Goal: Task Accomplishment & Management: Use online tool/utility

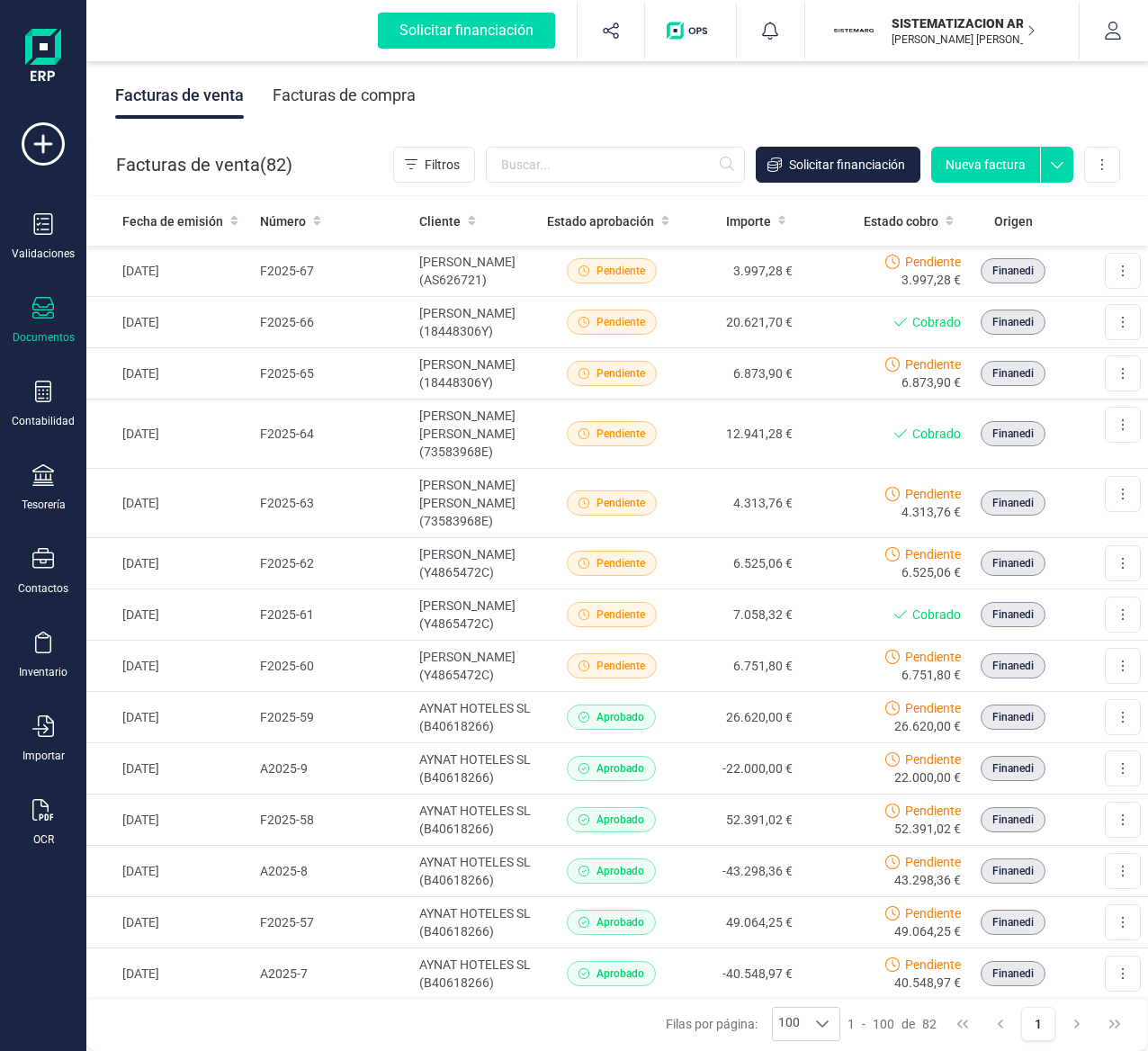
click at [324, 66] on div "Facturas de venta Facturas de compra" at bounding box center [617, 95] width 1062 height 75
click at [362, 118] on div "Facturas de compra" at bounding box center [344, 95] width 143 height 47
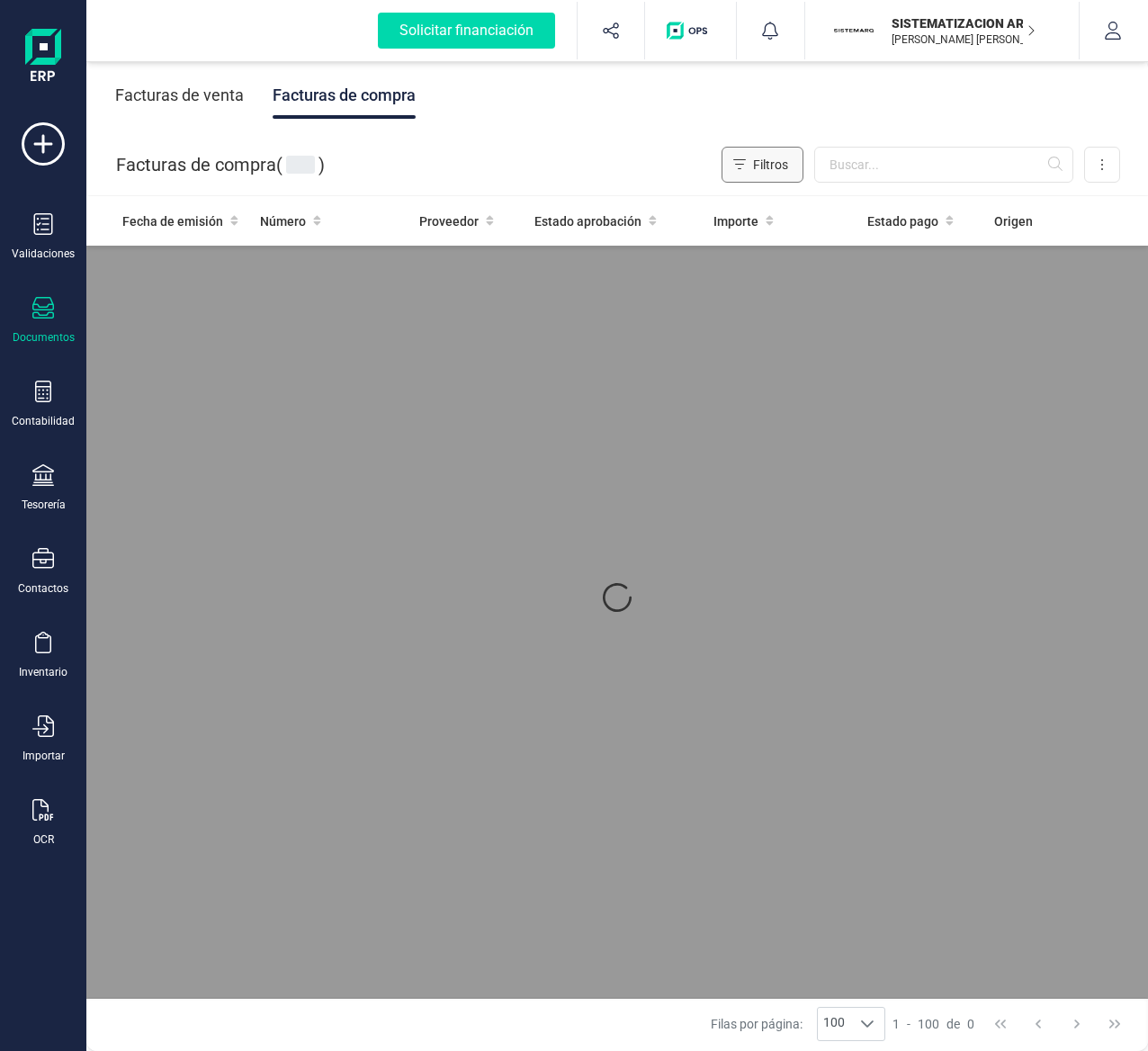
click at [804, 153] on button "Filtros" at bounding box center [762, 165] width 82 height 36
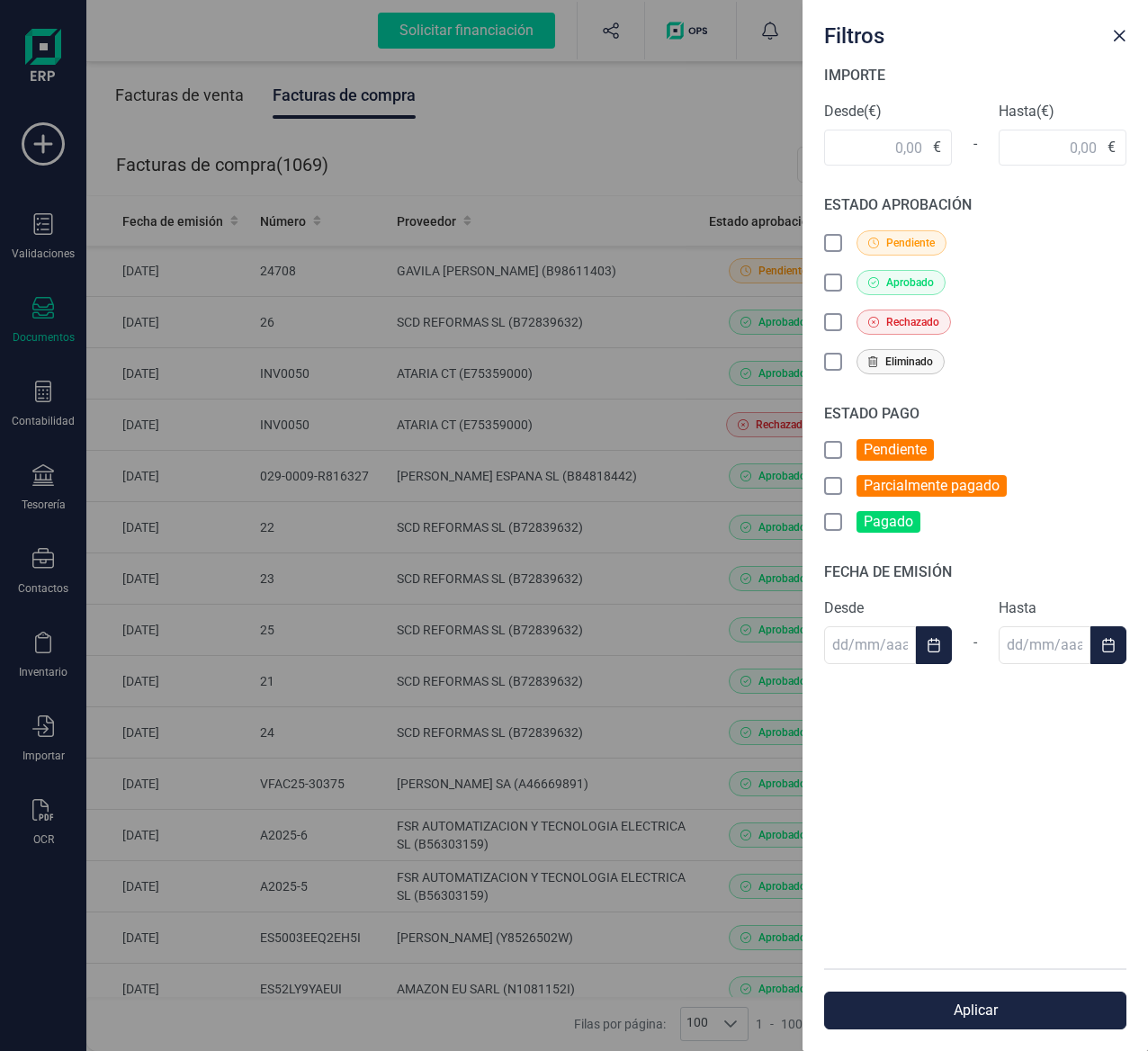
click at [684, 132] on div "Filtros IMPORTE Desde (€) € - Hasta (€) € ESTADO APROBACIÓN Pendiente Aprobado …" at bounding box center [574, 525] width 1148 height 1051
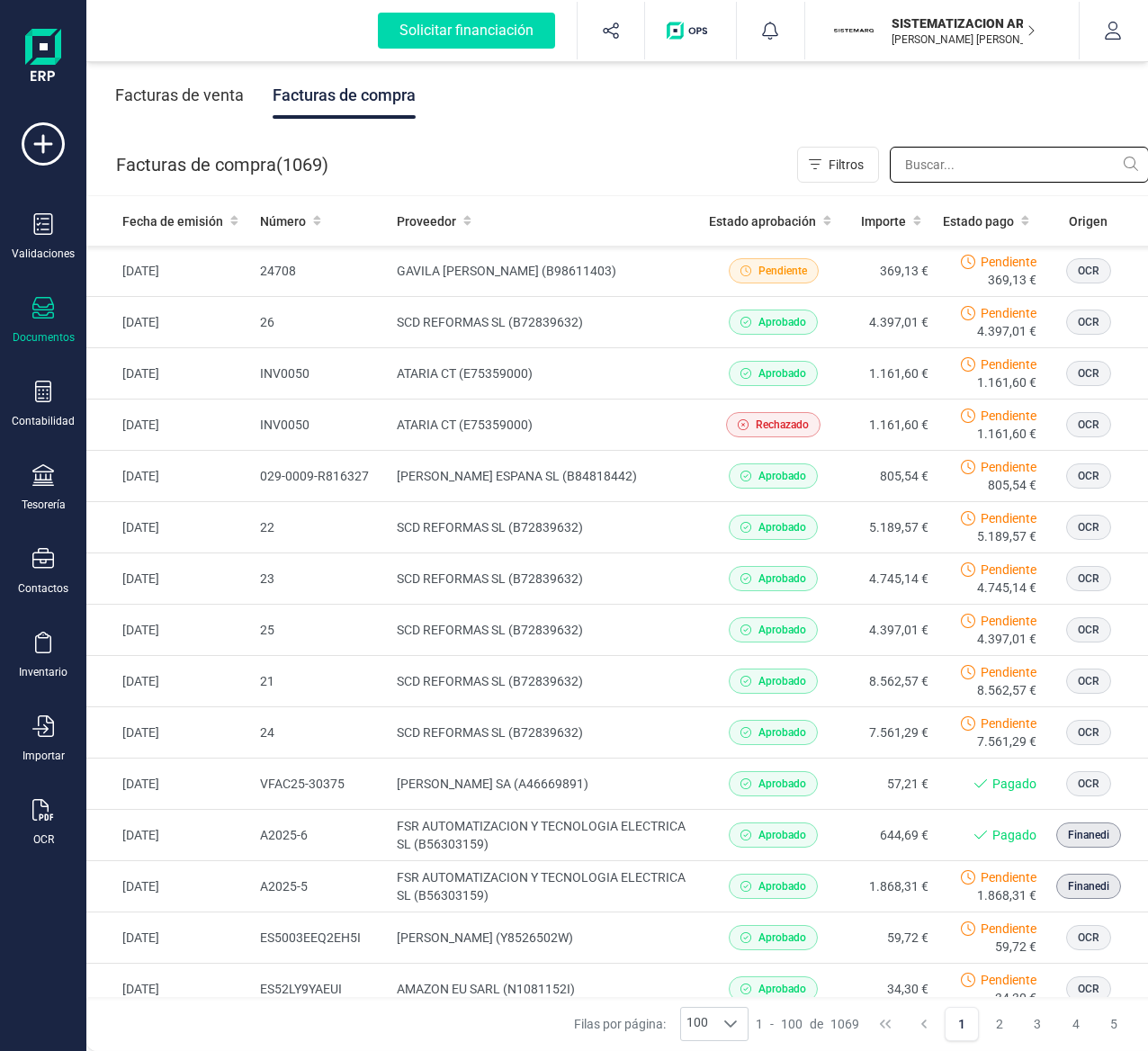
click at [961, 159] on input "text" at bounding box center [1019, 165] width 259 height 36
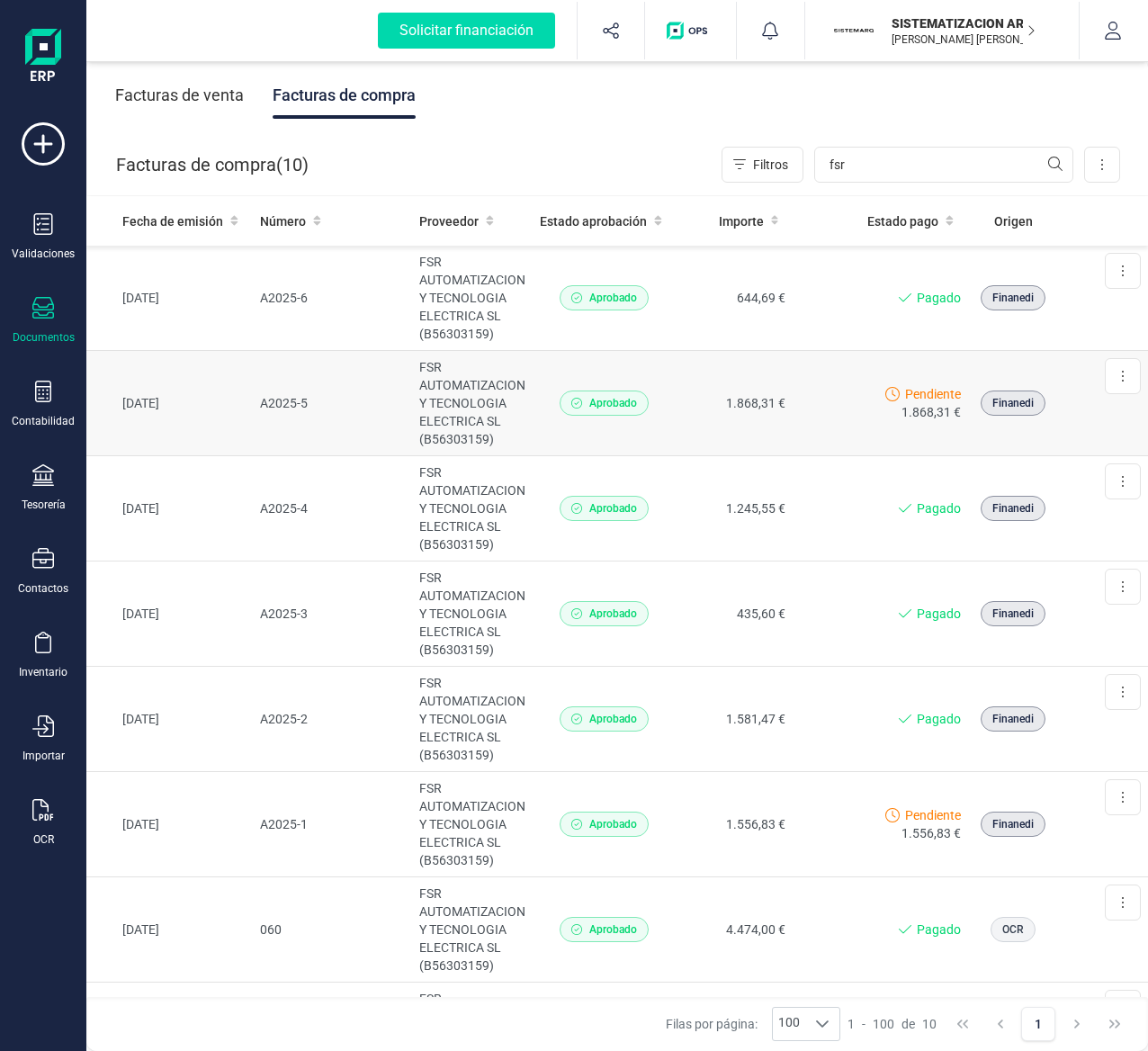
click at [632, 395] on span "Aprobado" at bounding box center [604, 403] width 89 height 25
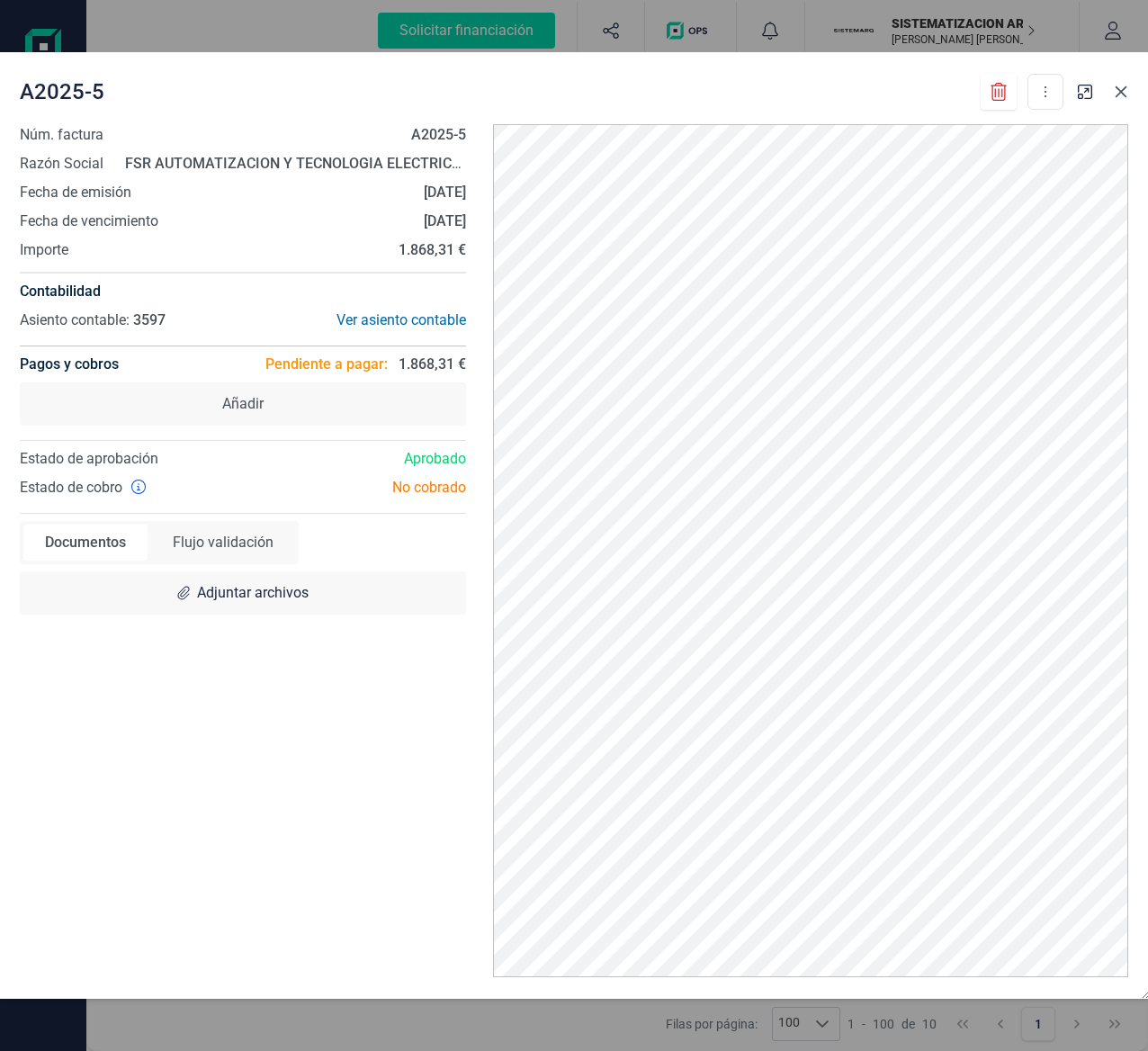
click at [1124, 99] on icon "Close" at bounding box center [1121, 91] width 15 height 15
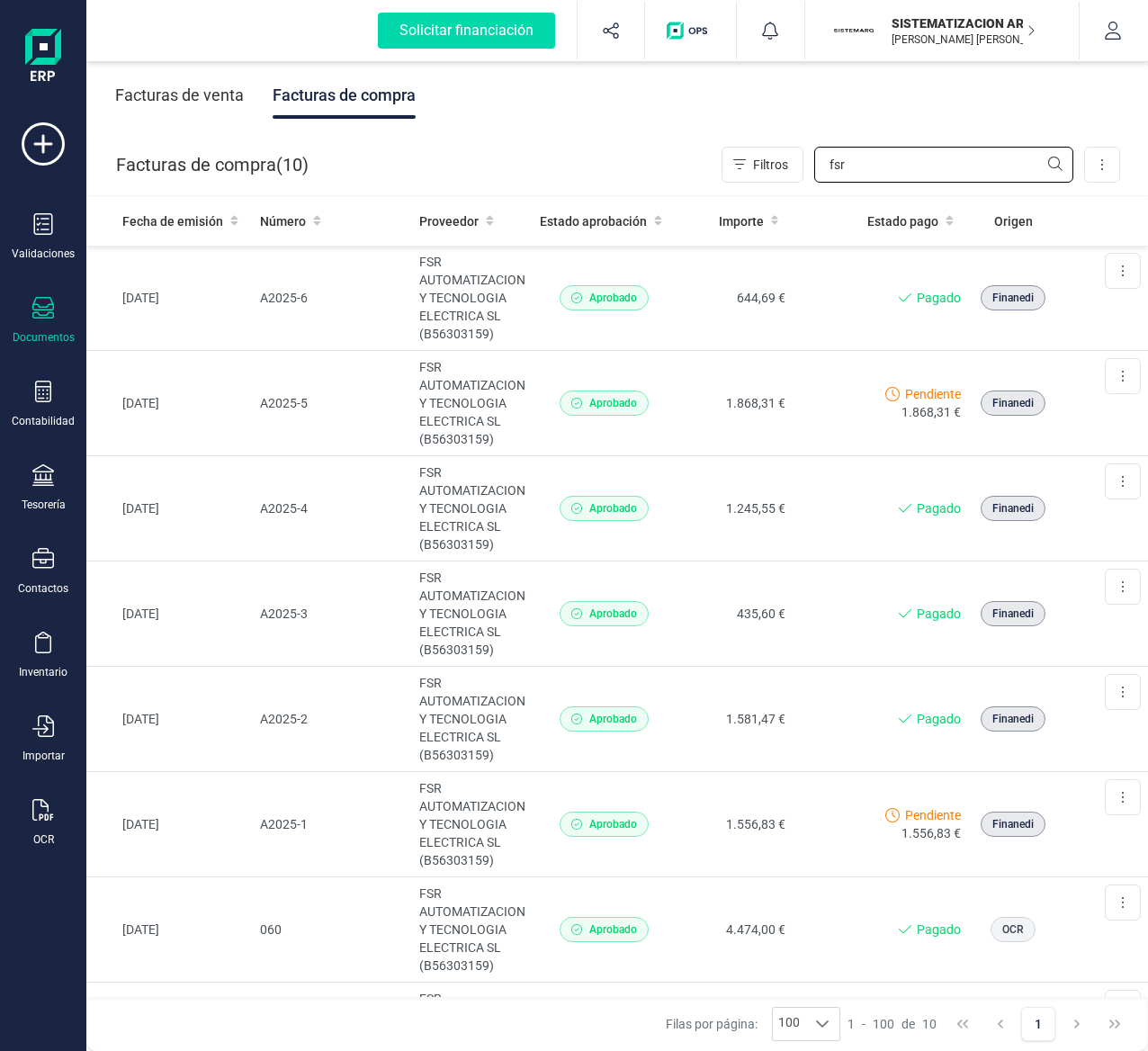
click at [909, 147] on input "fsr" at bounding box center [944, 165] width 259 height 36
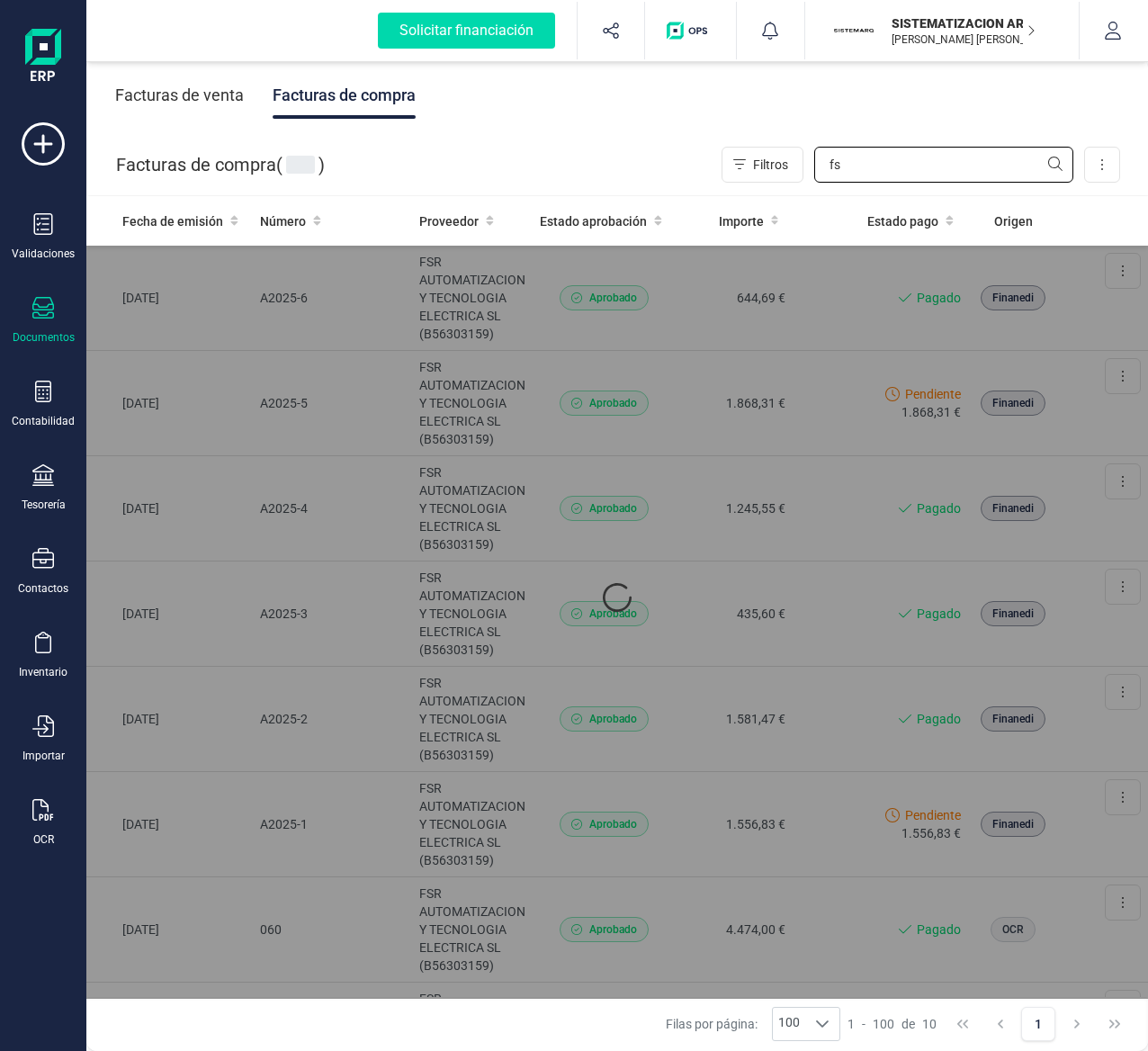
type input "f"
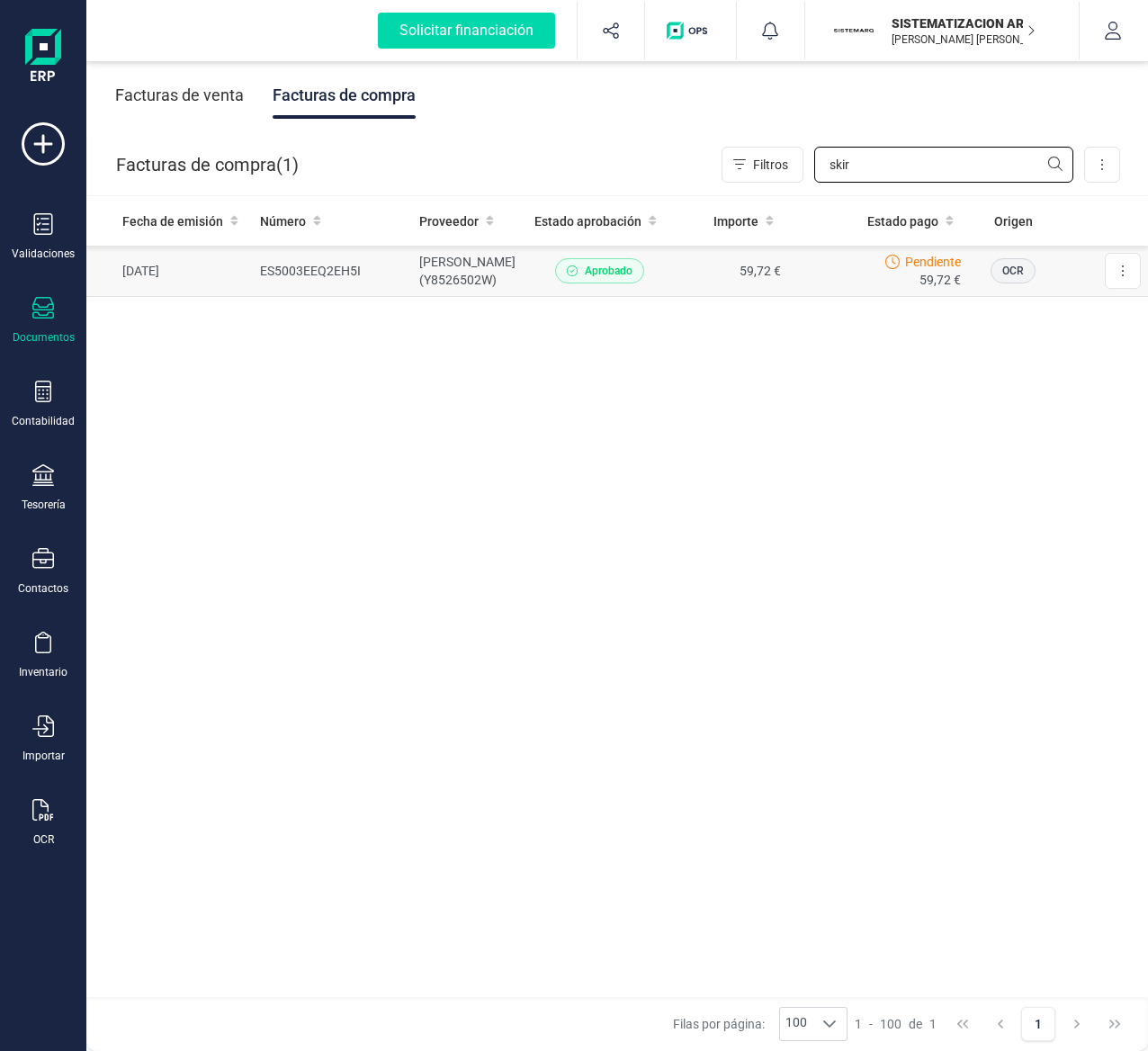
type input "skir"
click at [721, 272] on td "59,72 €" at bounding box center [730, 272] width 117 height 52
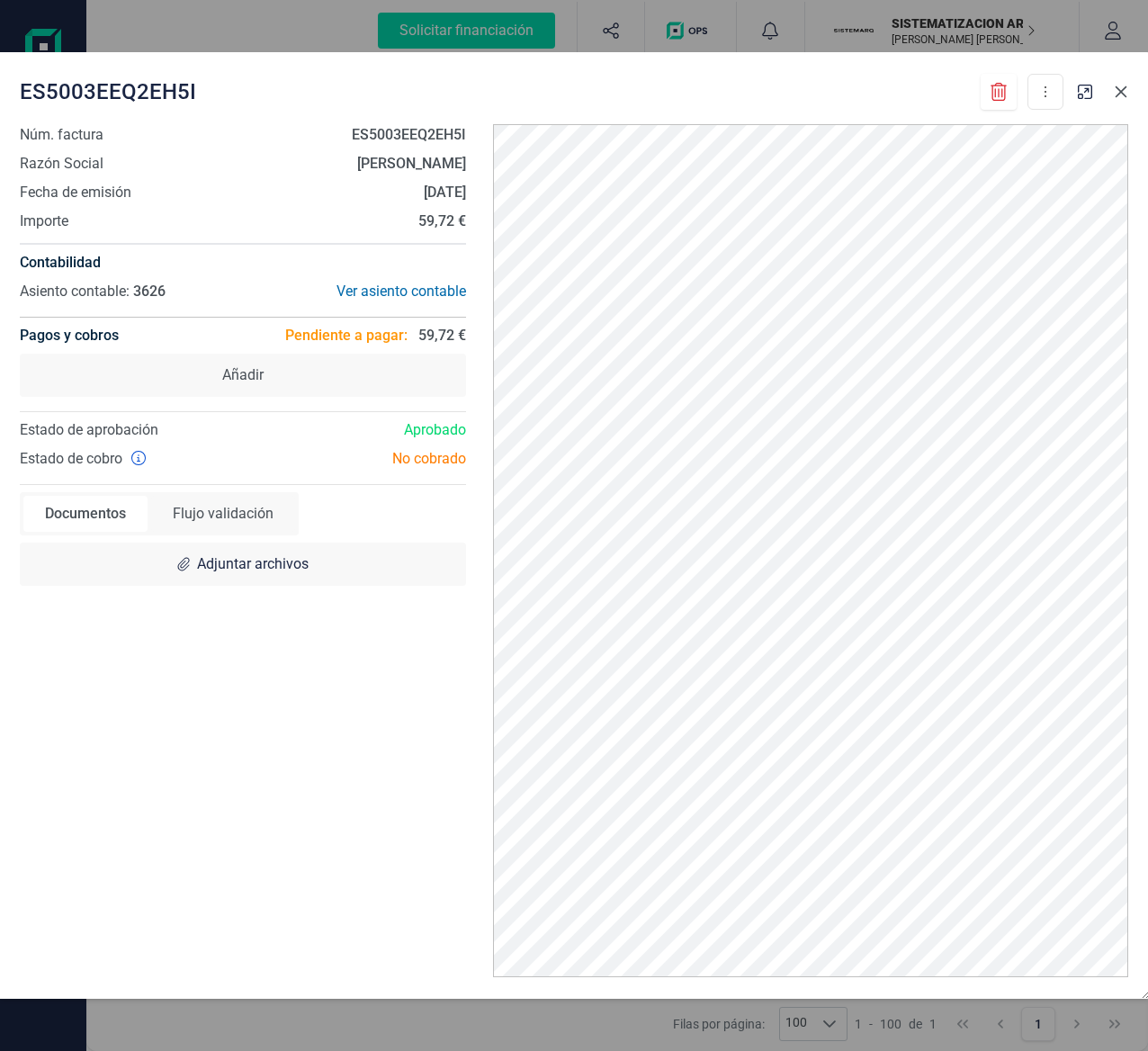
click at [1120, 85] on icon "Close" at bounding box center [1121, 91] width 15 height 15
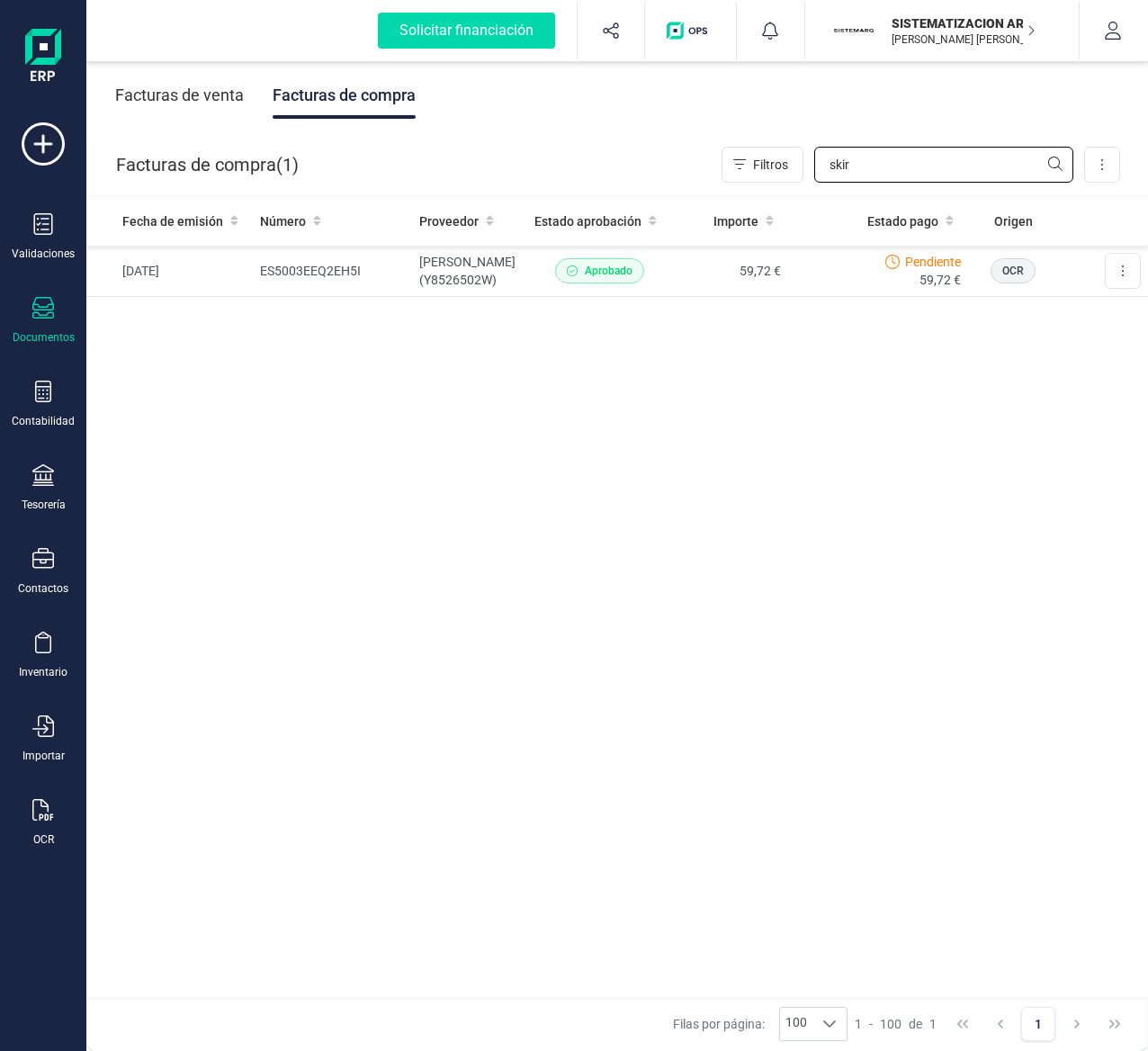
drag, startPoint x: 956, startPoint y: 148, endPoint x: 684, endPoint y: 158, distance: 272.2
click at [684, 158] on div "Facturas de compra ( 1 ) Filtros skir Importar Carga masiva (Excel) Factura ele…" at bounding box center [618, 165] width 1062 height 62
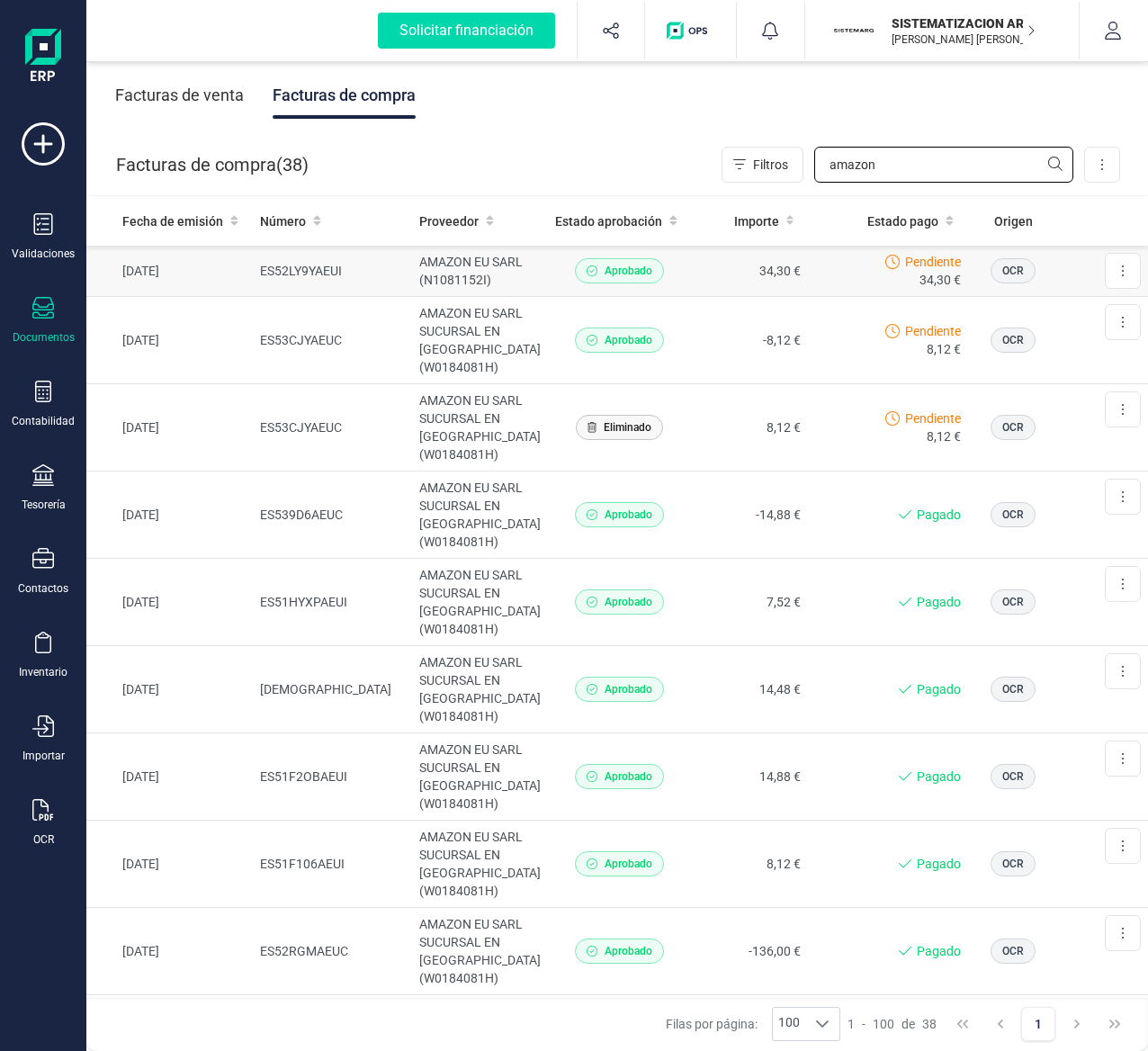
type input "amazon"
click at [692, 283] on td "34,30 €" at bounding box center [750, 272] width 117 height 52
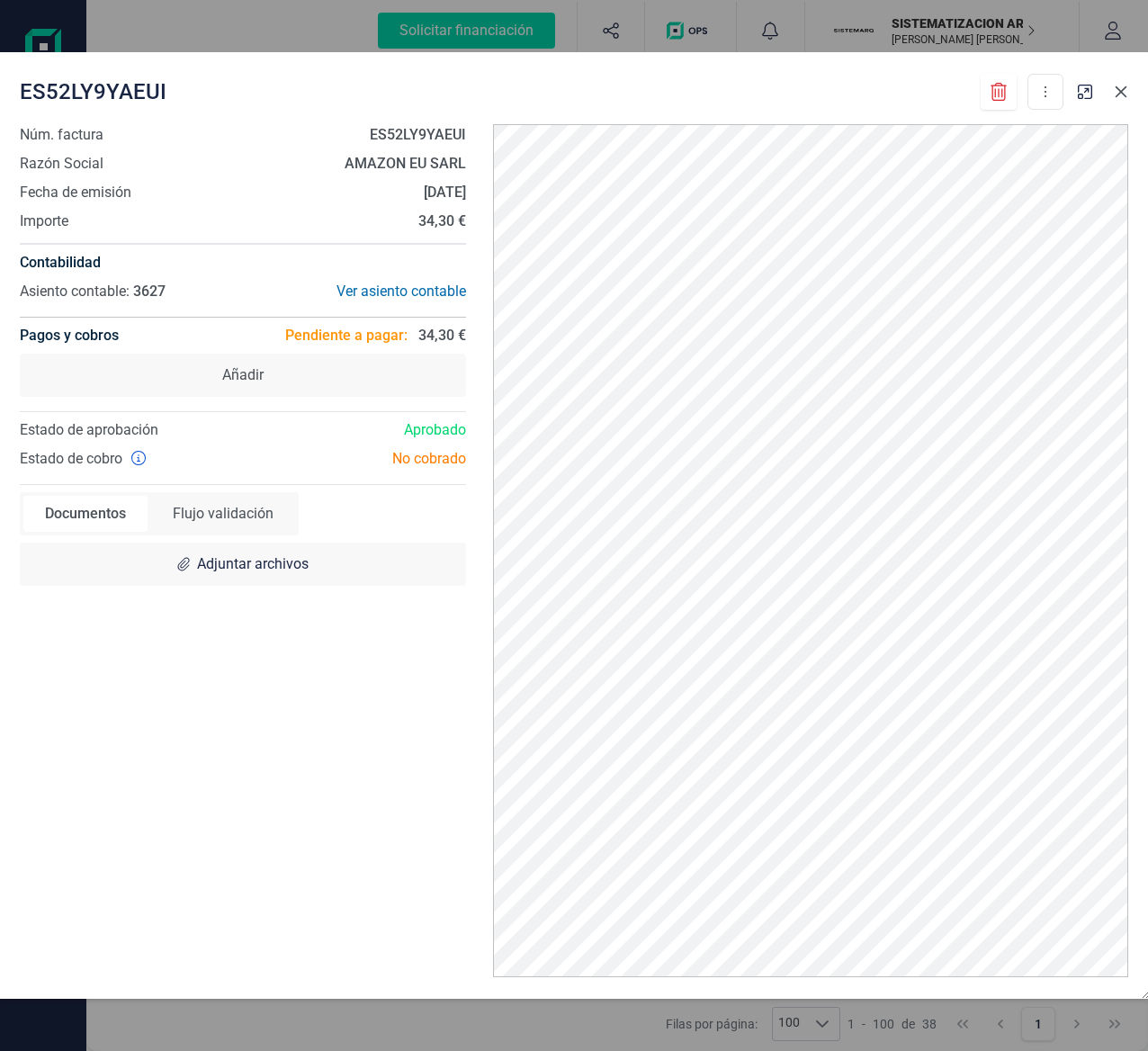
click at [1117, 92] on icon "Close" at bounding box center [1121, 91] width 15 height 15
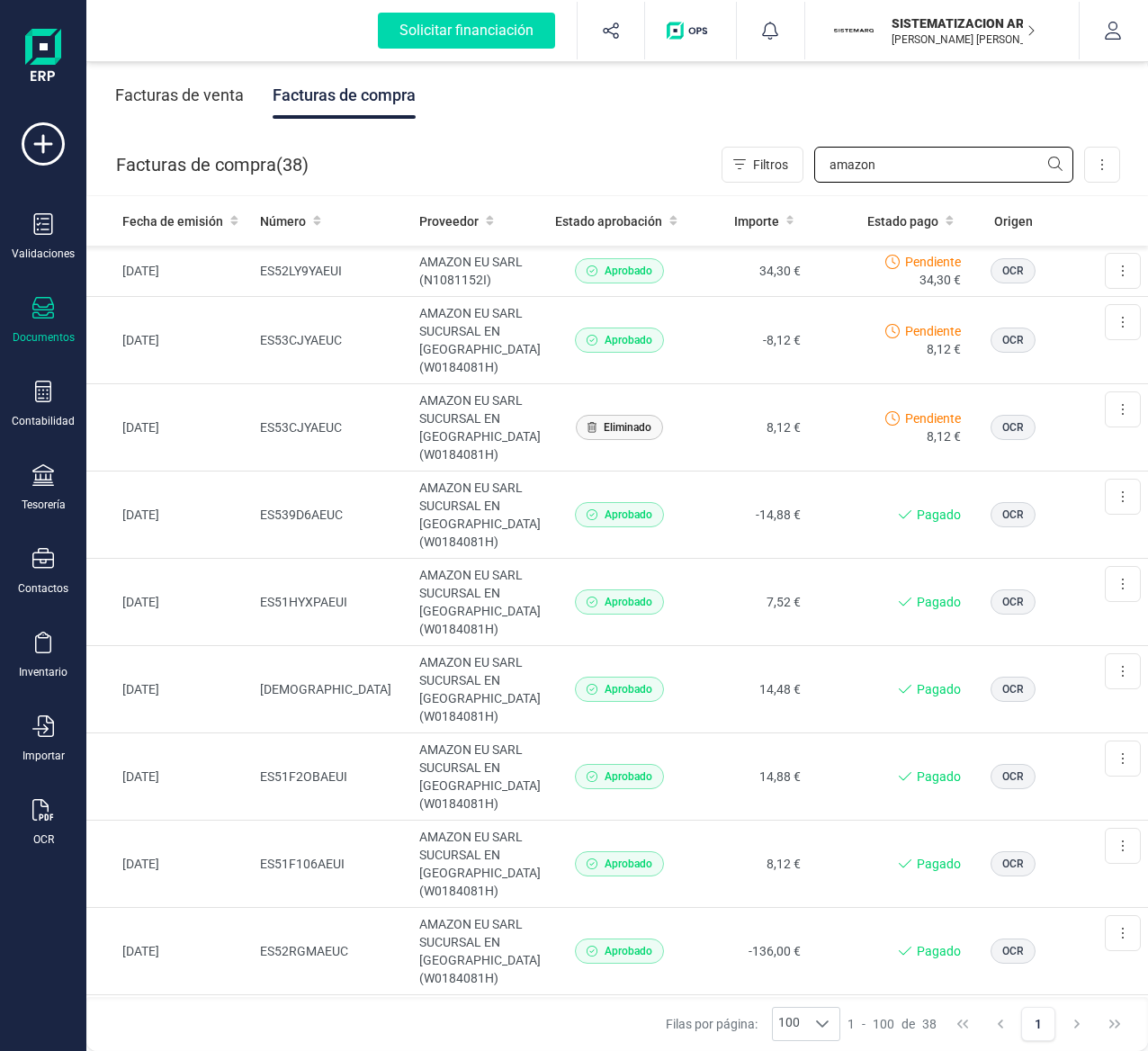
drag, startPoint x: 898, startPoint y: 169, endPoint x: 505, endPoint y: 171, distance: 393.0
click at [505, 171] on div "Facturas de compra ( 38 ) Filtros amazon Importar Carga masiva (Excel) Factura …" at bounding box center [618, 165] width 1062 height 62
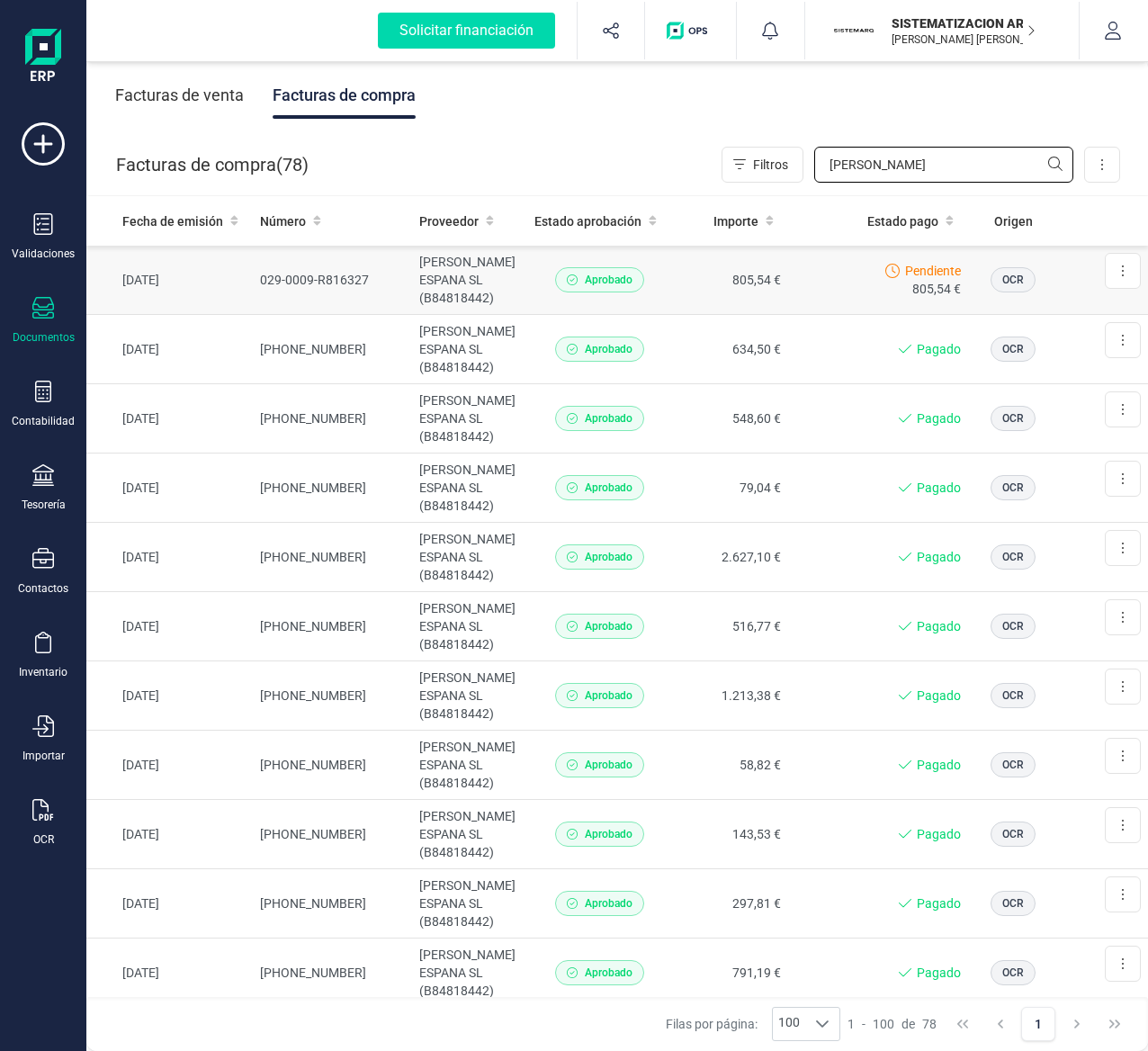
type input "[PERSON_NAME]"
click at [682, 276] on td "805,54 €" at bounding box center [730, 281] width 117 height 69
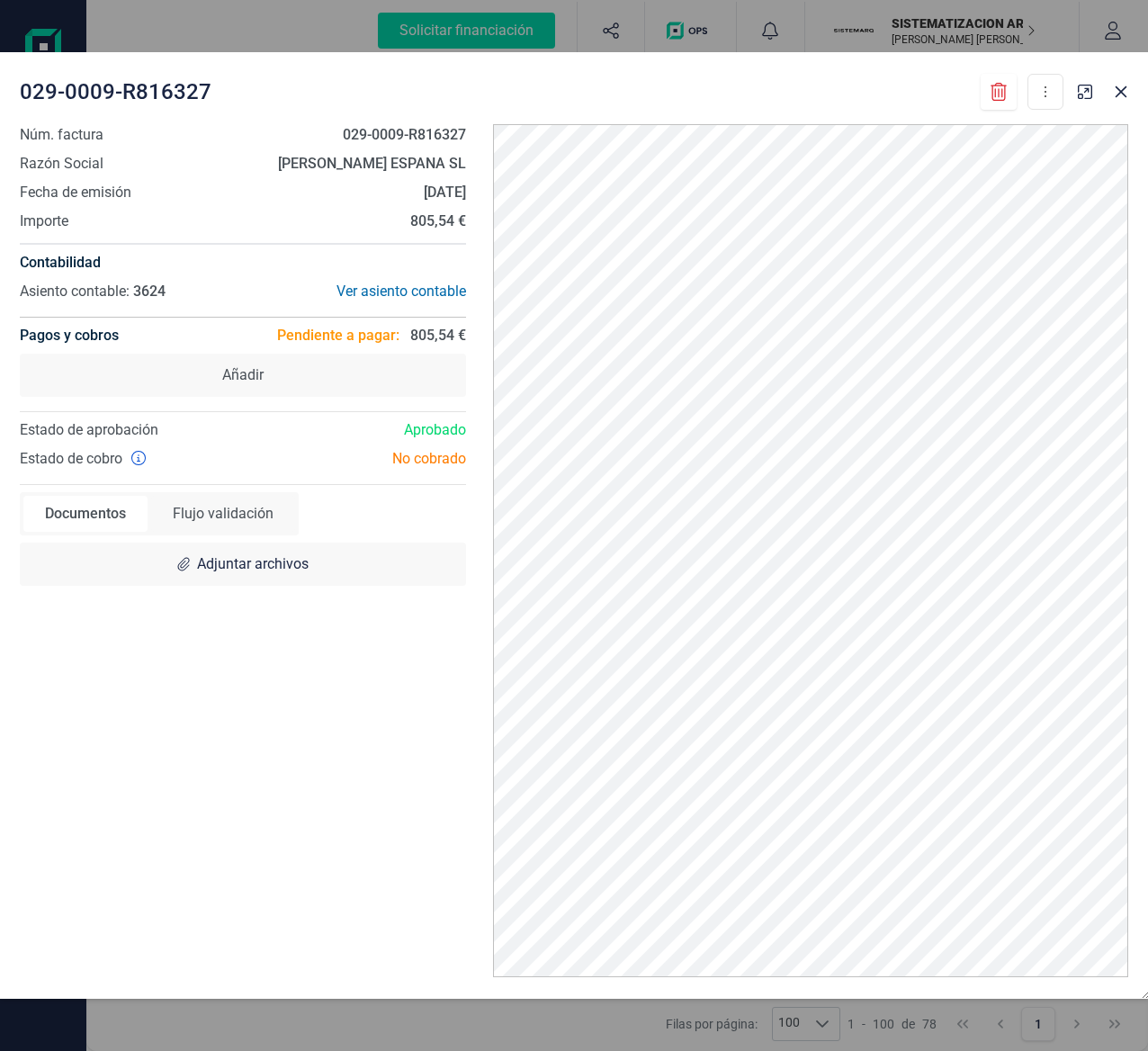
click at [1028, 73] on button at bounding box center [1046, 91] width 36 height 36
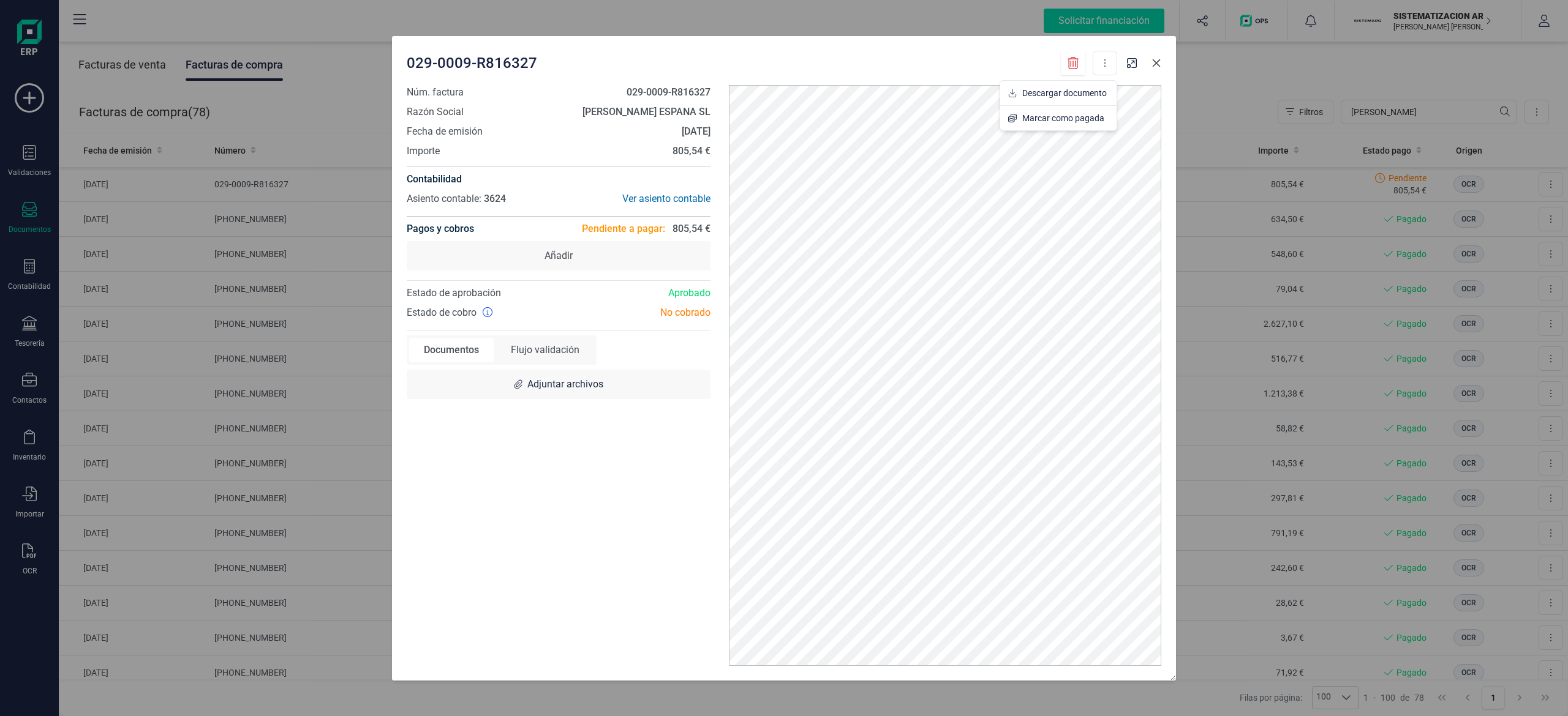
click at [781, 61] on button "Close" at bounding box center [1156, 63] width 20 height 20
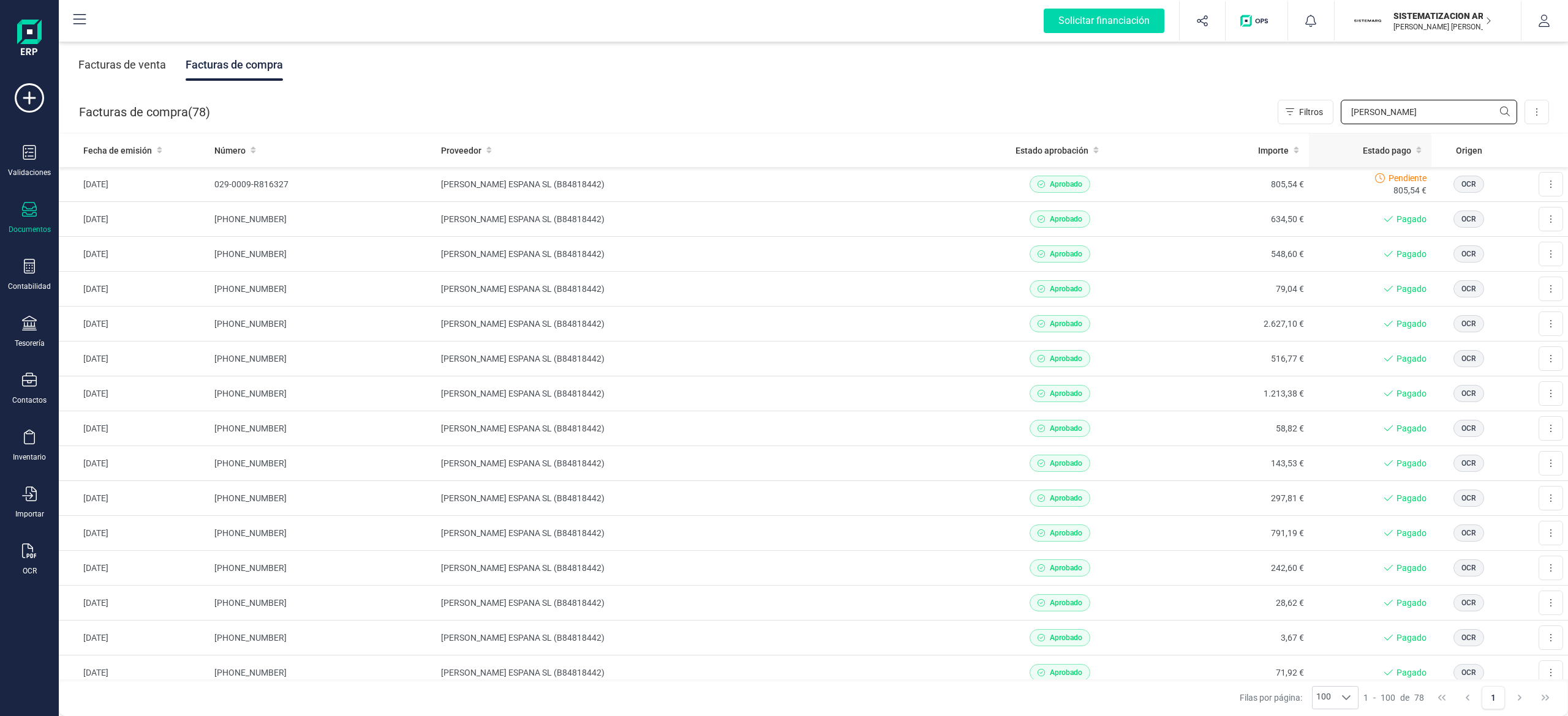
drag, startPoint x: 1389, startPoint y: 112, endPoint x: 1311, endPoint y: 150, distance: 86.8
click at [781, 150] on div "Facturas de venta Facturas de compra Facturas de compra ( 78 ) Filtros [PERSON_…" at bounding box center [813, 377] width 1509 height 677
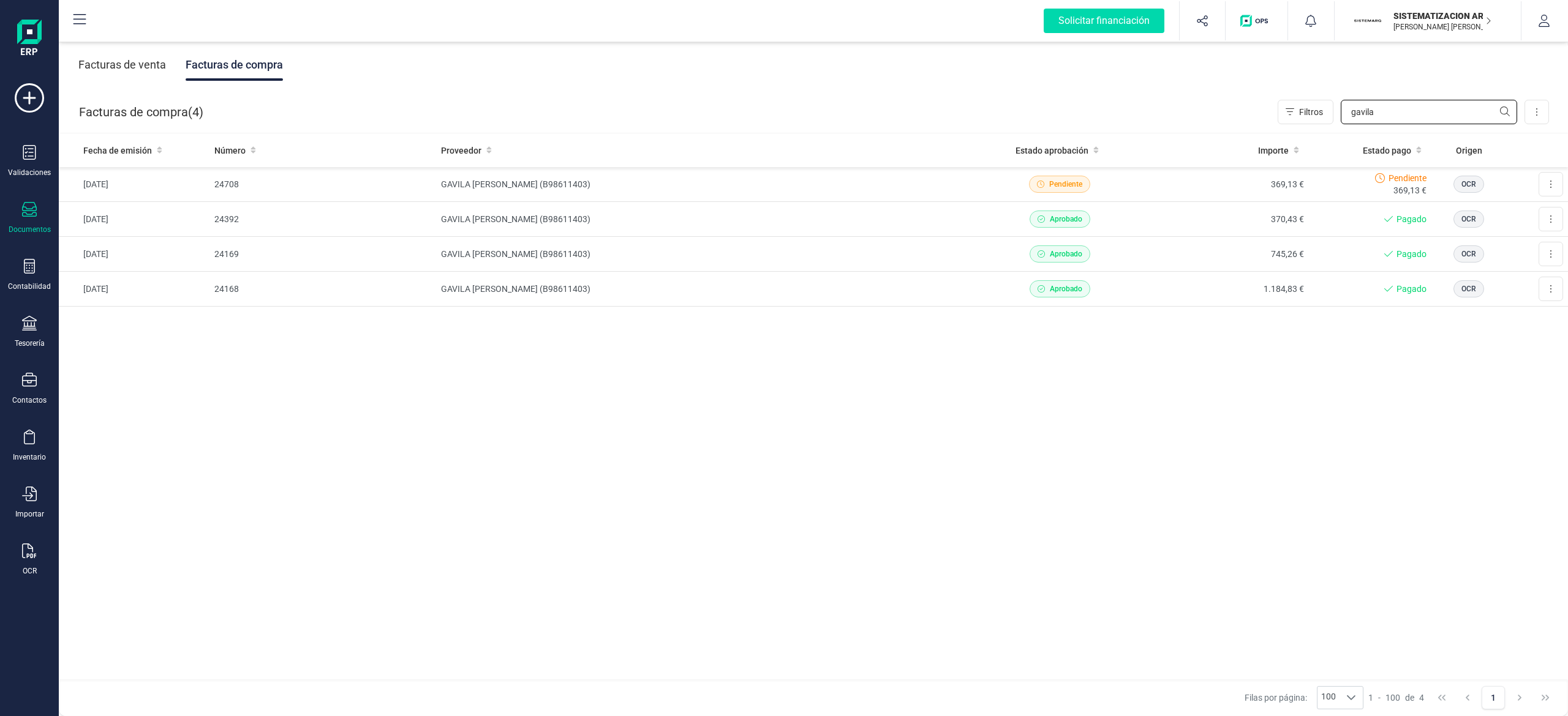
type input "gavila"
drag, startPoint x: 1387, startPoint y: 117, endPoint x: 1103, endPoint y: 158, distance: 286.9
click at [781, 158] on div "Facturas de venta Facturas de compra Facturas de compra ( 4 ) Filtros gavila Im…" at bounding box center [813, 377] width 1509 height 677
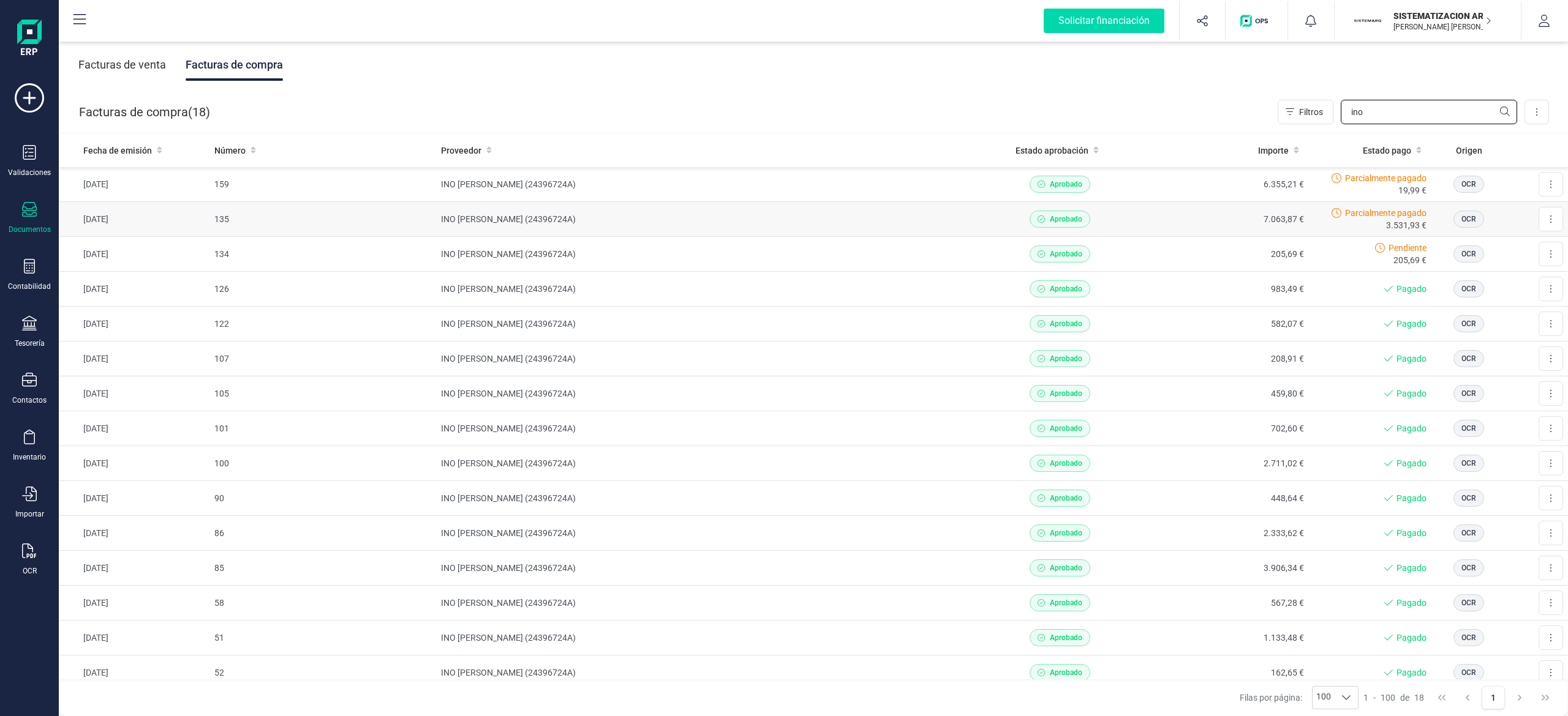
type input "ino"
click at [781, 204] on td "INO [PERSON_NAME] (24396724A)" at bounding box center [706, 219] width 541 height 35
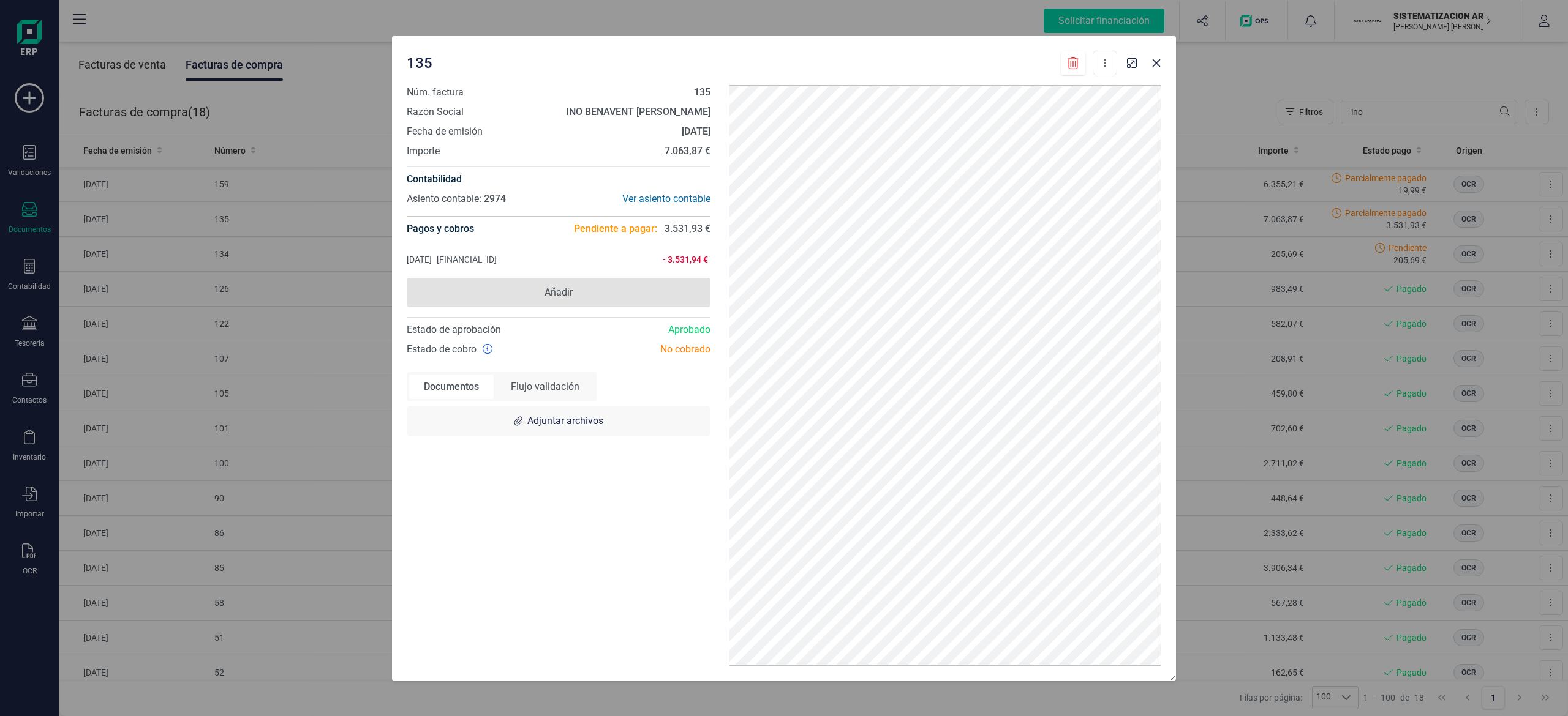
click at [598, 286] on span "Añadir" at bounding box center [558, 293] width 304 height 30
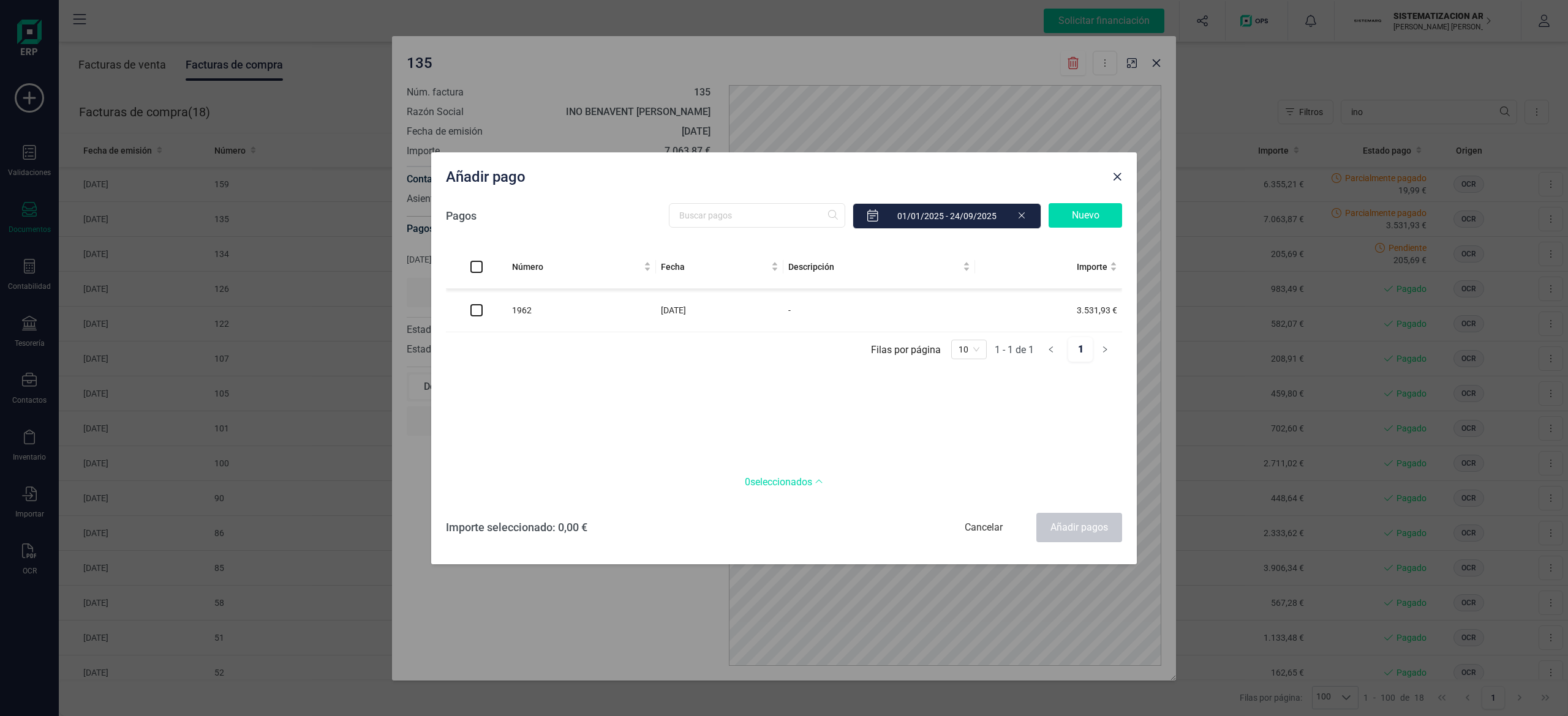
click at [476, 315] on input "checkbox" at bounding box center [477, 310] width 12 height 12
checkbox input "true"
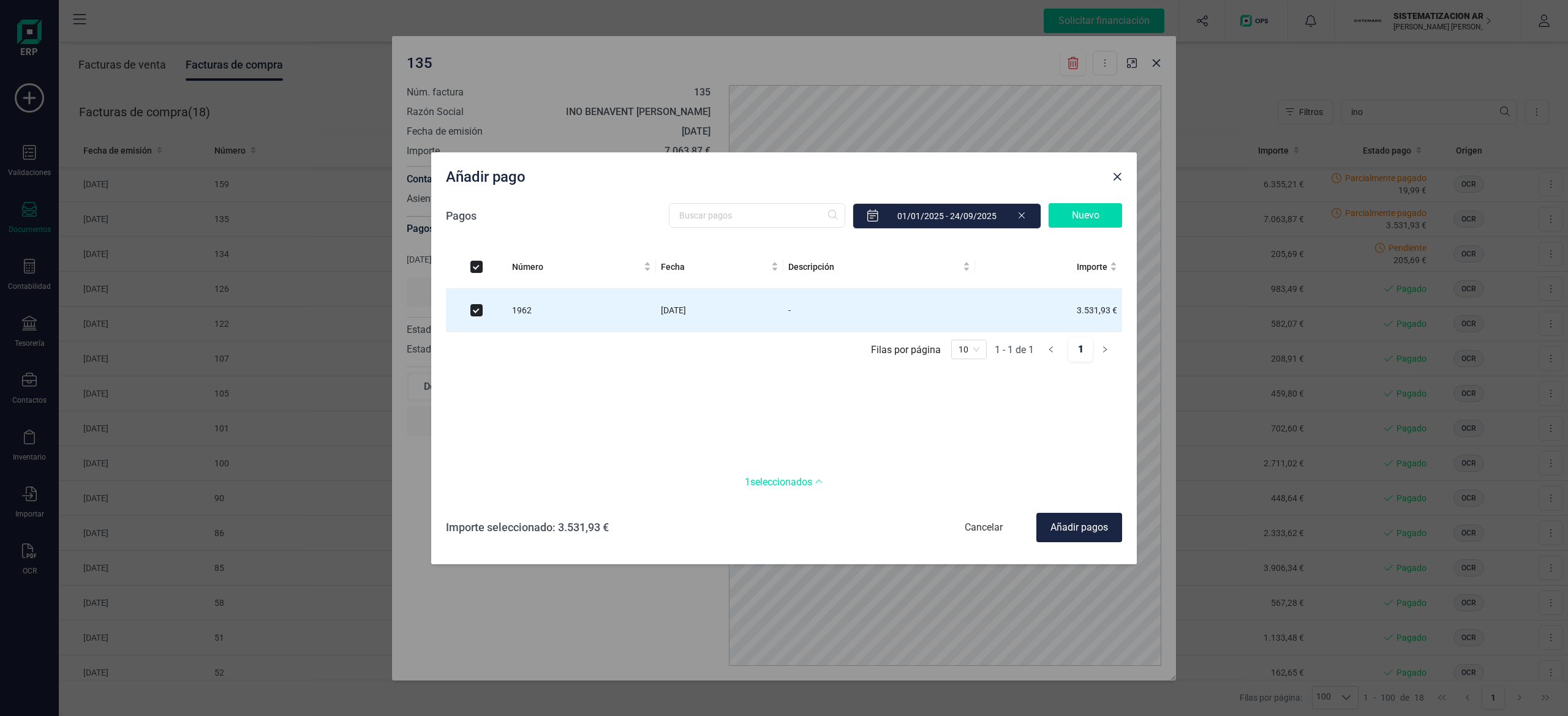
click at [781, 524] on div "Añadir pagos" at bounding box center [1079, 528] width 86 height 30
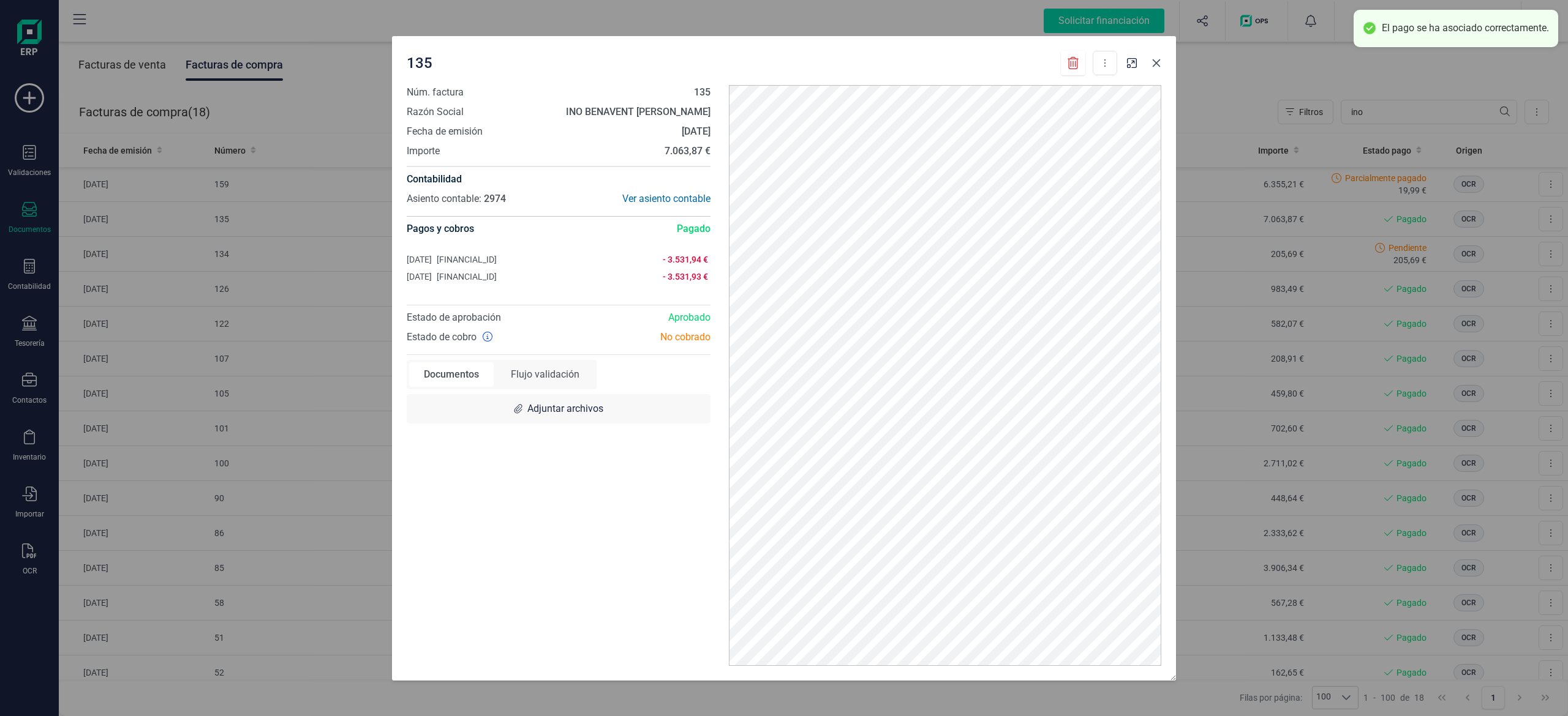
click at [781, 63] on icon "Close" at bounding box center [1156, 63] width 10 height 10
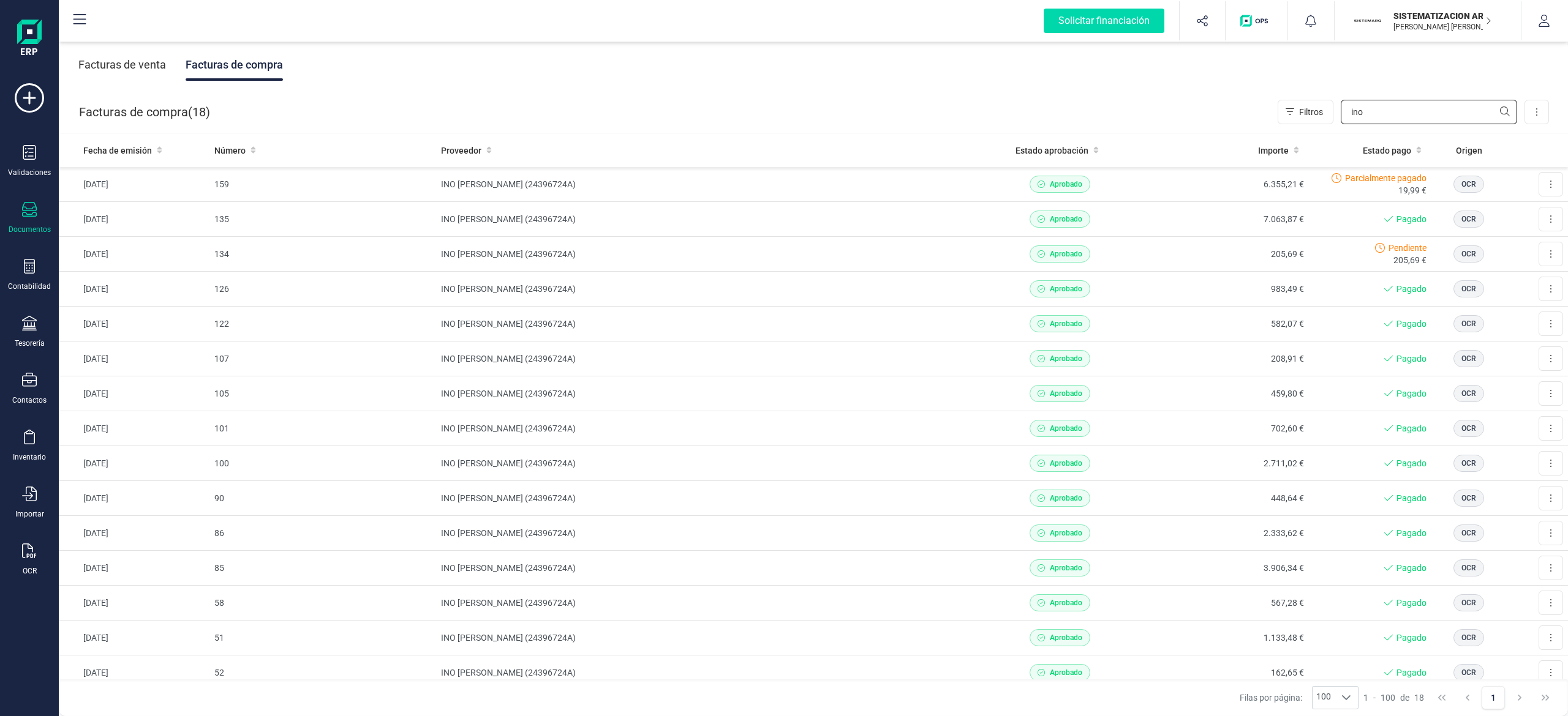
drag, startPoint x: 1360, startPoint y: 116, endPoint x: 1234, endPoint y: 128, distance: 126.6
click at [781, 128] on div "Facturas de compra ( 18 ) Filtros ino Importar Carga masiva (Excel) Factura ele…" at bounding box center [814, 112] width 1509 height 42
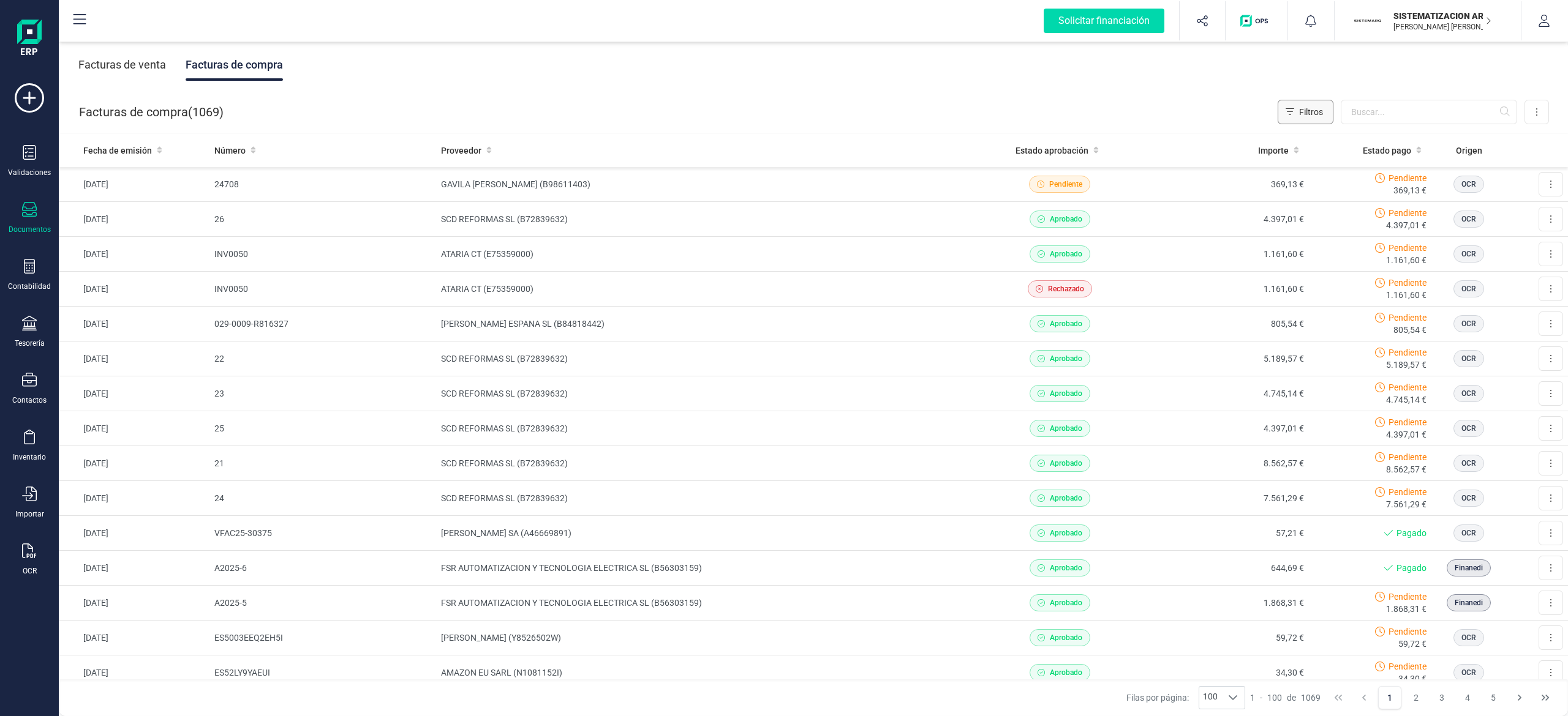
click at [781, 108] on span "Filtros" at bounding box center [1311, 112] width 24 height 12
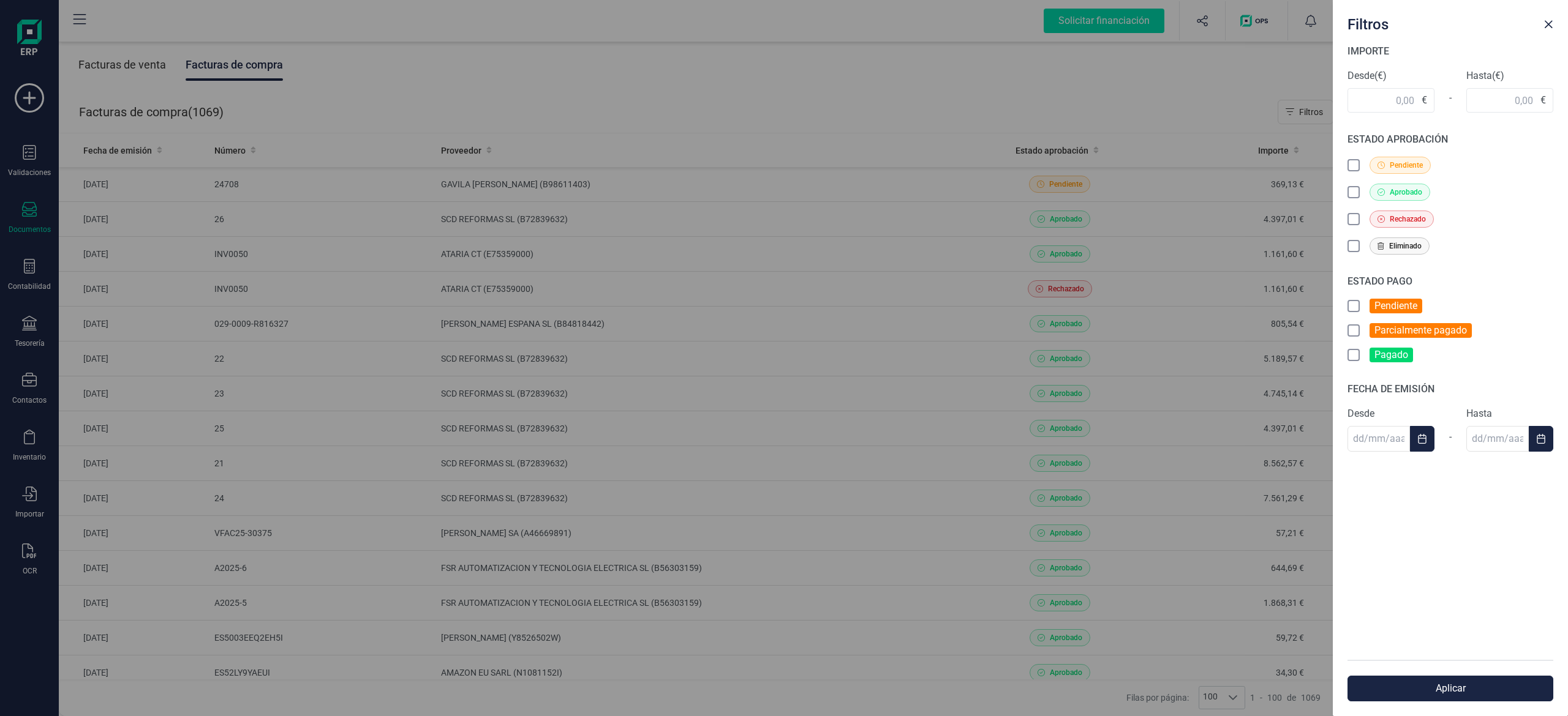
click at [781, 306] on icon at bounding box center [1354, 306] width 7 height 4
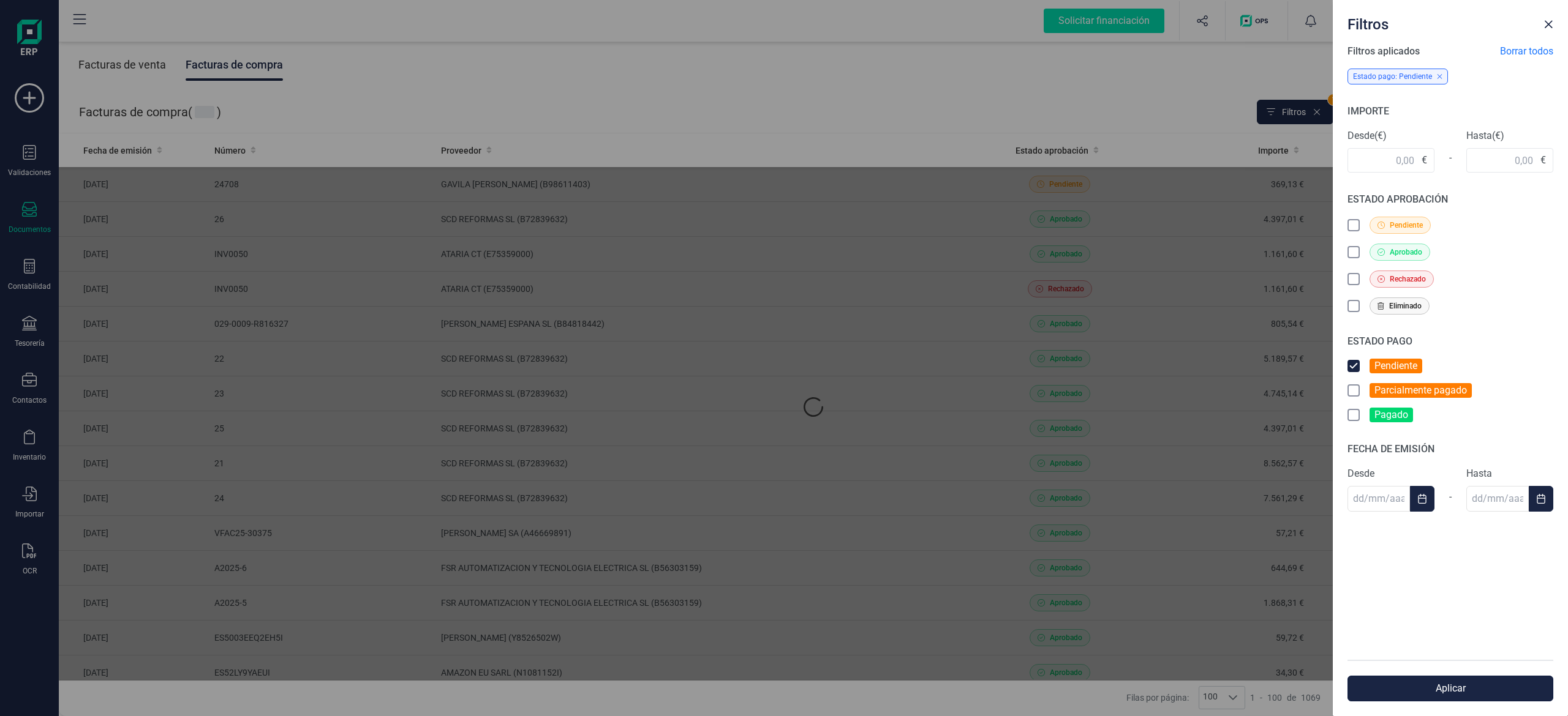
click at [781, 680] on button "Aplicar" at bounding box center [1450, 688] width 206 height 26
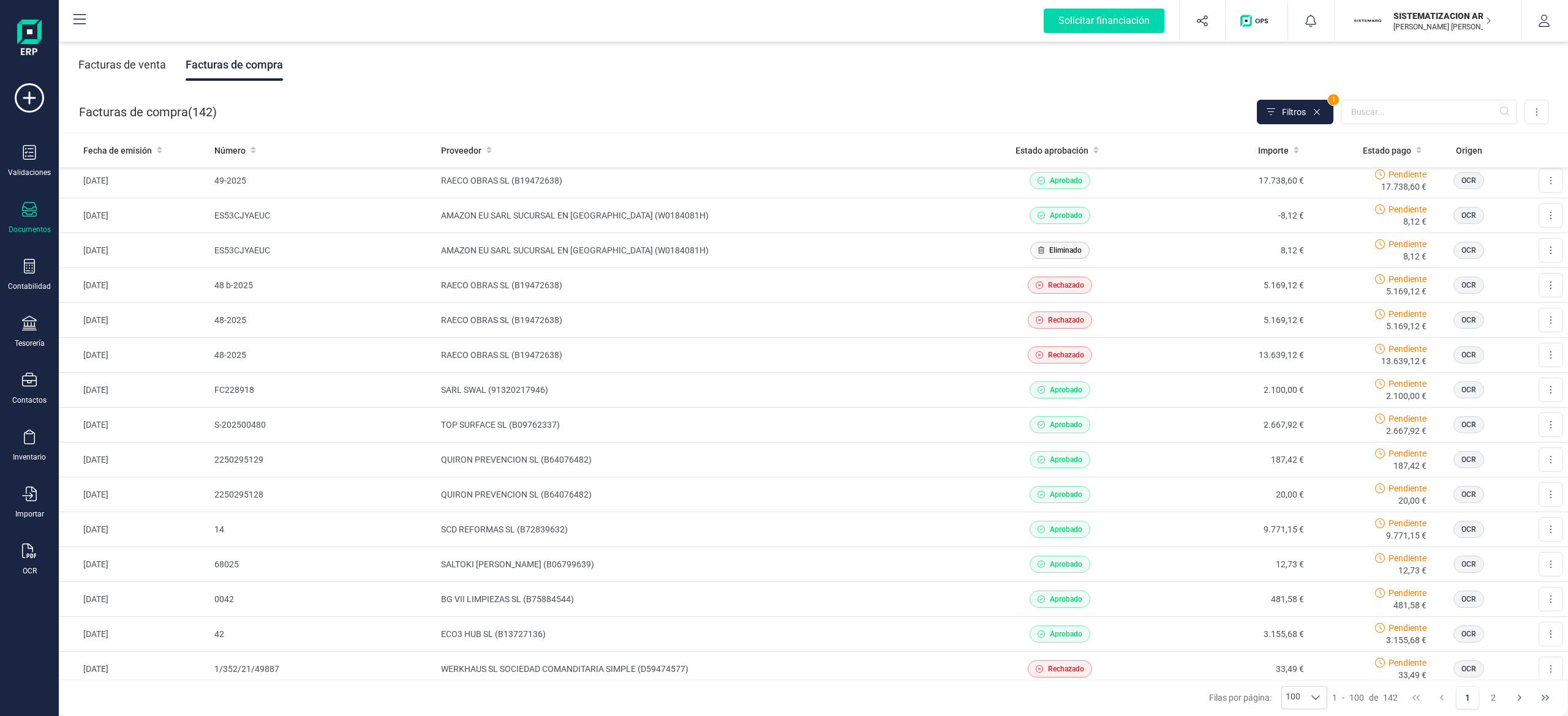
scroll to position [1534, 0]
click at [781, 432] on td "2.667,92 €" at bounding box center [1226, 430] width 166 height 35
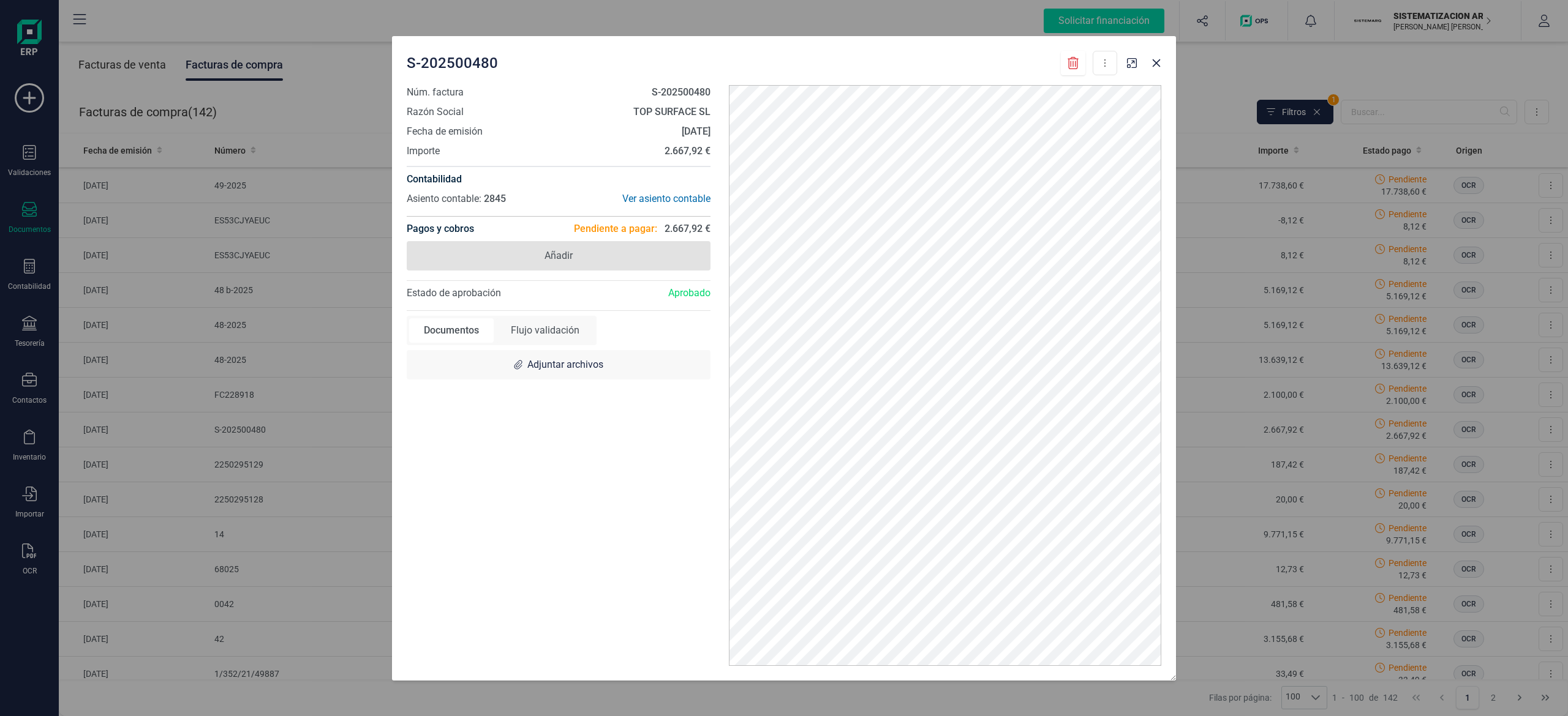
click at [647, 246] on span "Añadir" at bounding box center [558, 256] width 304 height 30
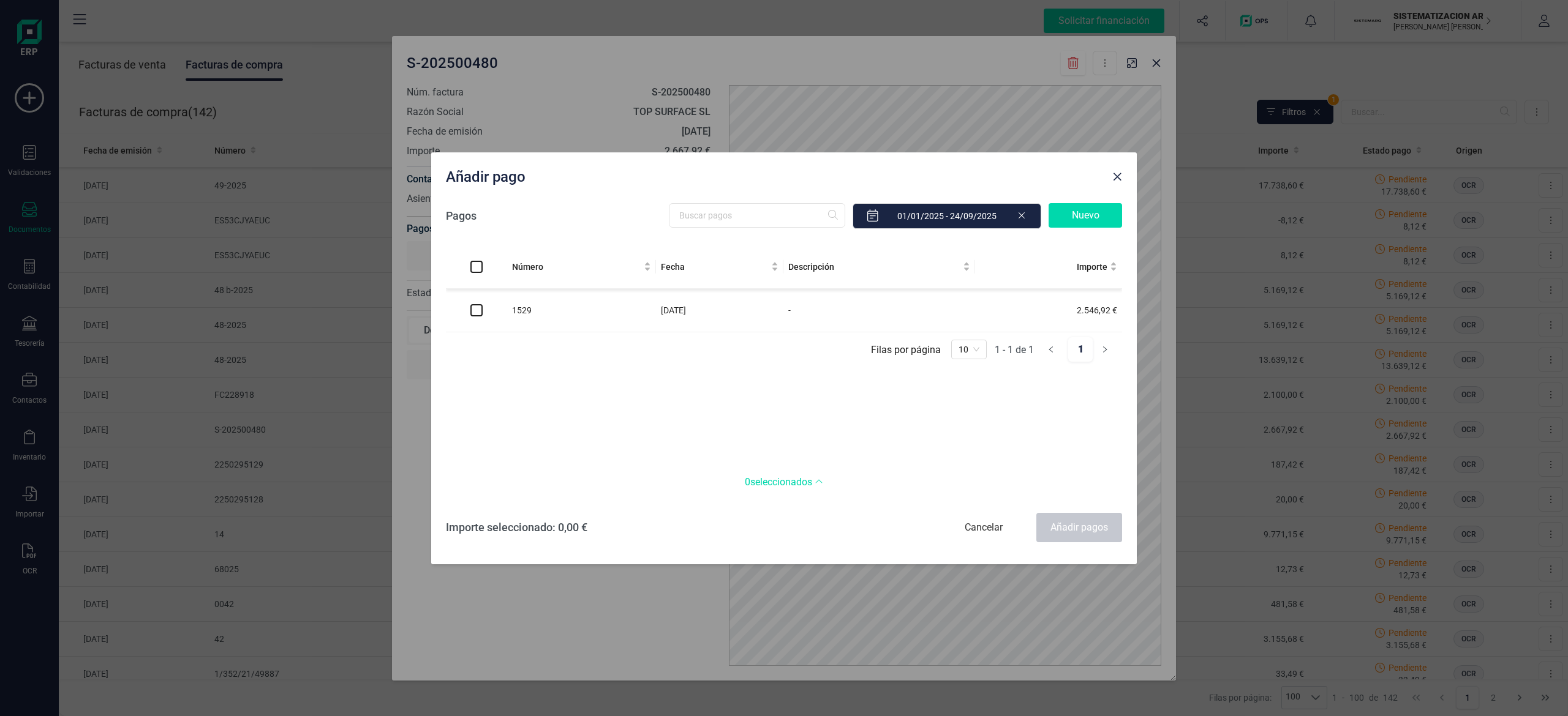
click at [475, 300] on td at bounding box center [476, 310] width 61 height 43
click at [464, 308] on td at bounding box center [476, 310] width 61 height 43
click at [476, 308] on input "checkbox" at bounding box center [477, 310] width 12 height 12
checkbox input "true"
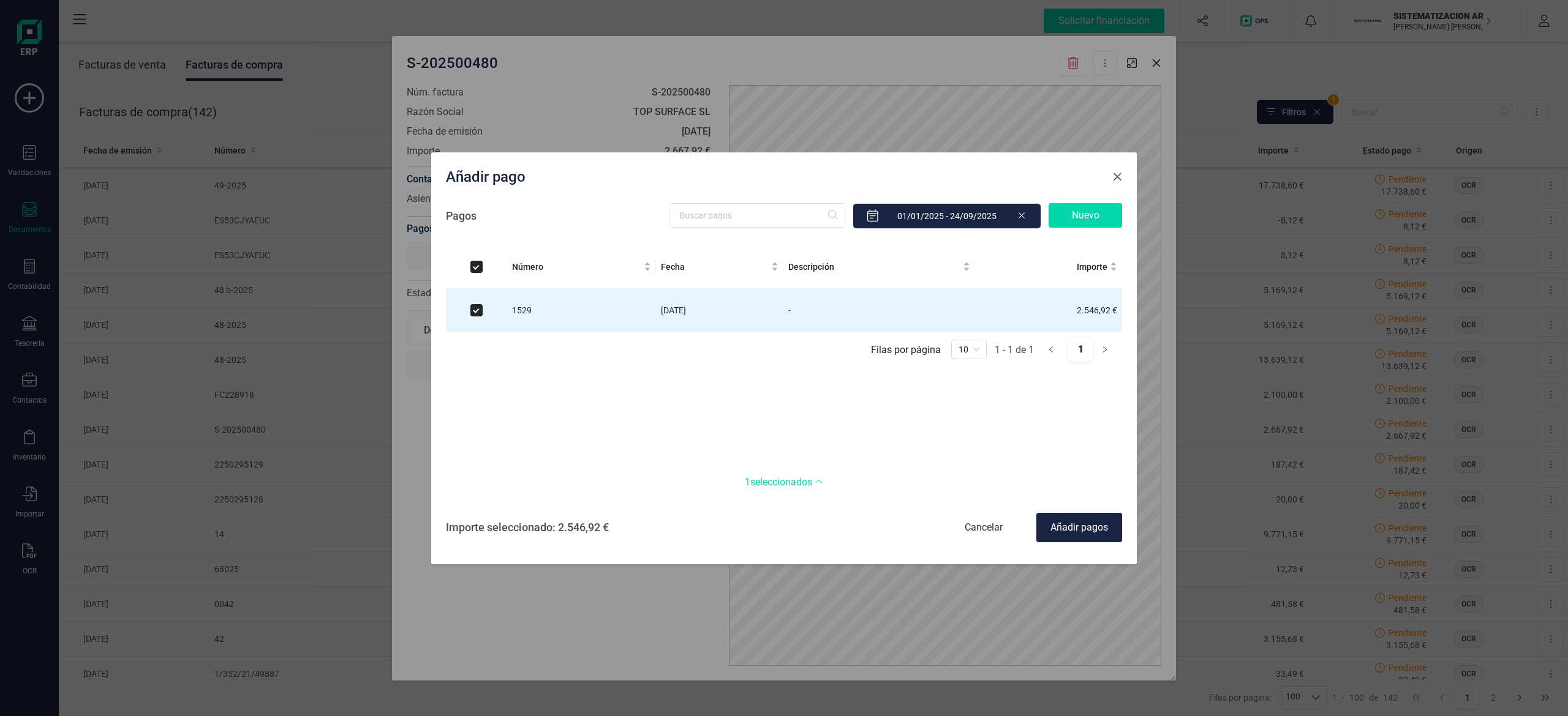
click at [781, 170] on button "Close" at bounding box center [1117, 177] width 20 height 20
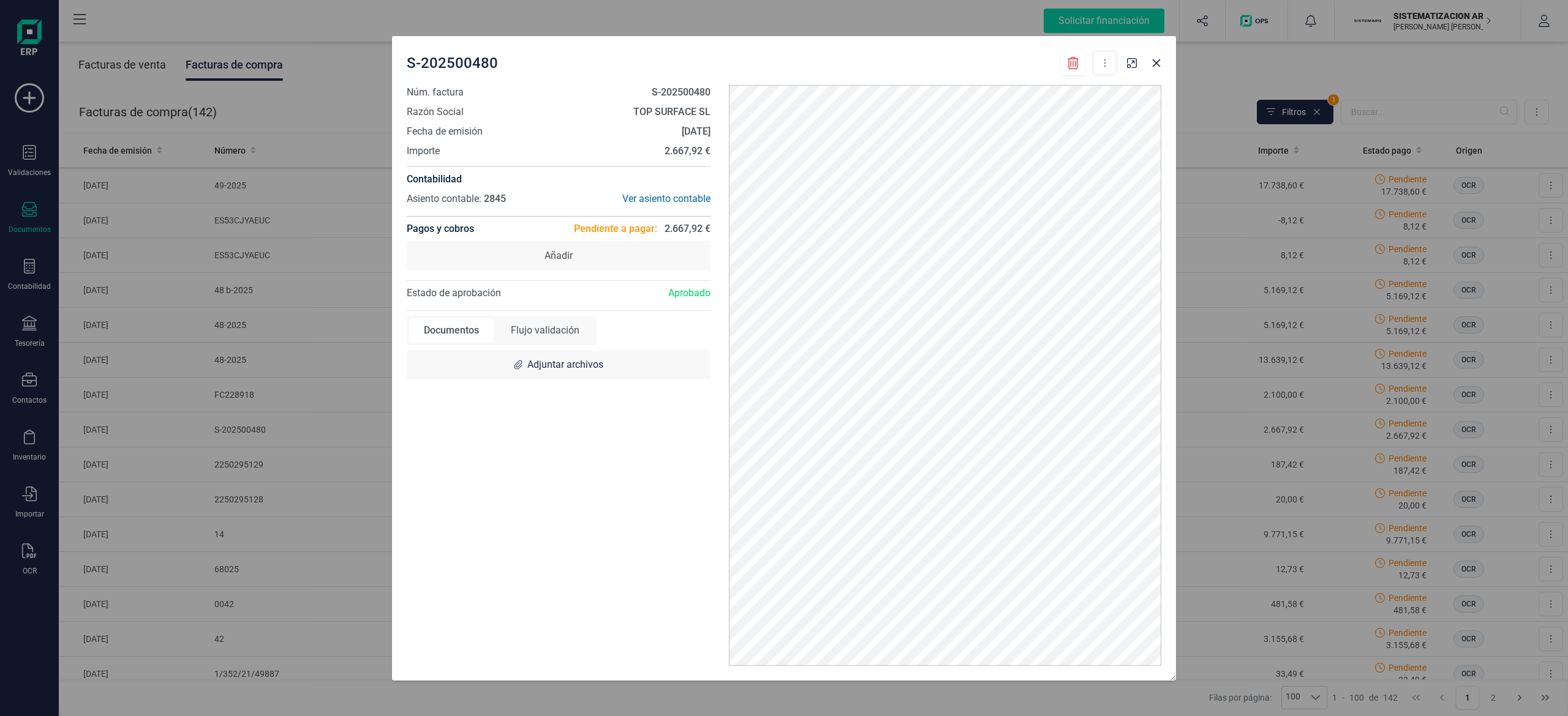
click at [781, 72] on div at bounding box center [1144, 59] width 44 height 27
click at [781, 63] on icon "Close" at bounding box center [1156, 63] width 10 height 10
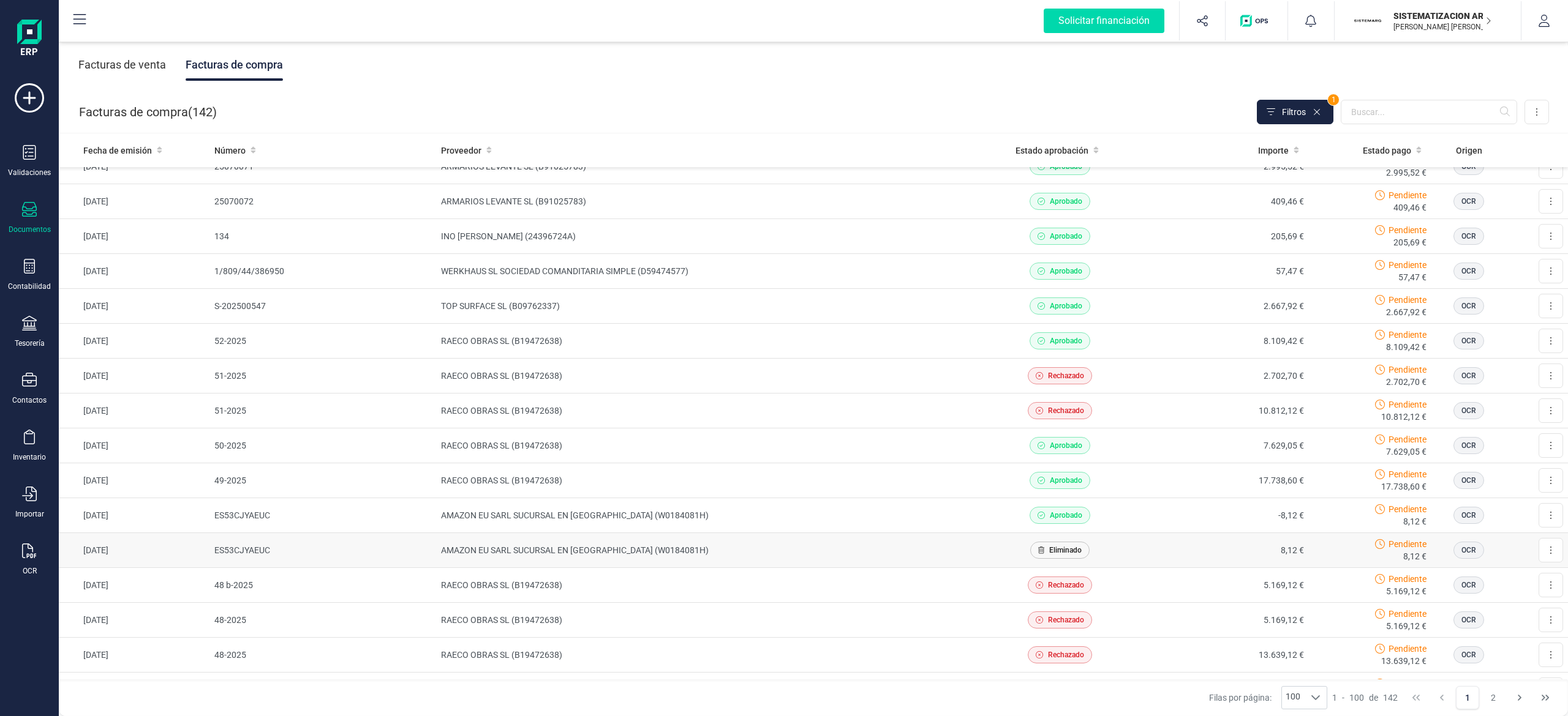
scroll to position [1233, 0]
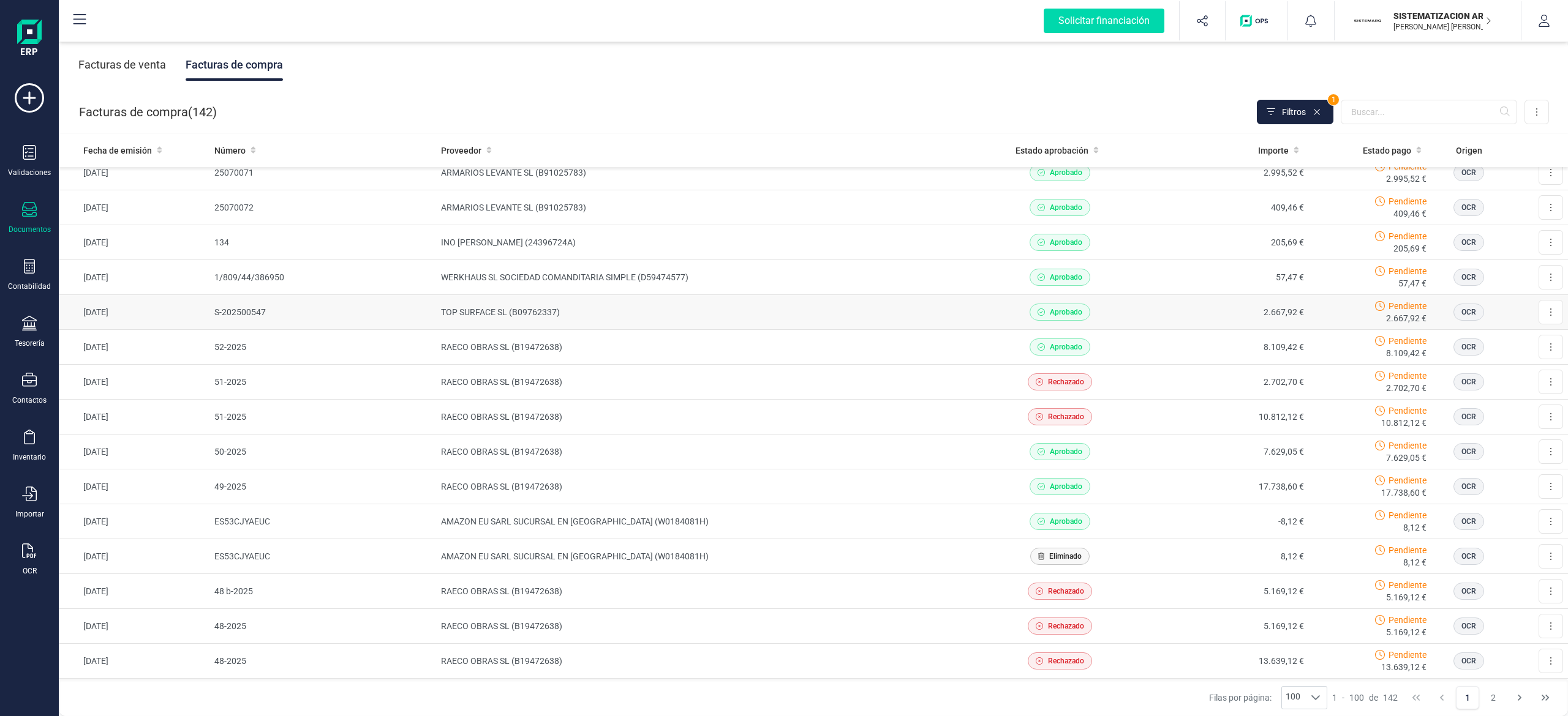
click at [748, 318] on td "TOP SURFACE SL (B09762337)" at bounding box center [706, 312] width 541 height 35
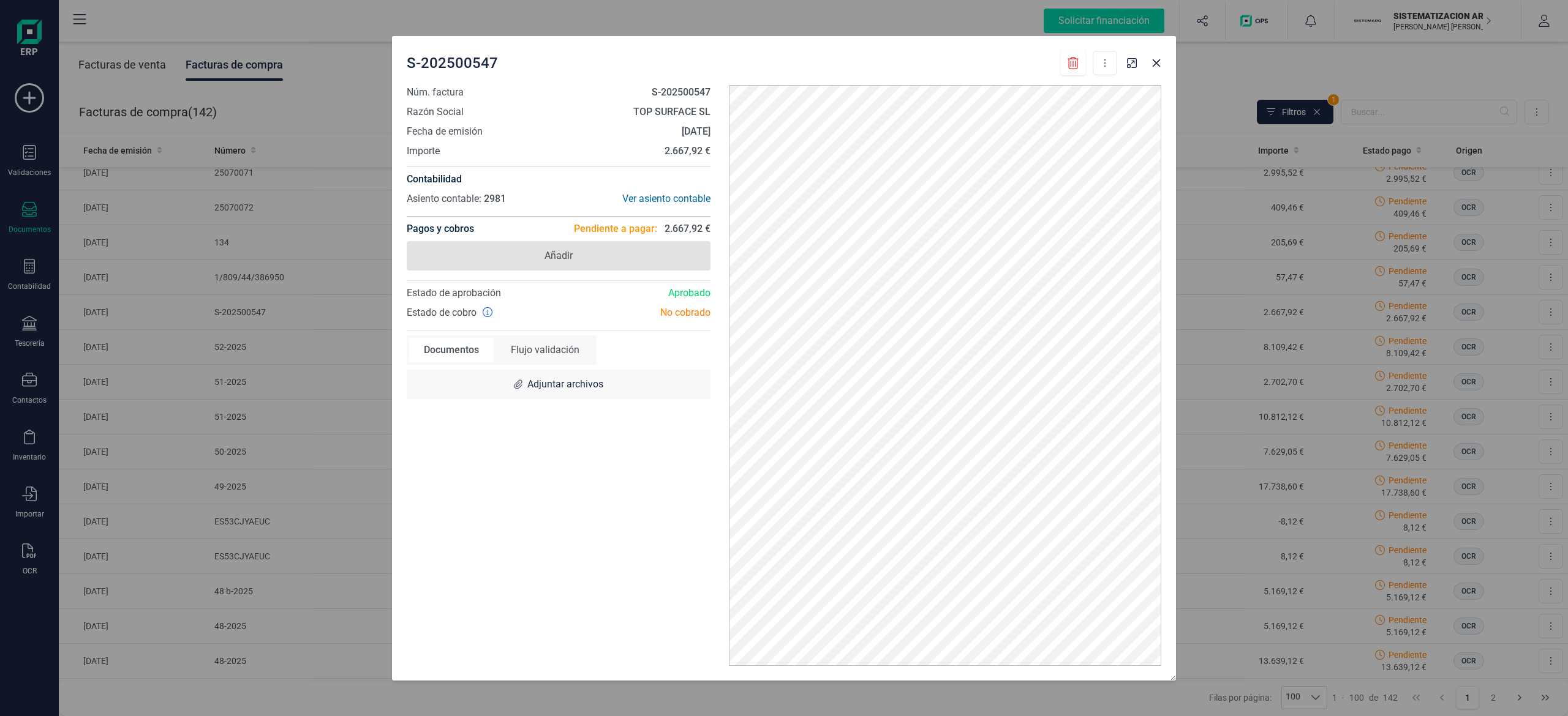
click at [679, 249] on span "Añadir" at bounding box center [558, 256] width 304 height 30
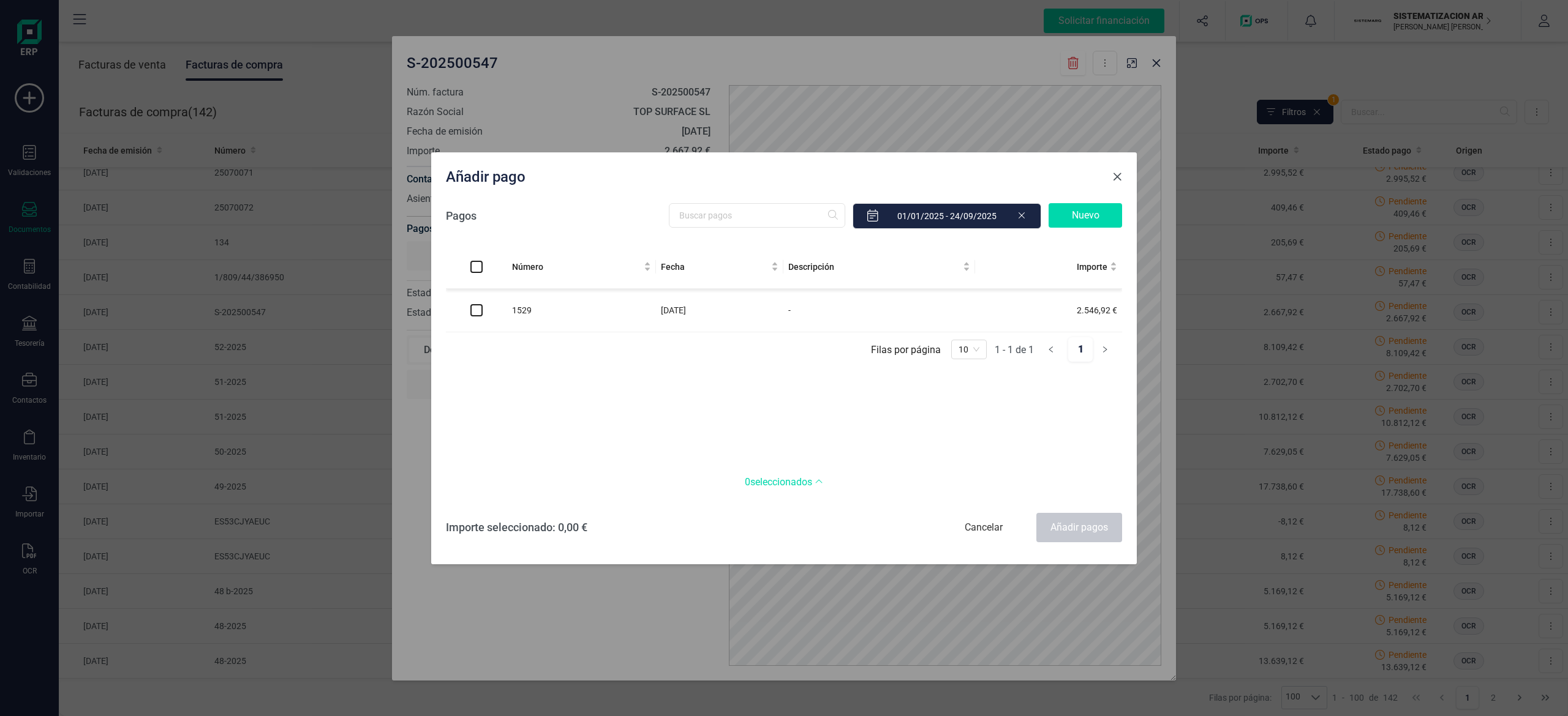
click at [781, 167] on button "Close" at bounding box center [1117, 177] width 20 height 20
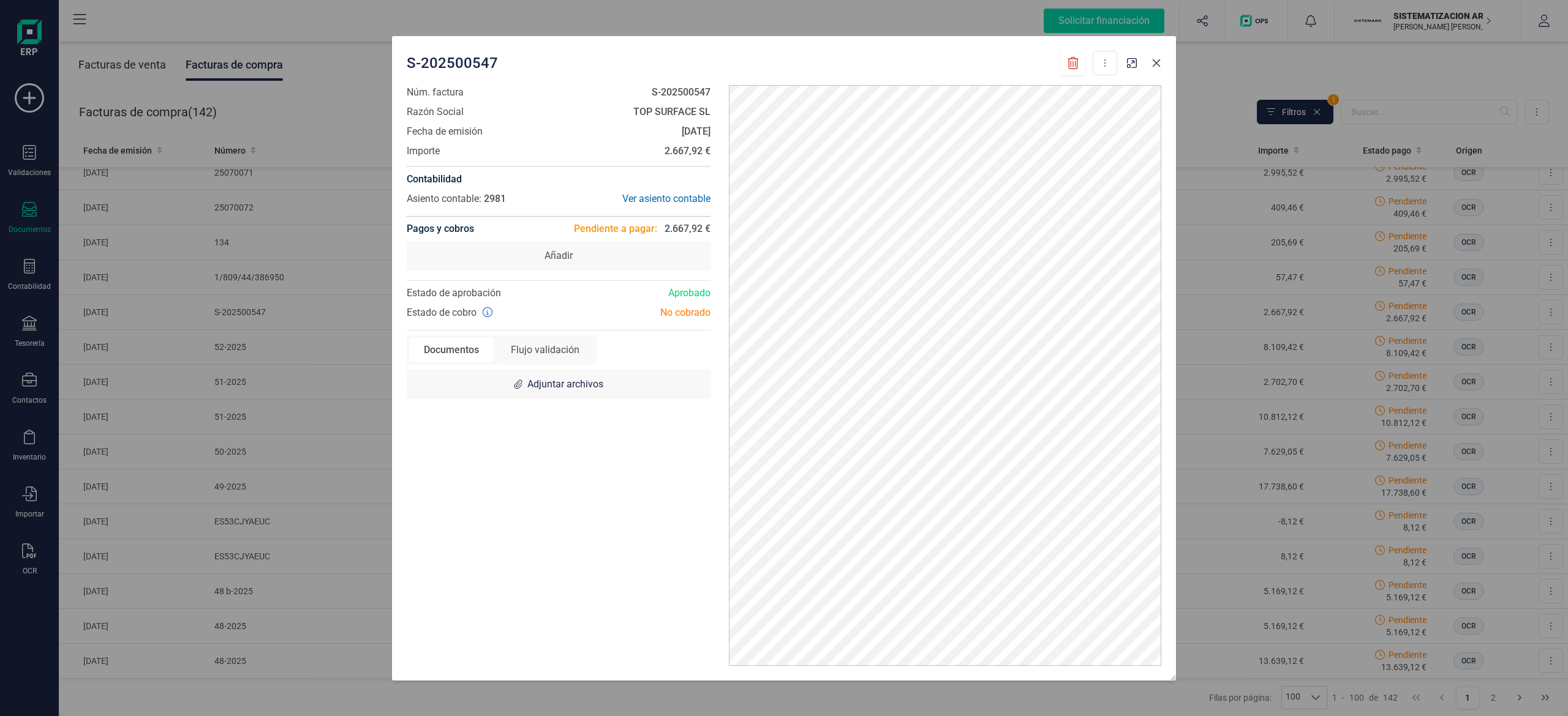
click at [781, 69] on button "Close" at bounding box center [1156, 63] width 20 height 20
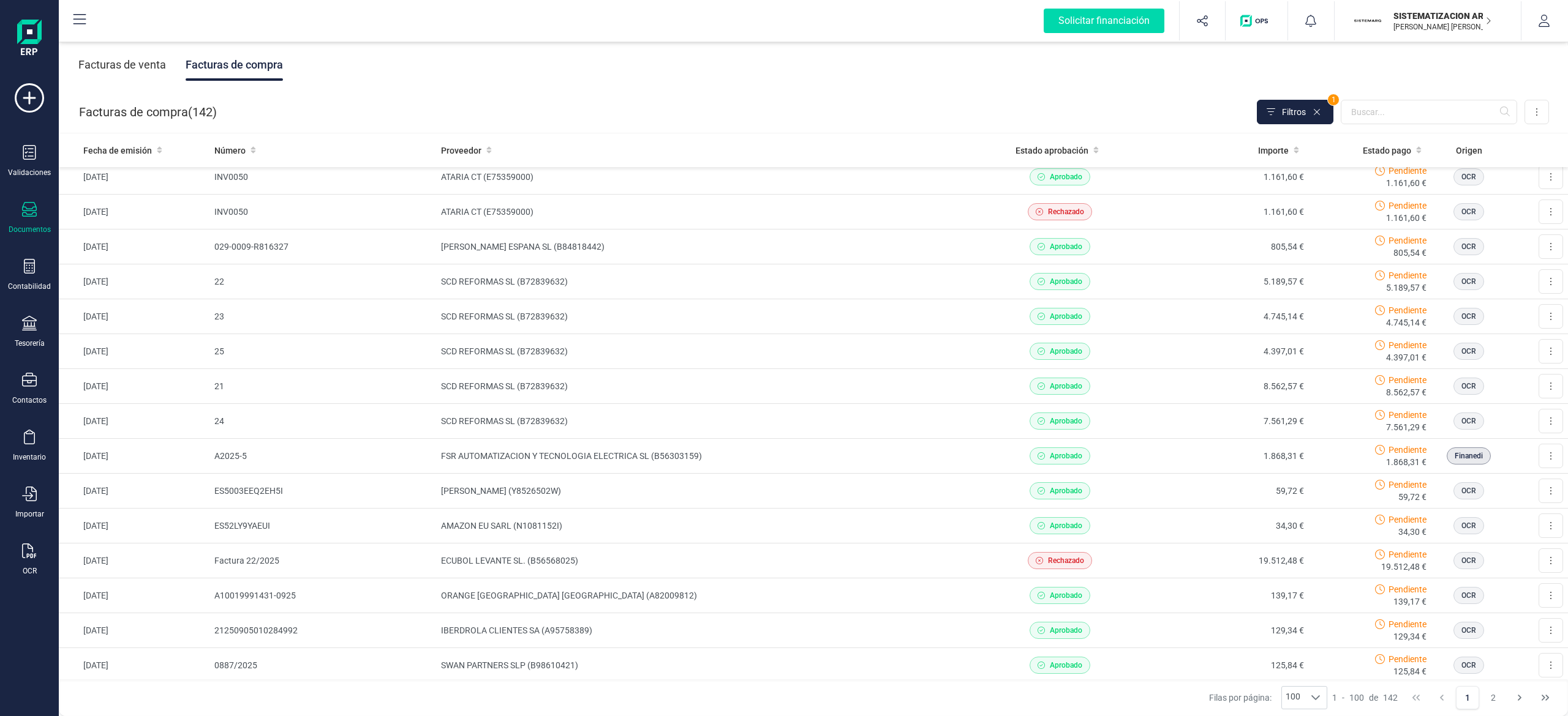
scroll to position [0, 0]
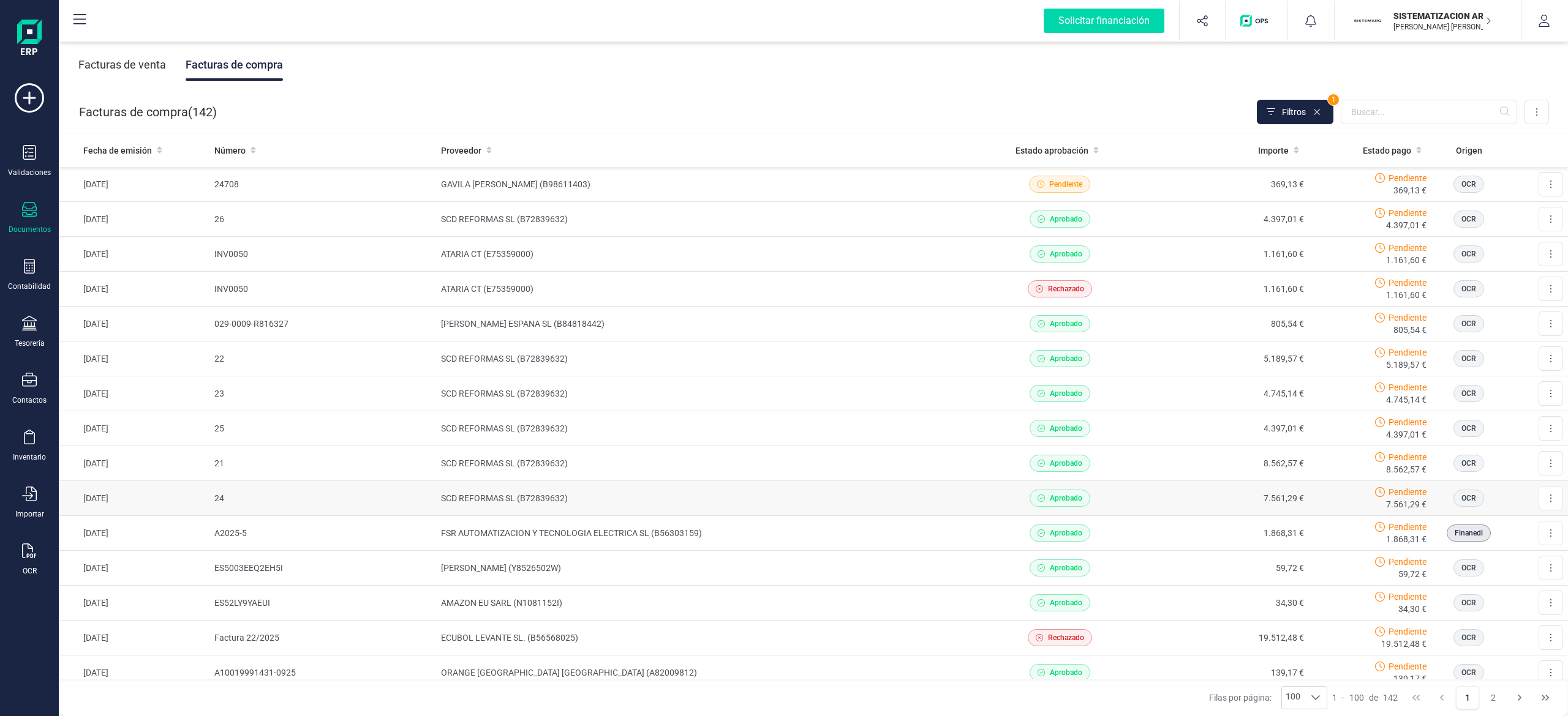
click at [581, 514] on td "SCD REFORMAS SL (B72839632)" at bounding box center [706, 499] width 541 height 35
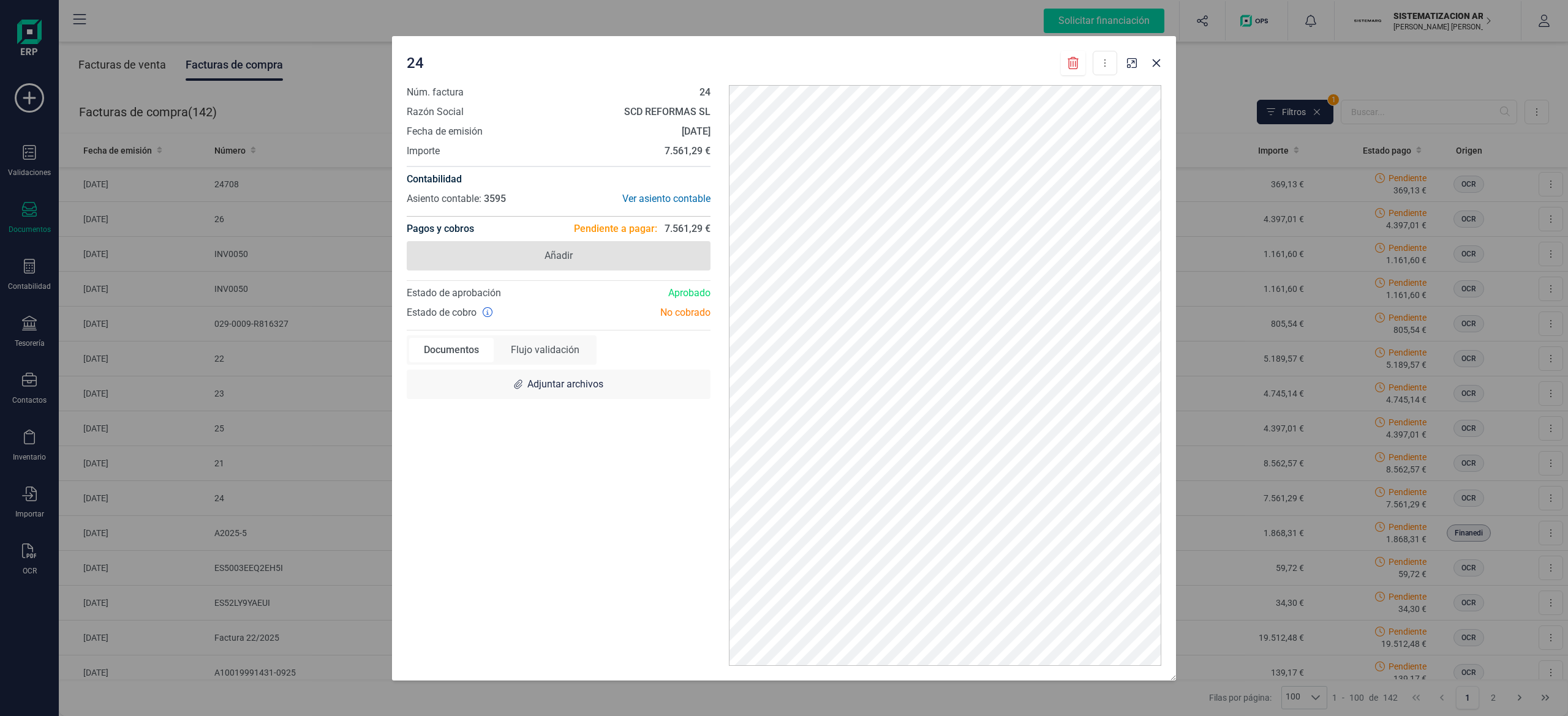
click at [581, 254] on span "Añadir" at bounding box center [558, 256] width 304 height 30
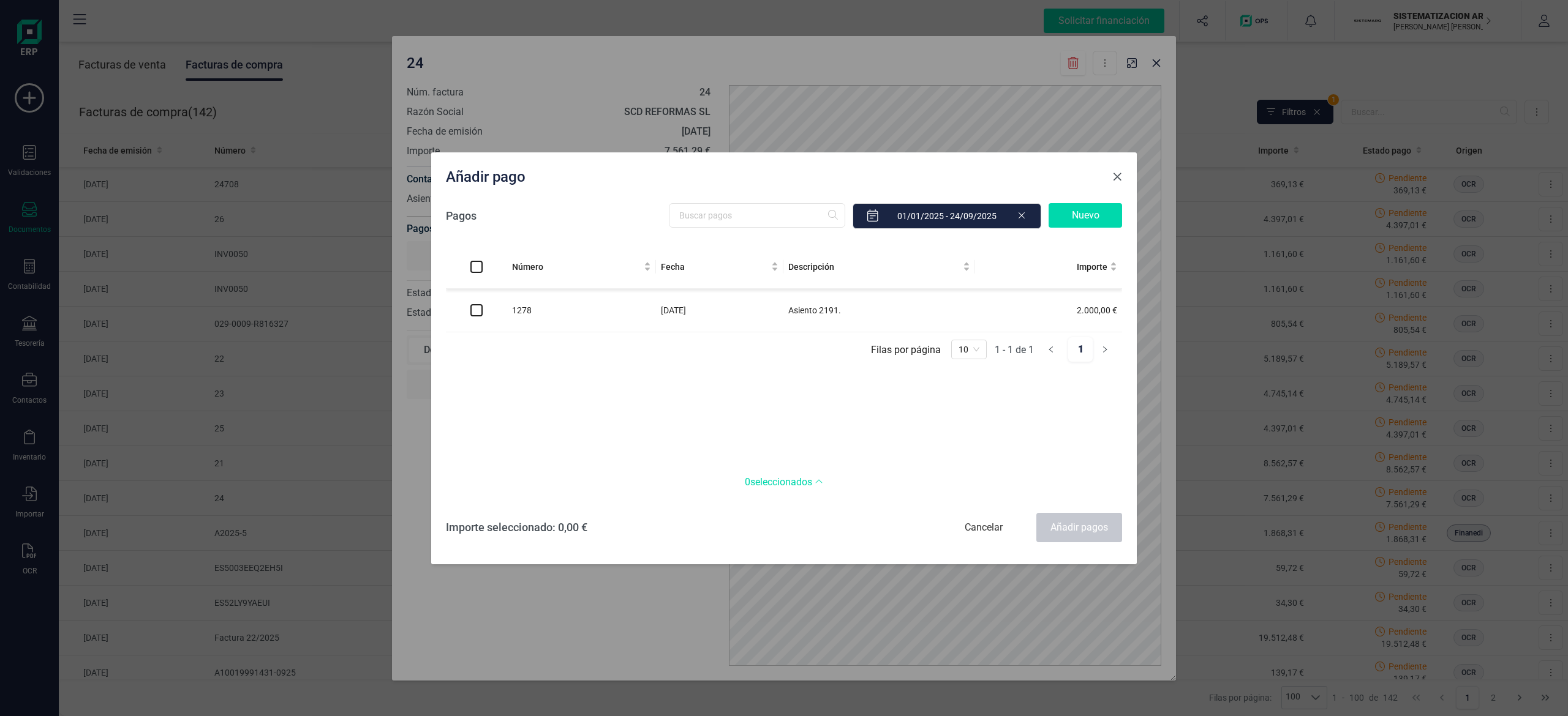
click at [781, 174] on button "Close" at bounding box center [1117, 177] width 20 height 20
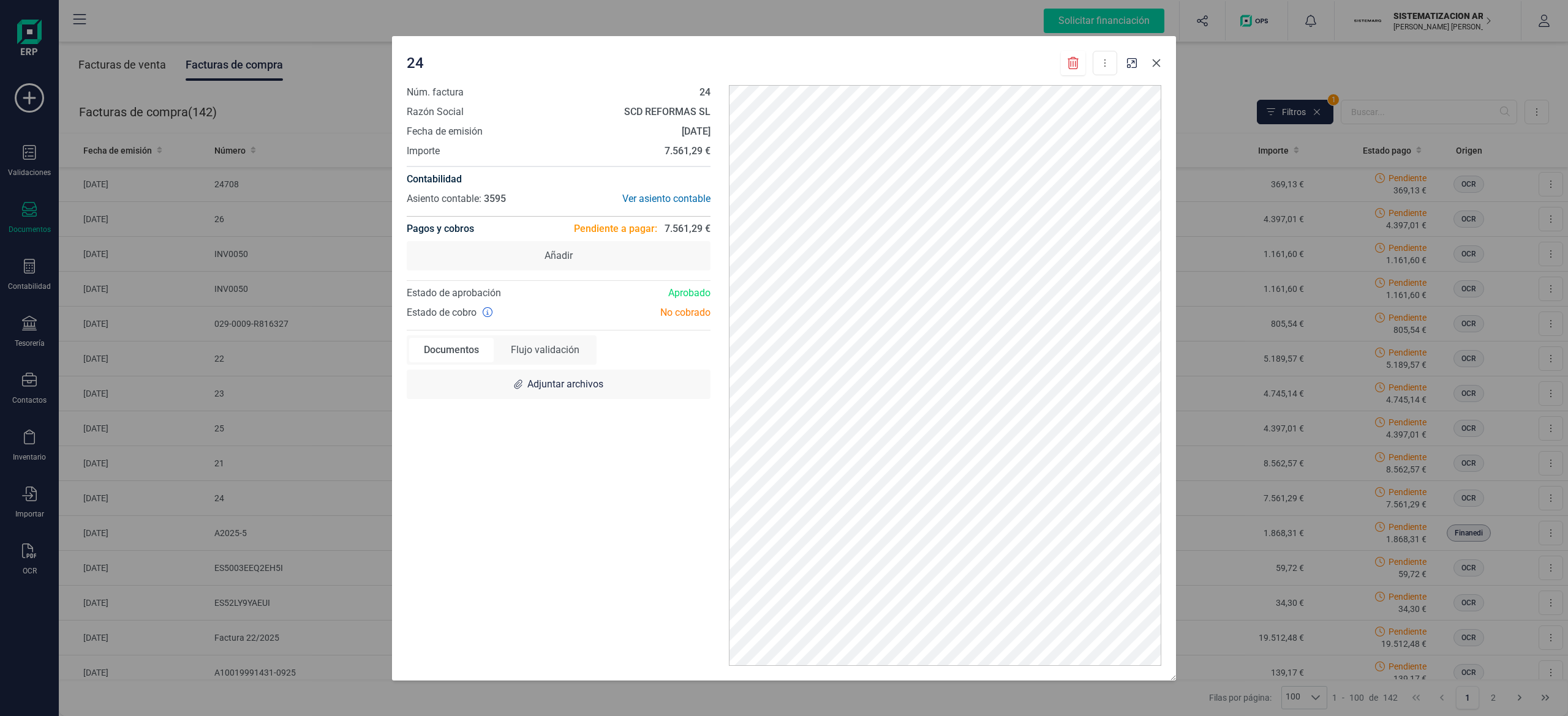
click at [781, 58] on icon "Close" at bounding box center [1156, 63] width 10 height 10
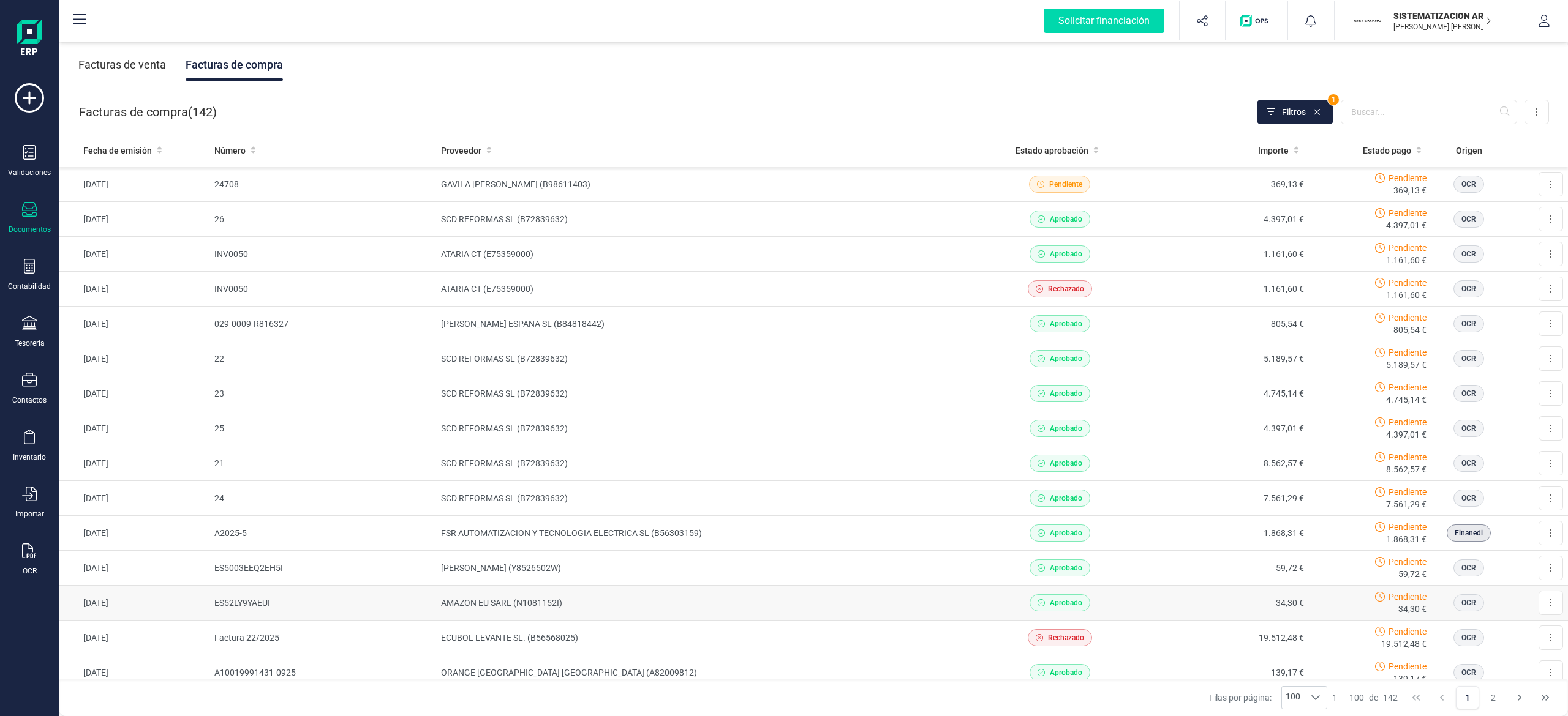
click at [781, 612] on td "AMAZON EU SARL (N1081152I)" at bounding box center [706, 603] width 541 height 35
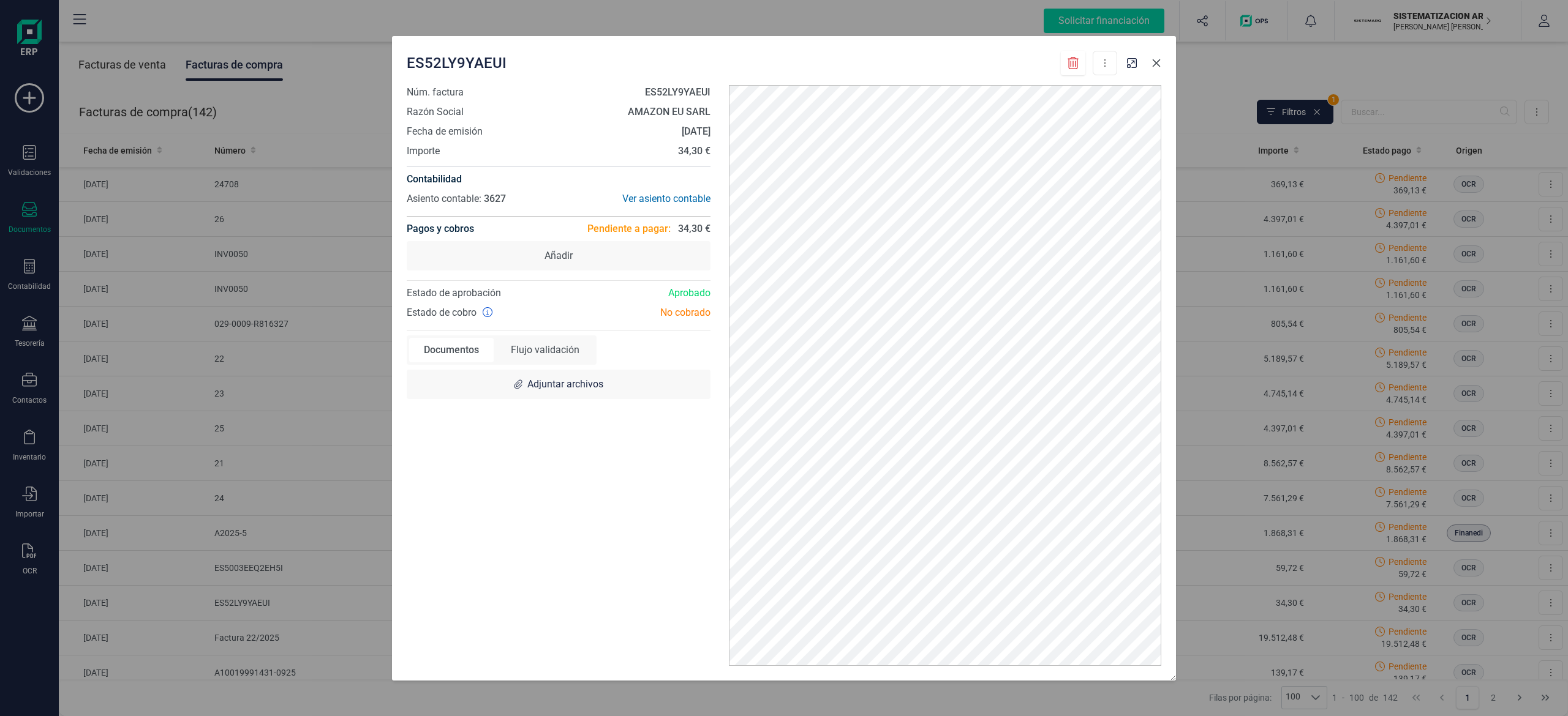
click at [781, 63] on icon "Close" at bounding box center [1157, 63] width 8 height 8
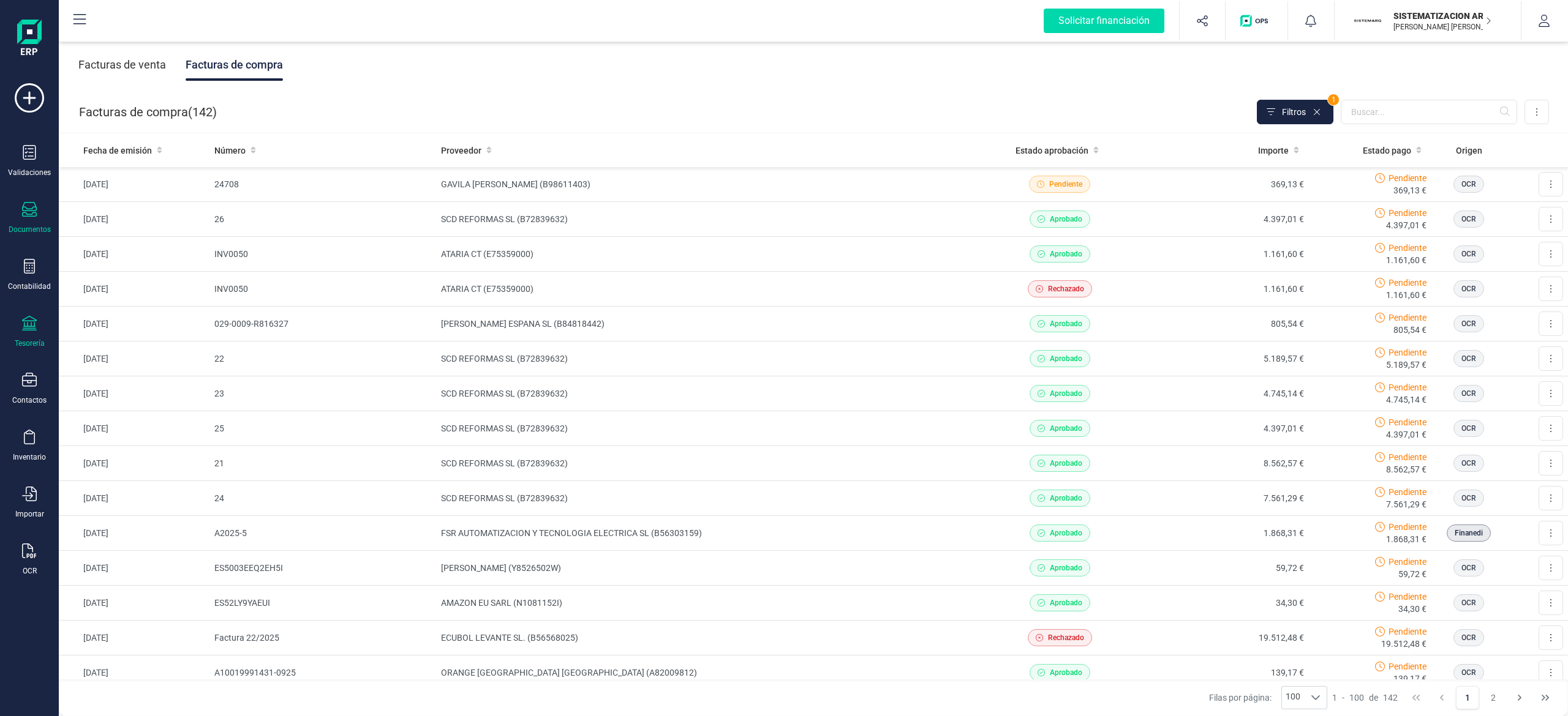
click at [23, 317] on icon at bounding box center [30, 323] width 15 height 15
click at [176, 211] on span "Cuentas bancarias" at bounding box center [149, 209] width 108 height 15
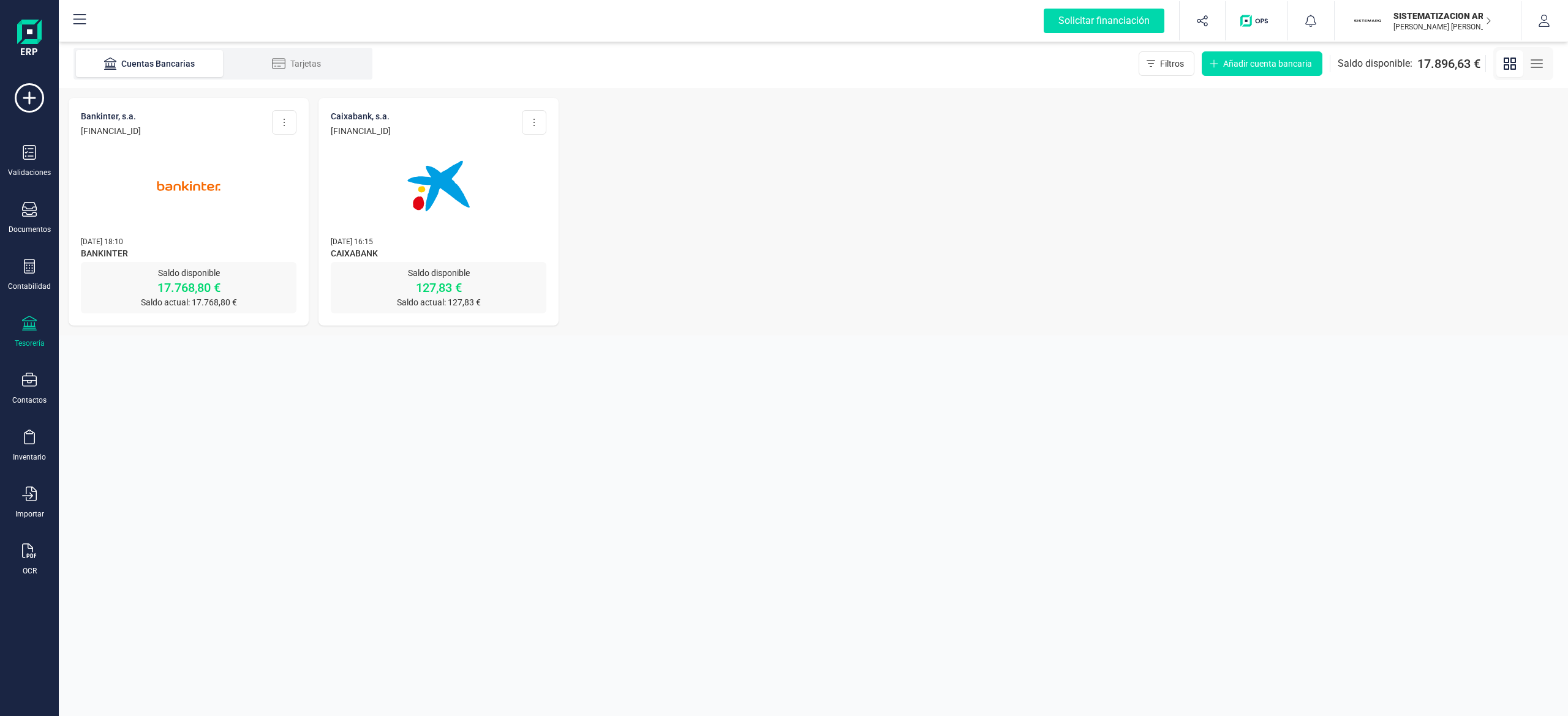
click at [474, 245] on p "[DATE] 16:15" at bounding box center [438, 241] width 215 height 12
click at [452, 202] on img at bounding box center [438, 186] width 103 height 103
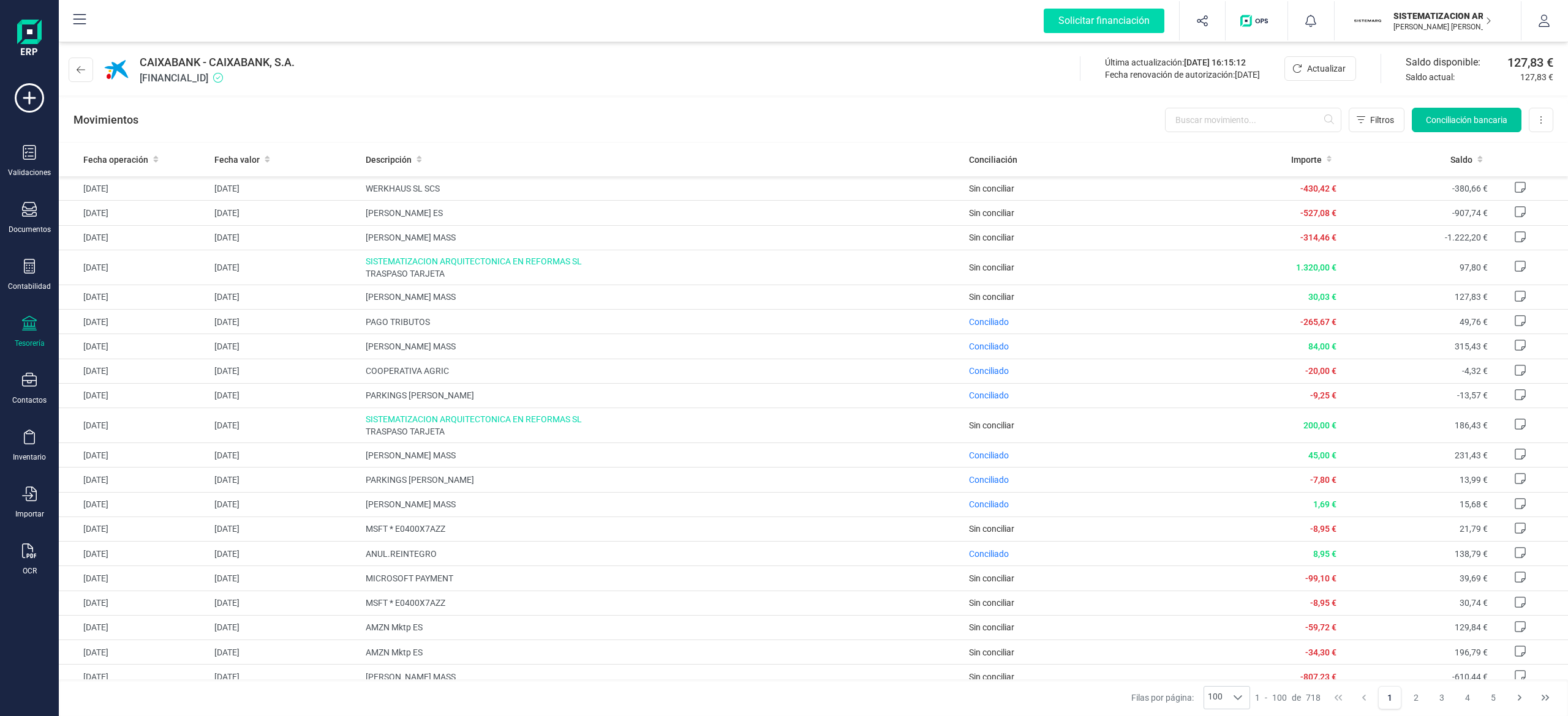
click at [781, 127] on button "Conciliación bancaria" at bounding box center [1467, 120] width 109 height 24
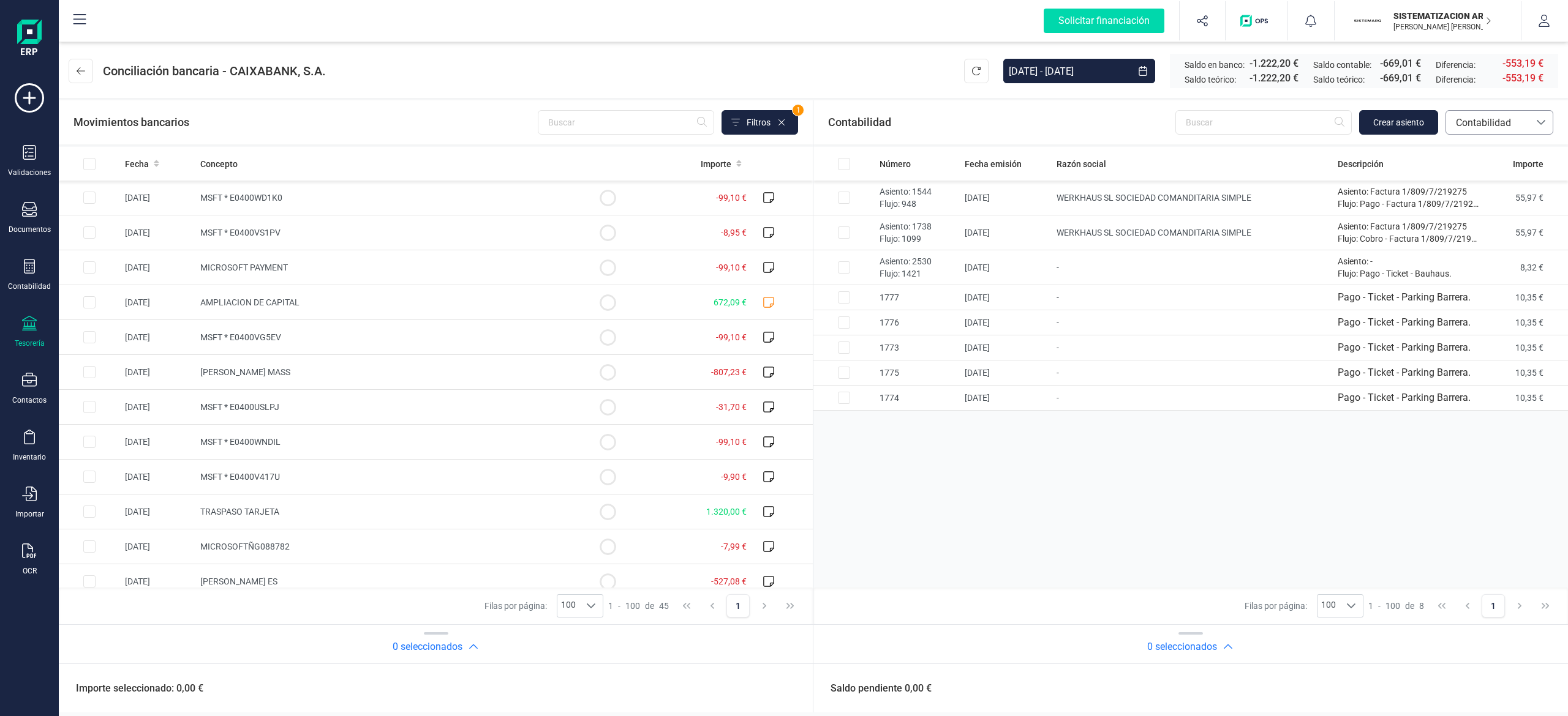
click at [781, 112] on span "Contabilidad" at bounding box center [1487, 122] width 83 height 23
click at [781, 202] on span "Facturas" at bounding box center [1474, 206] width 38 height 15
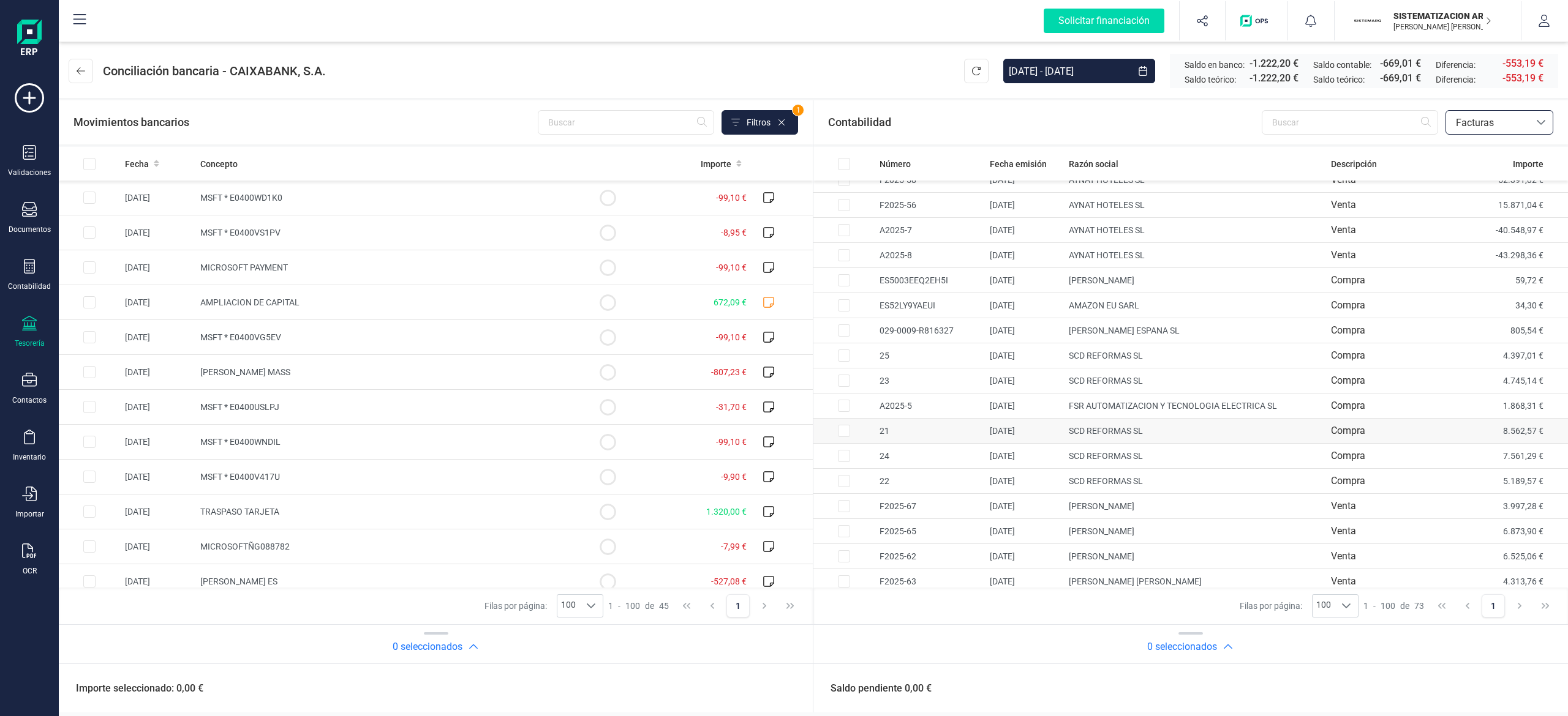
scroll to position [1338, 0]
click at [633, 120] on input "text" at bounding box center [625, 122] width 176 height 24
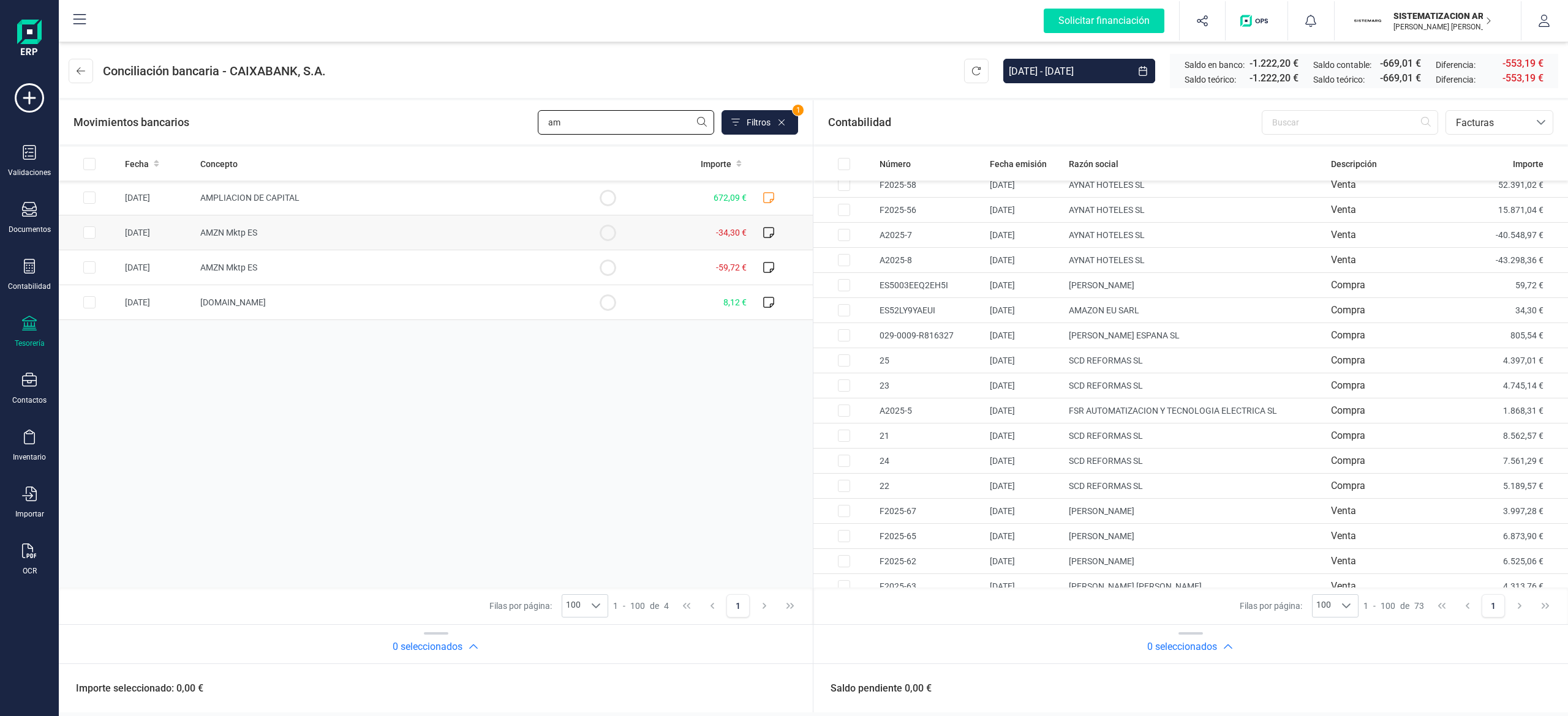
type input "am"
click at [92, 235] on input "Row Selected 115a0ff8-60da-41ea-b16a-87d5b38f0a28" at bounding box center [89, 233] width 12 height 12
checkbox input "true"
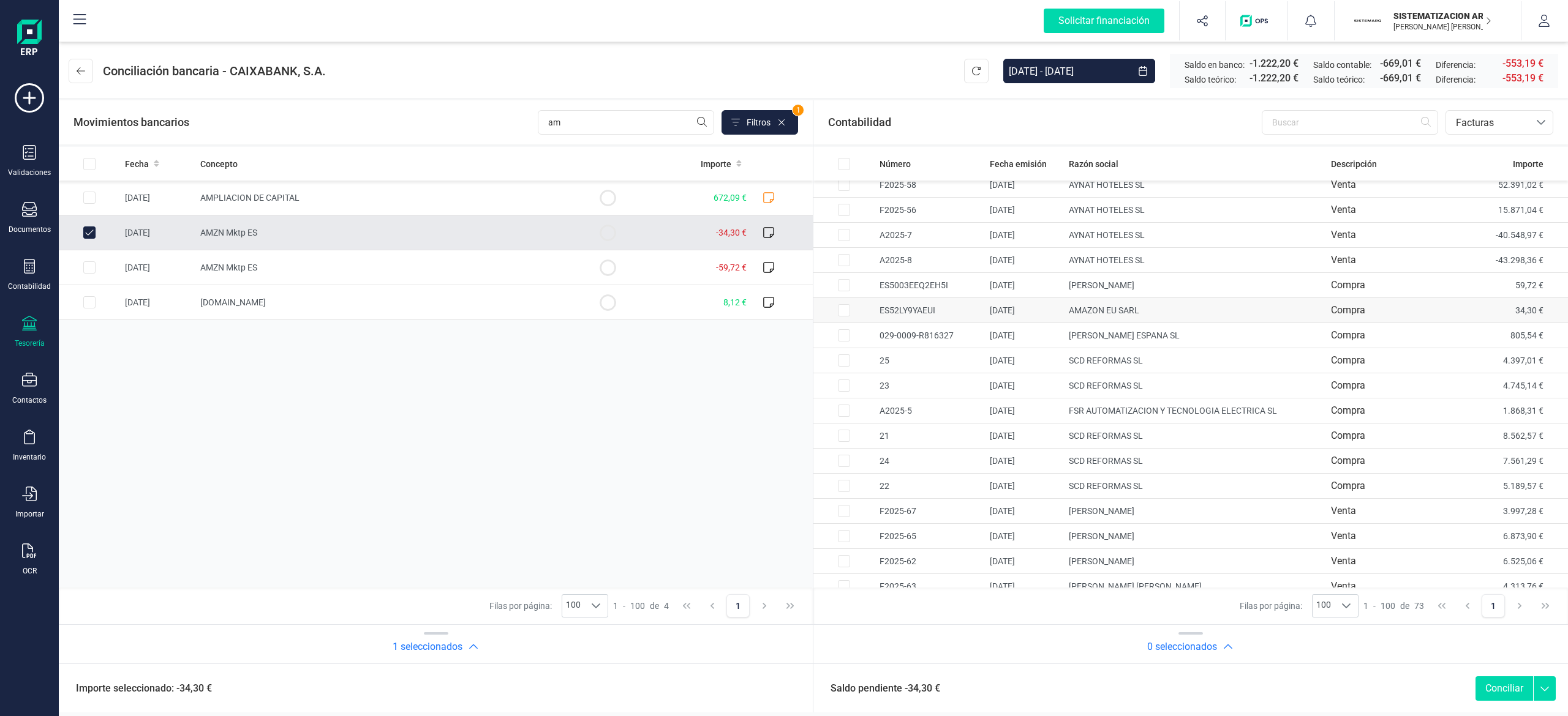
click at [781, 316] on input "Row Selected 05228525-800c-4476-9d67-332b666da26e" at bounding box center [844, 310] width 12 height 12
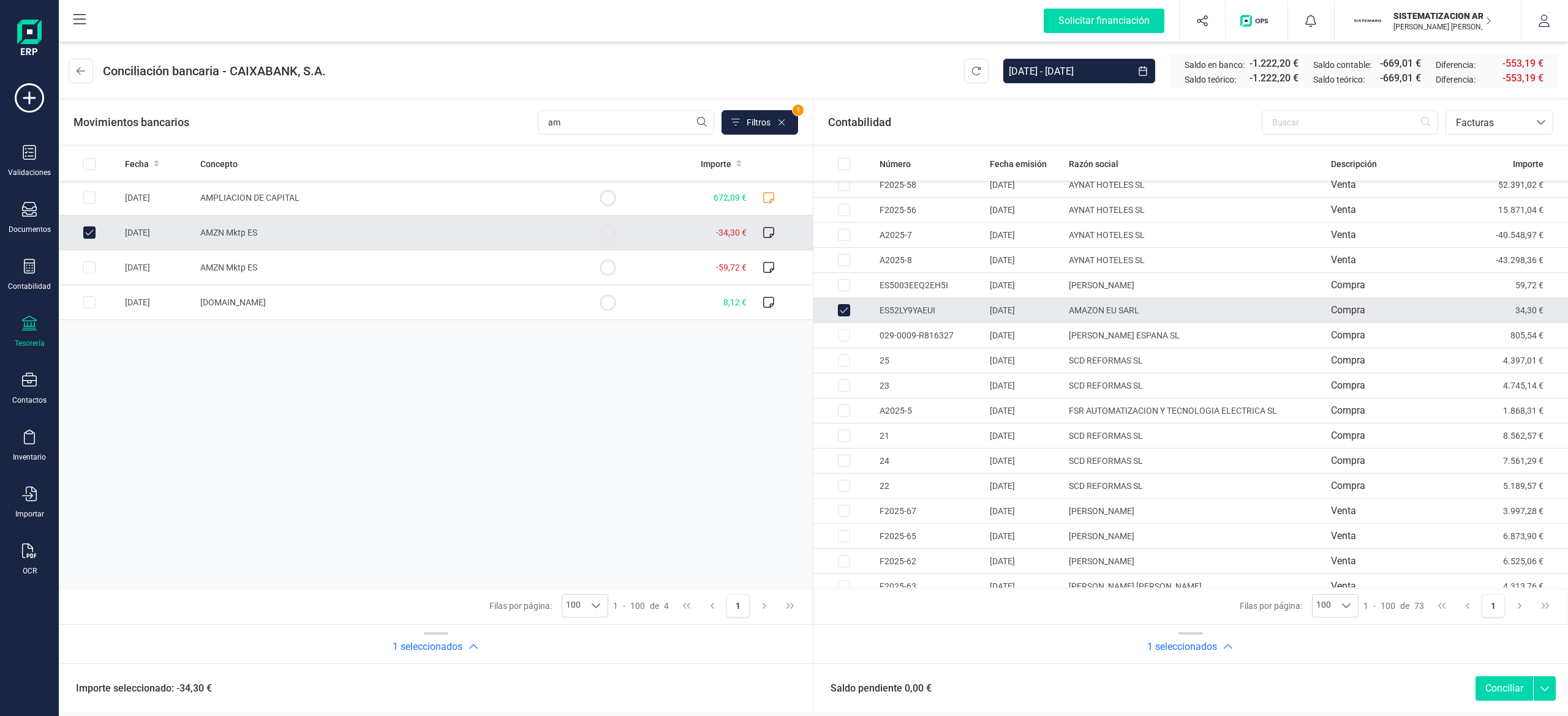
click at [781, 689] on button "Conciliar" at bounding box center [1504, 688] width 57 height 24
checkbox input "false"
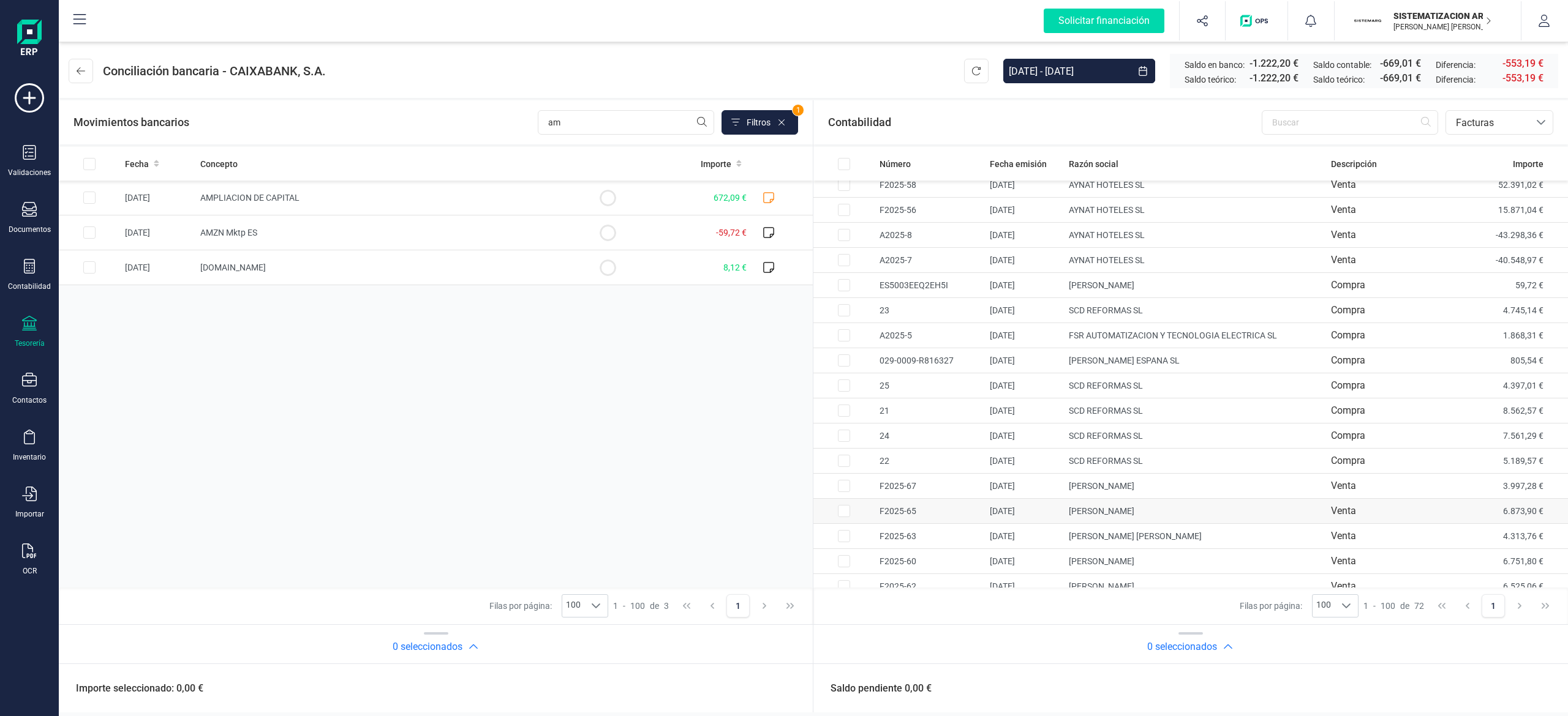
scroll to position [1313, 0]
click at [781, 316] on input "Row Selected 35b9b33a-08f5-4610-a3c8-881ae678b189" at bounding box center [844, 310] width 12 height 12
checkbox input "true"
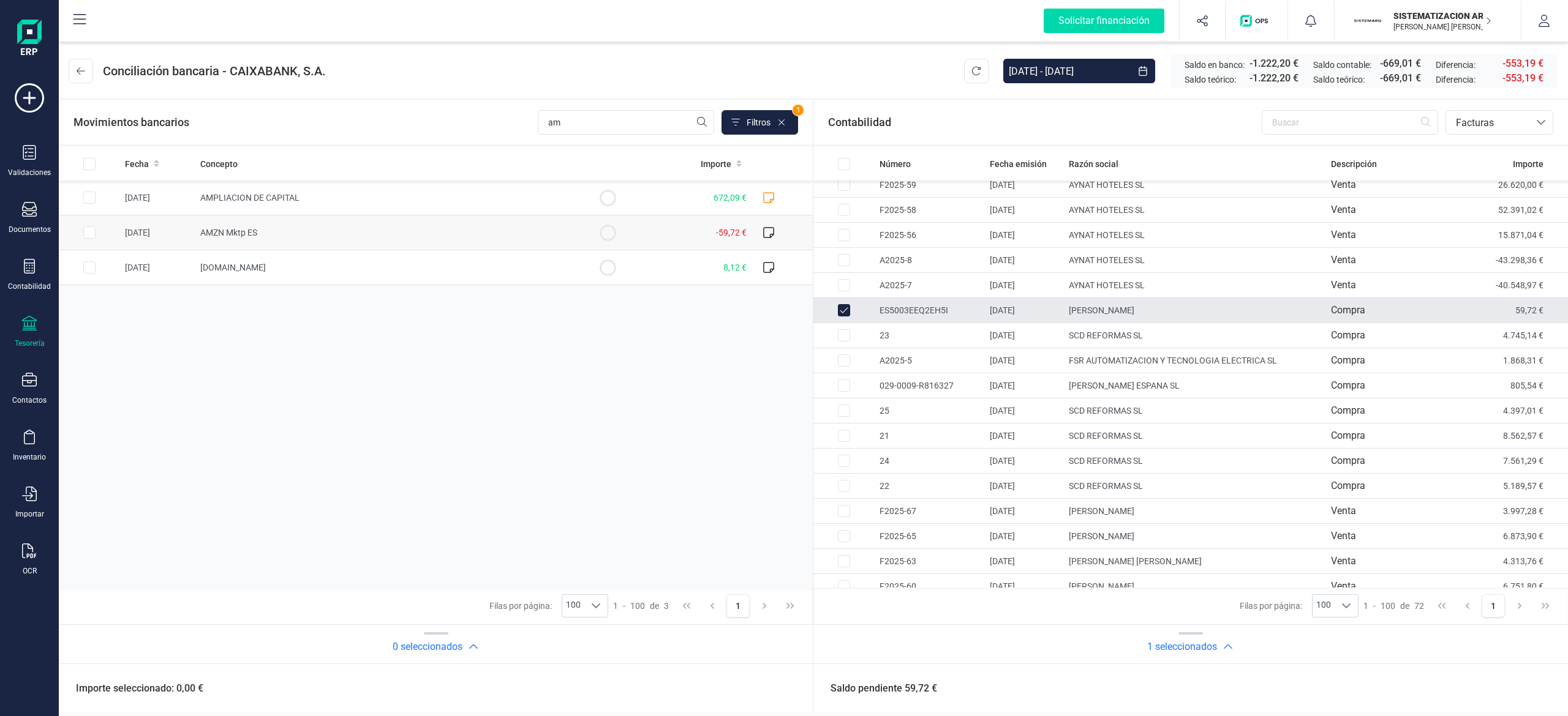
click at [91, 233] on input "Row Selected 279bca92-844f-4686-a3da-dfdada9d1567" at bounding box center [89, 233] width 12 height 12
checkbox input "true"
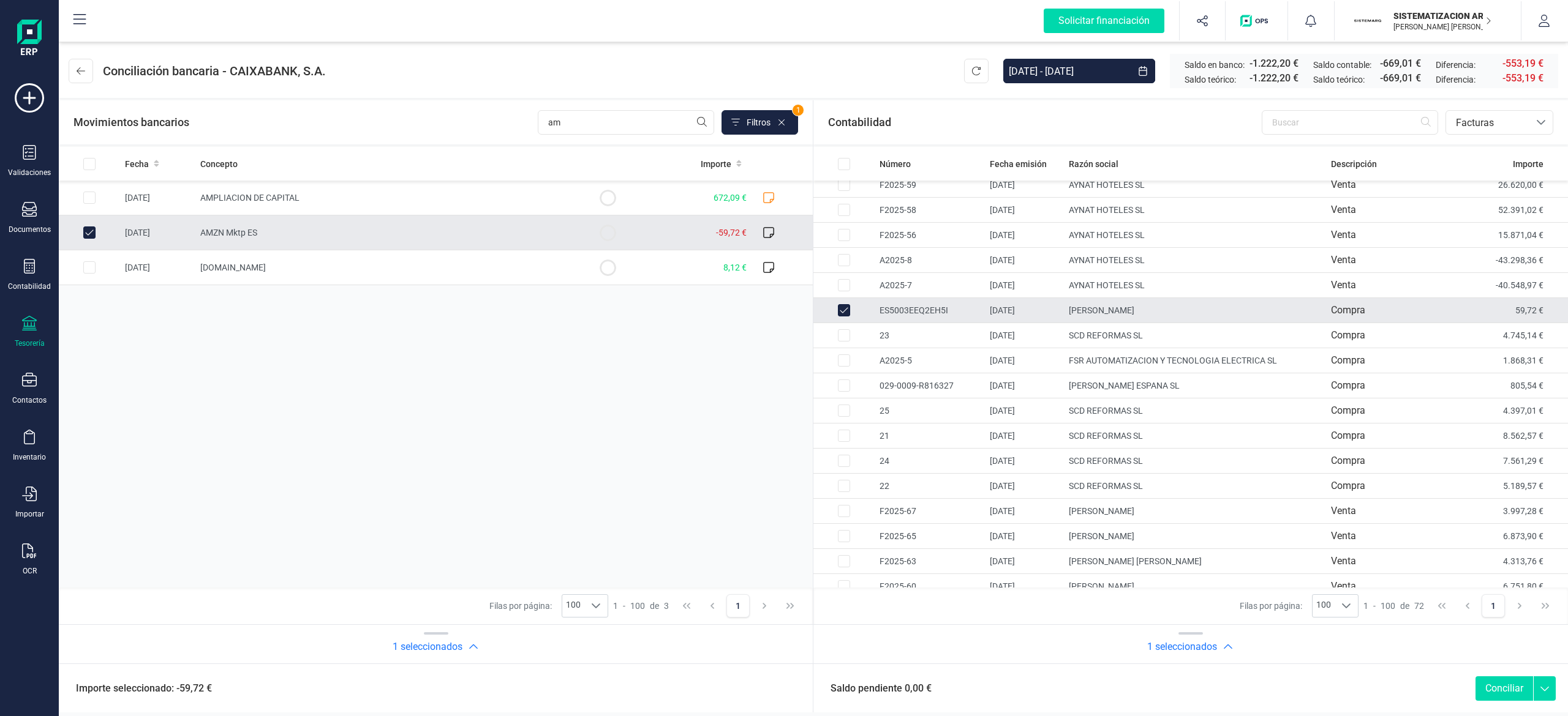
click at [781, 692] on button "Conciliar" at bounding box center [1504, 688] width 57 height 24
checkbox input "false"
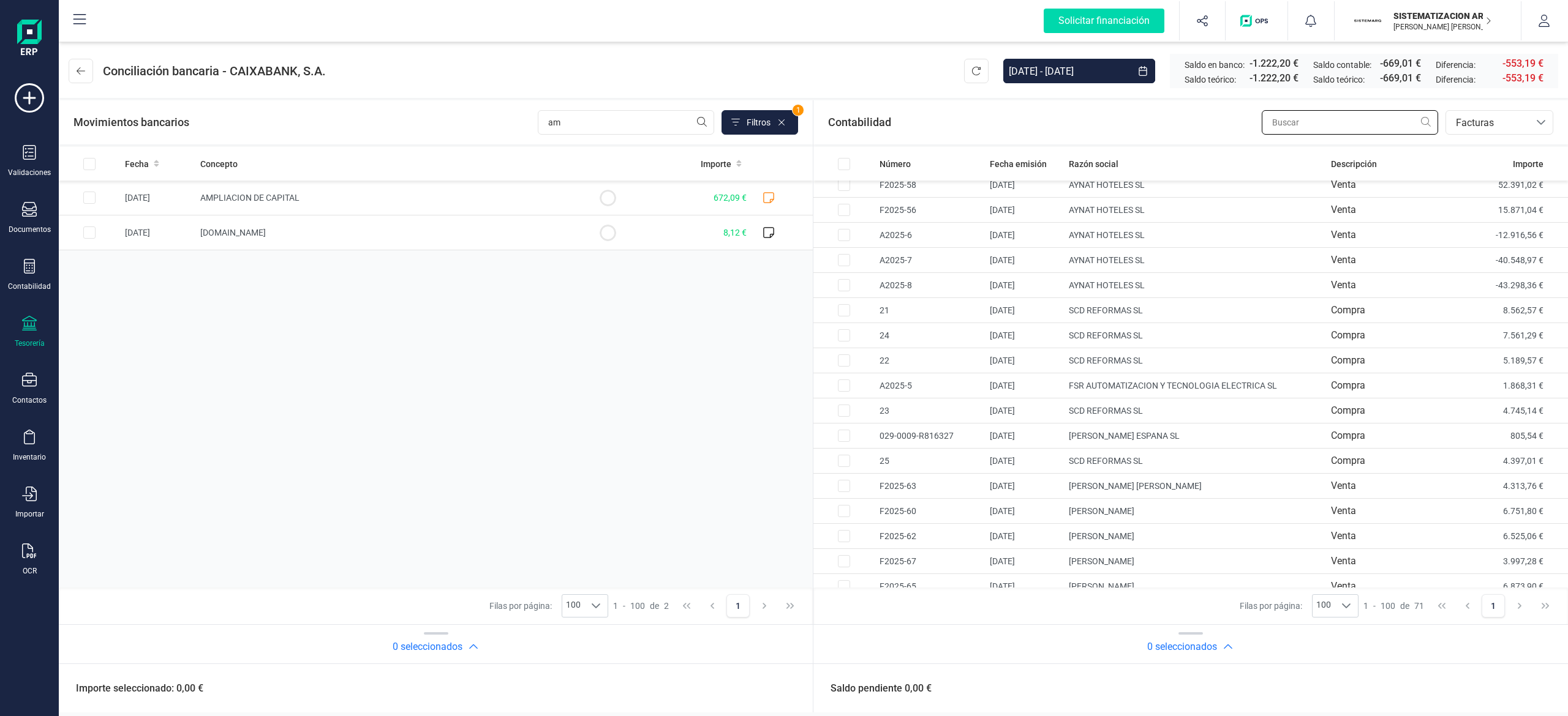
click at [781, 126] on input "text" at bounding box center [1349, 122] width 176 height 24
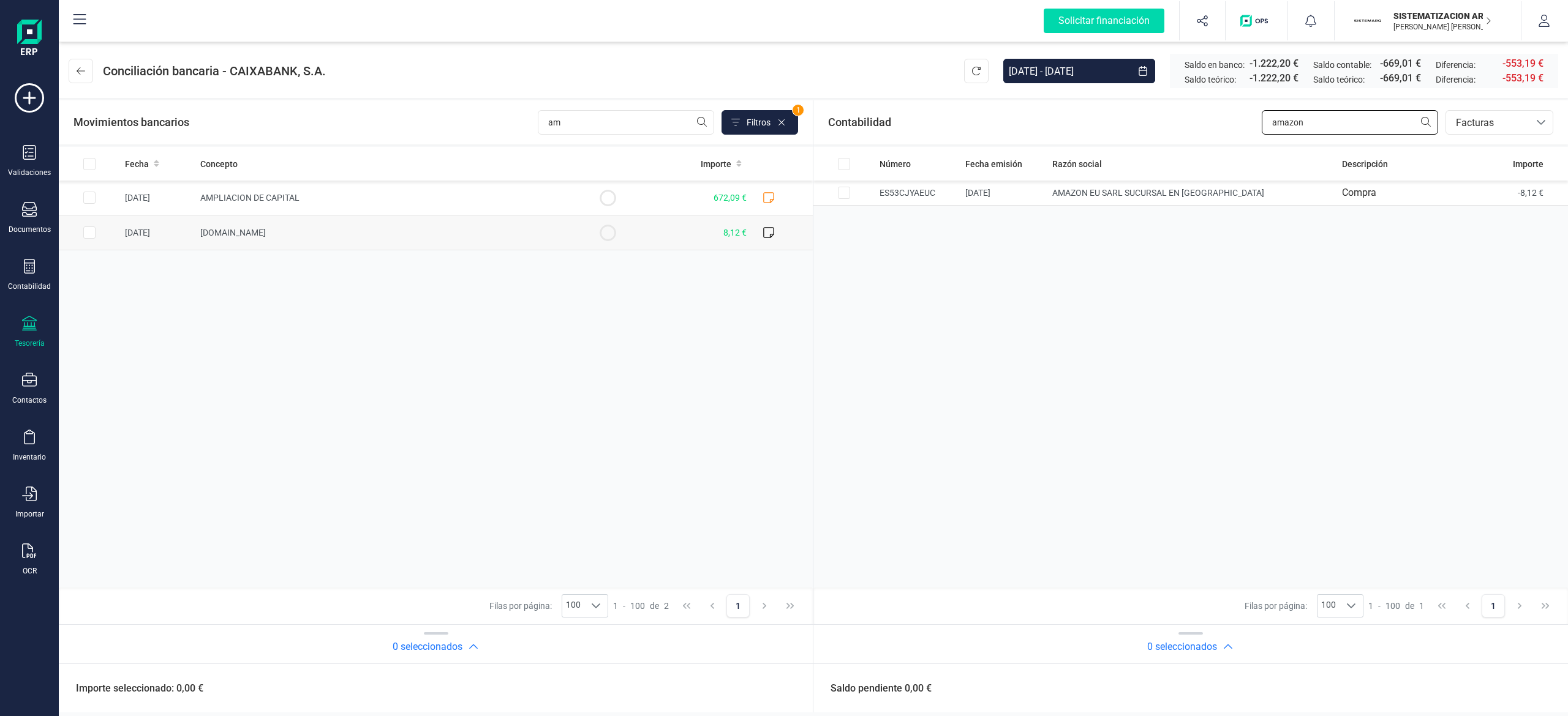
type input "amazon"
click at [90, 231] on input "Row Selected bd8bede8-c581-4d5b-8593-e521822c5df1" at bounding box center [89, 233] width 12 height 12
checkbox input "true"
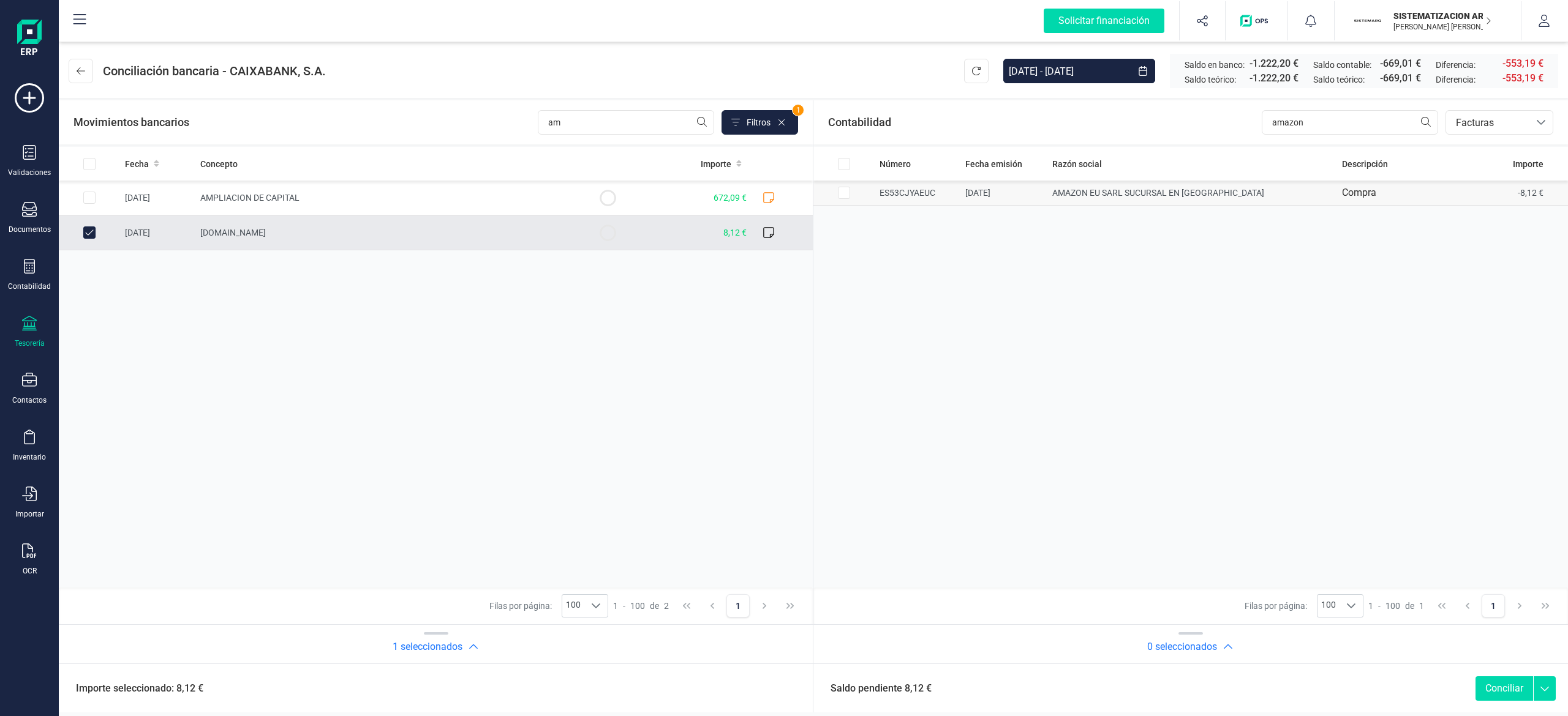
click at [781, 191] on input "Row Selected e3c19142-482c-4d46-b7a9-d382835a8235" at bounding box center [844, 193] width 12 height 12
checkbox input "true"
click at [781, 681] on button "Conciliar" at bounding box center [1504, 688] width 57 height 24
checkbox input "false"
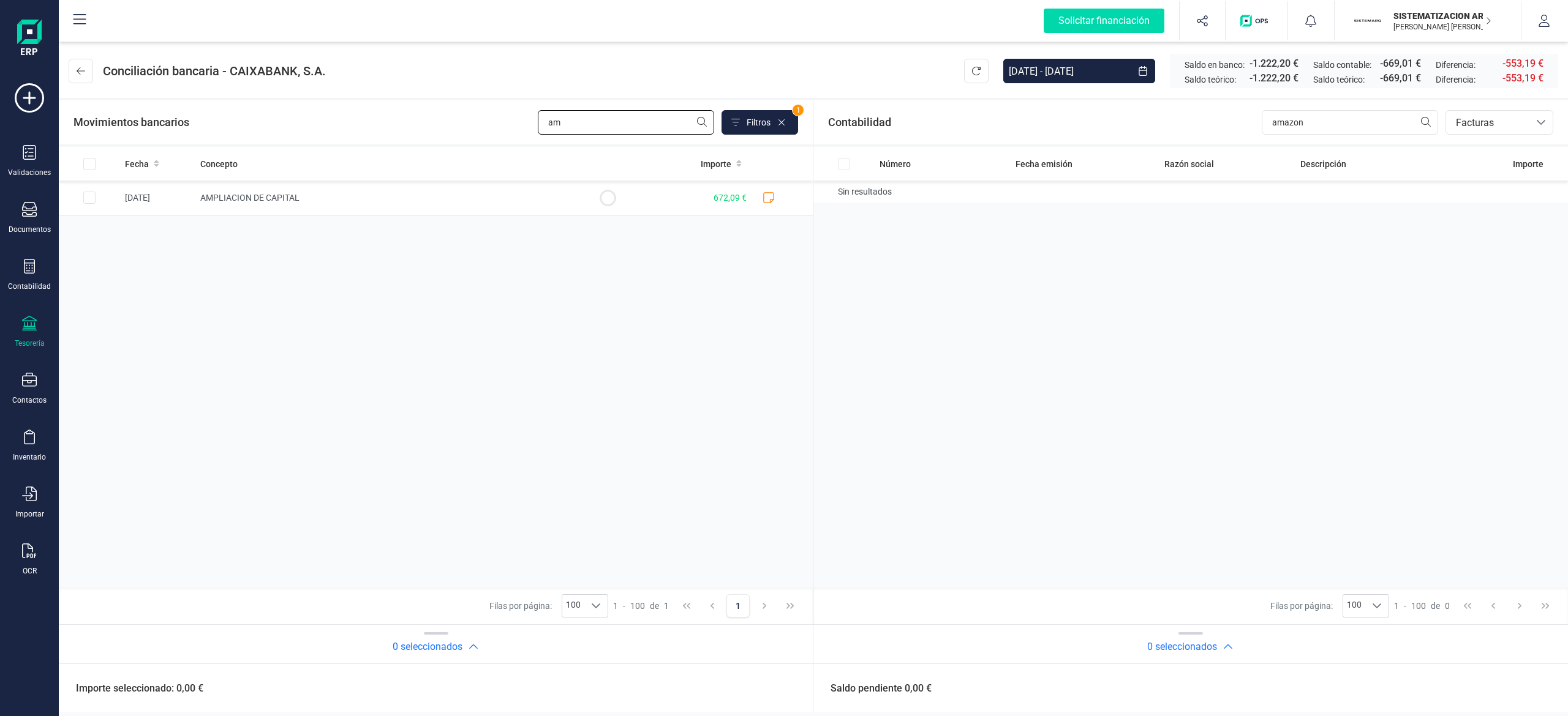
drag, startPoint x: 563, startPoint y: 114, endPoint x: 481, endPoint y: 116, distance: 82.0
click at [481, 116] on div "Movimientos bancarios am Filtros 1" at bounding box center [436, 122] width 725 height 24
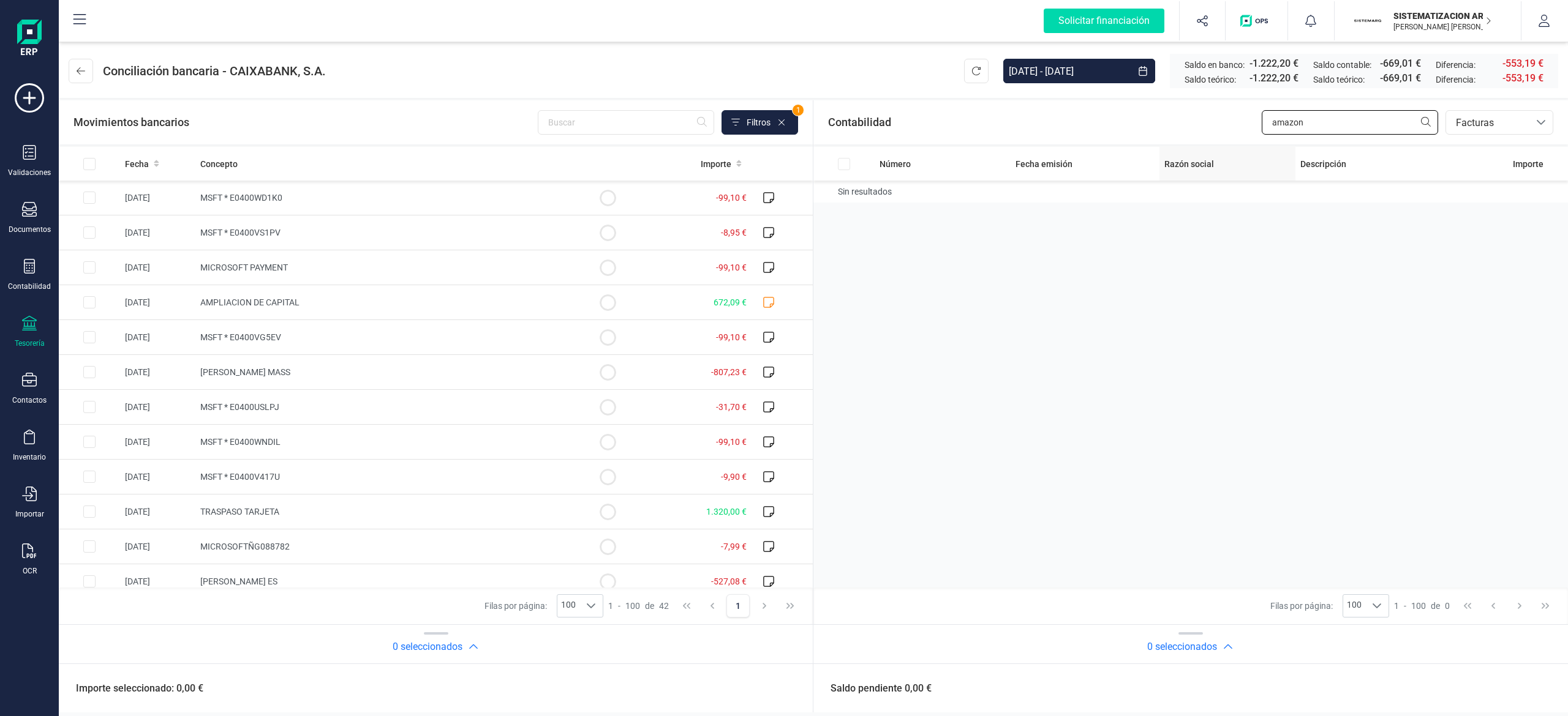
drag, startPoint x: 1345, startPoint y: 115, endPoint x: 1182, endPoint y: 147, distance: 166.1
click at [781, 147] on section "Contabilidad amazon bancos.conciliacion.modal.headerInvoce bancos.conciliacion.…" at bounding box center [1190, 382] width 754 height 563
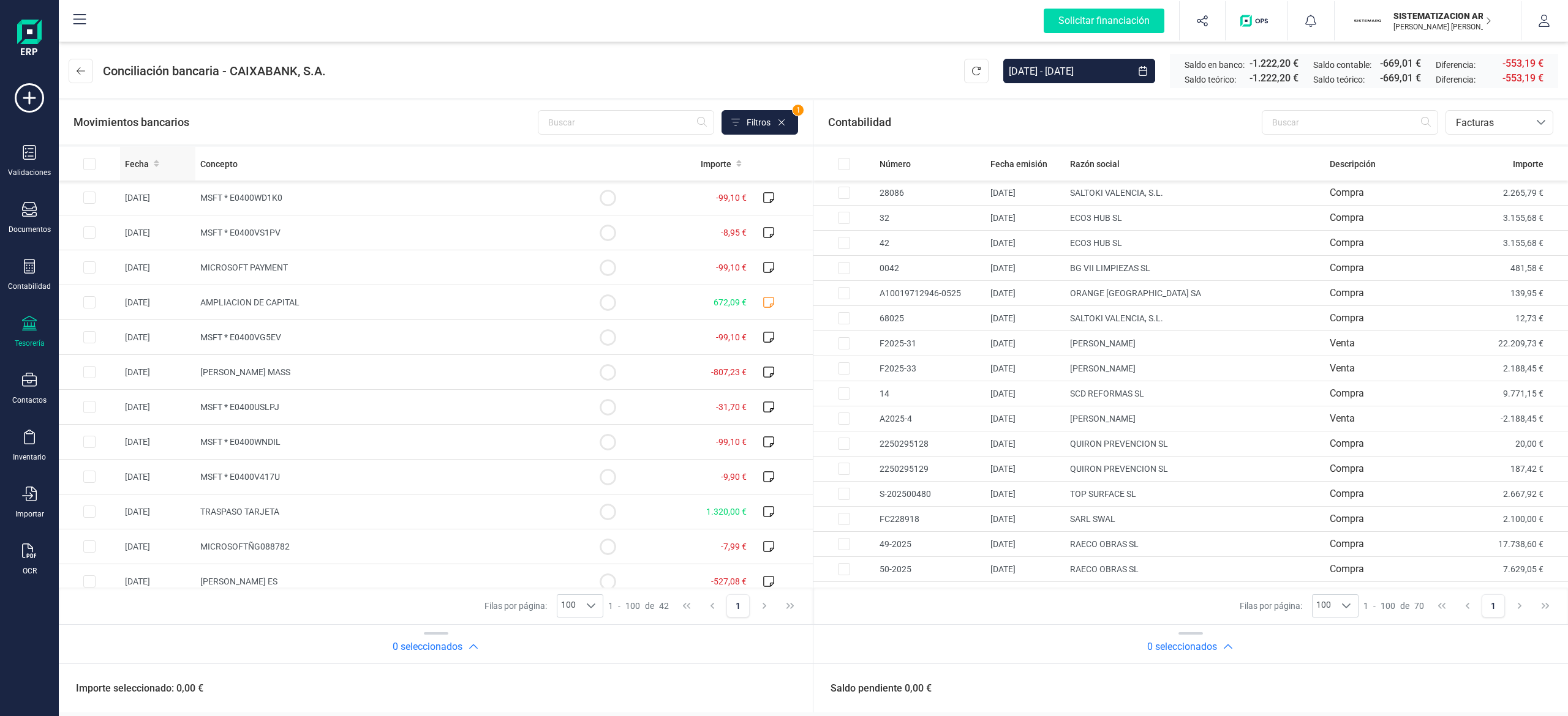
click at [163, 163] on div "Fecha" at bounding box center [157, 164] width 66 height 12
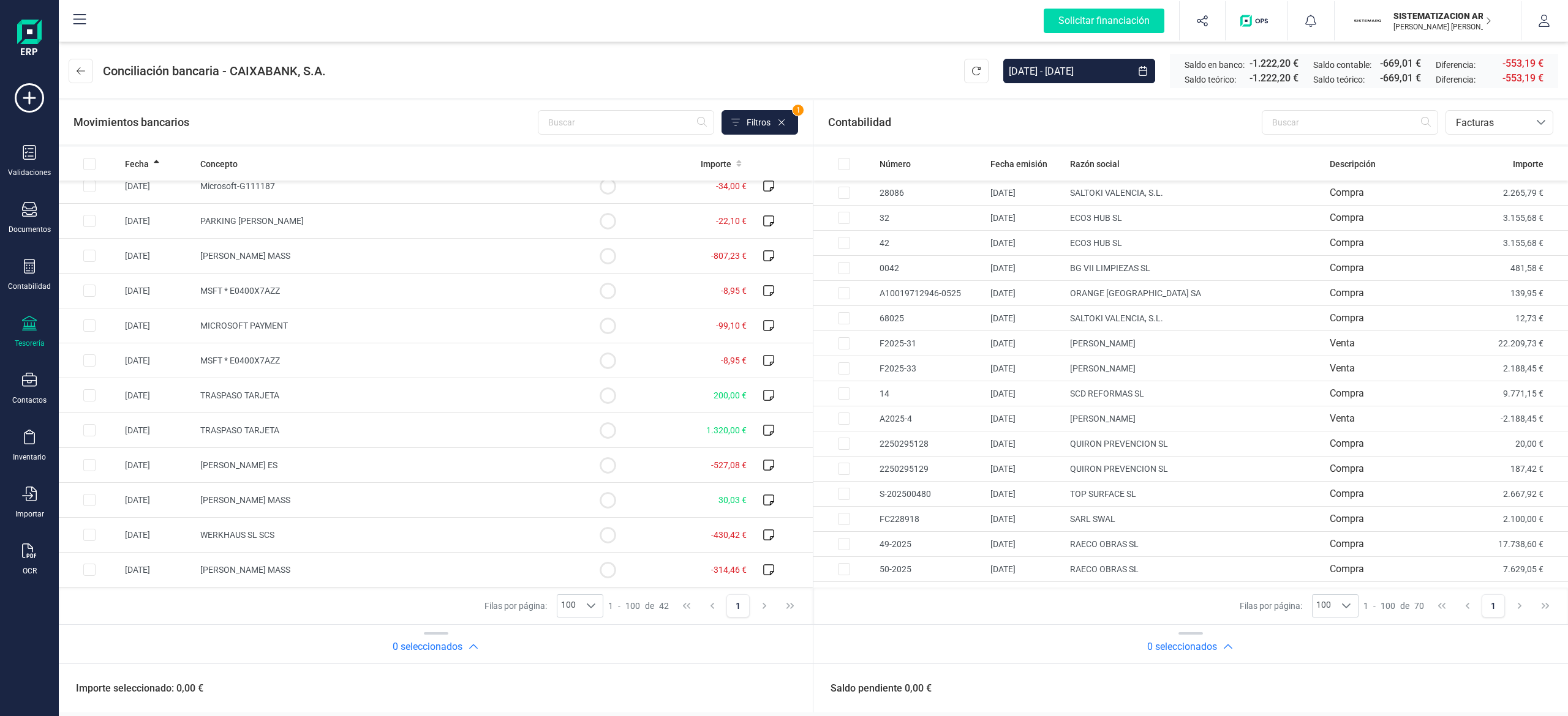
scroll to position [1066, 0]
click at [309, 543] on td "WERKHAUS SL SCS" at bounding box center [386, 535] width 382 height 35
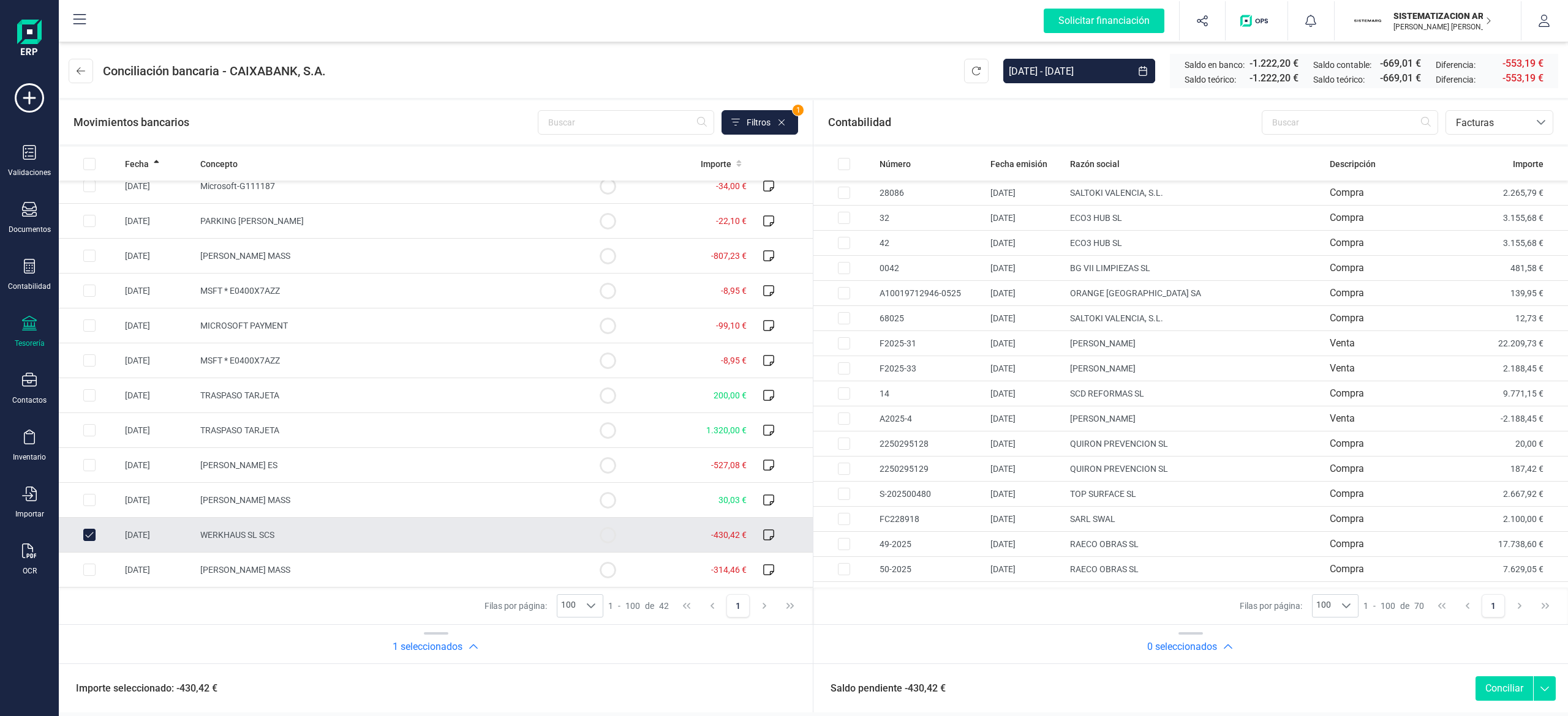
click at [442, 545] on td "WERKHAUS SL SCS" at bounding box center [386, 535] width 382 height 35
checkbox input "false"
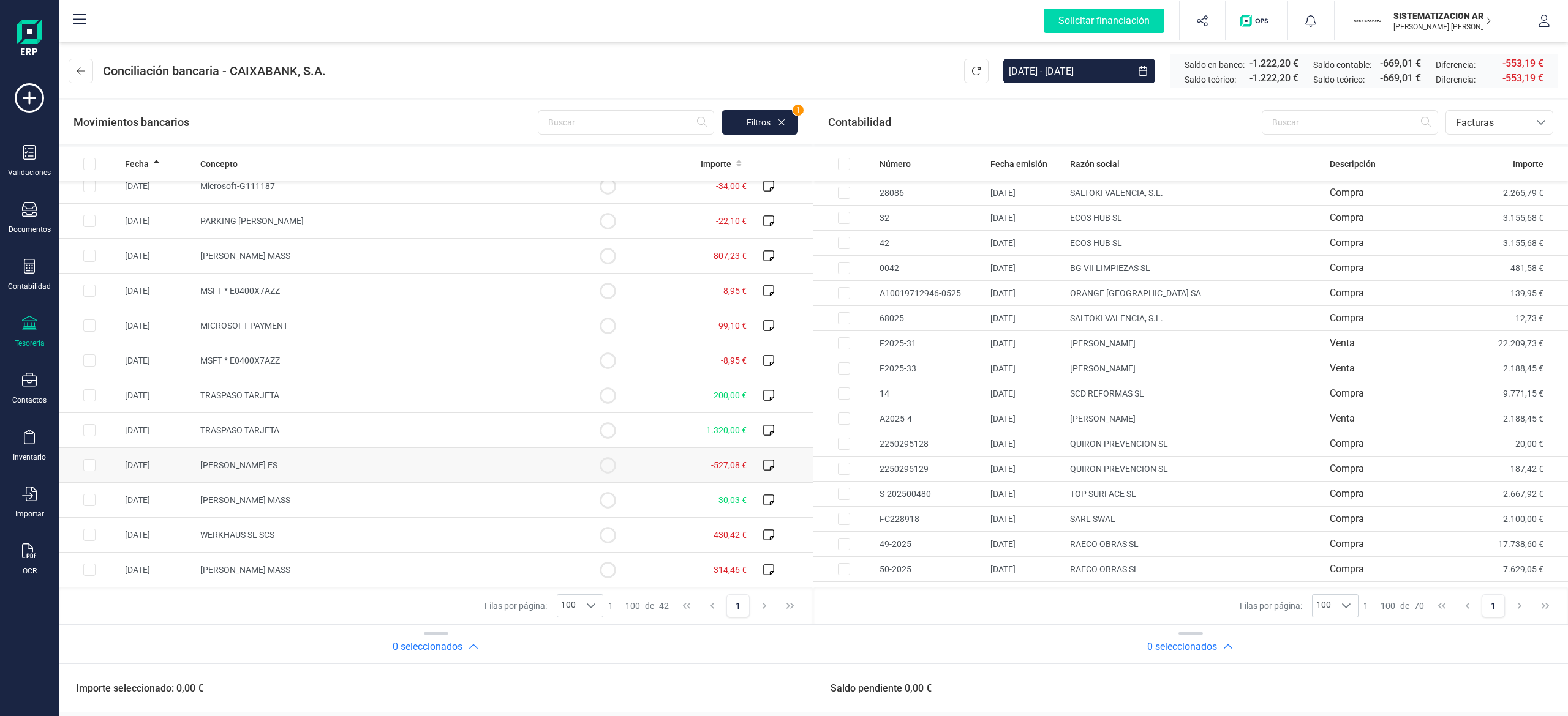
click at [400, 469] on td "[PERSON_NAME] ES" at bounding box center [386, 466] width 382 height 35
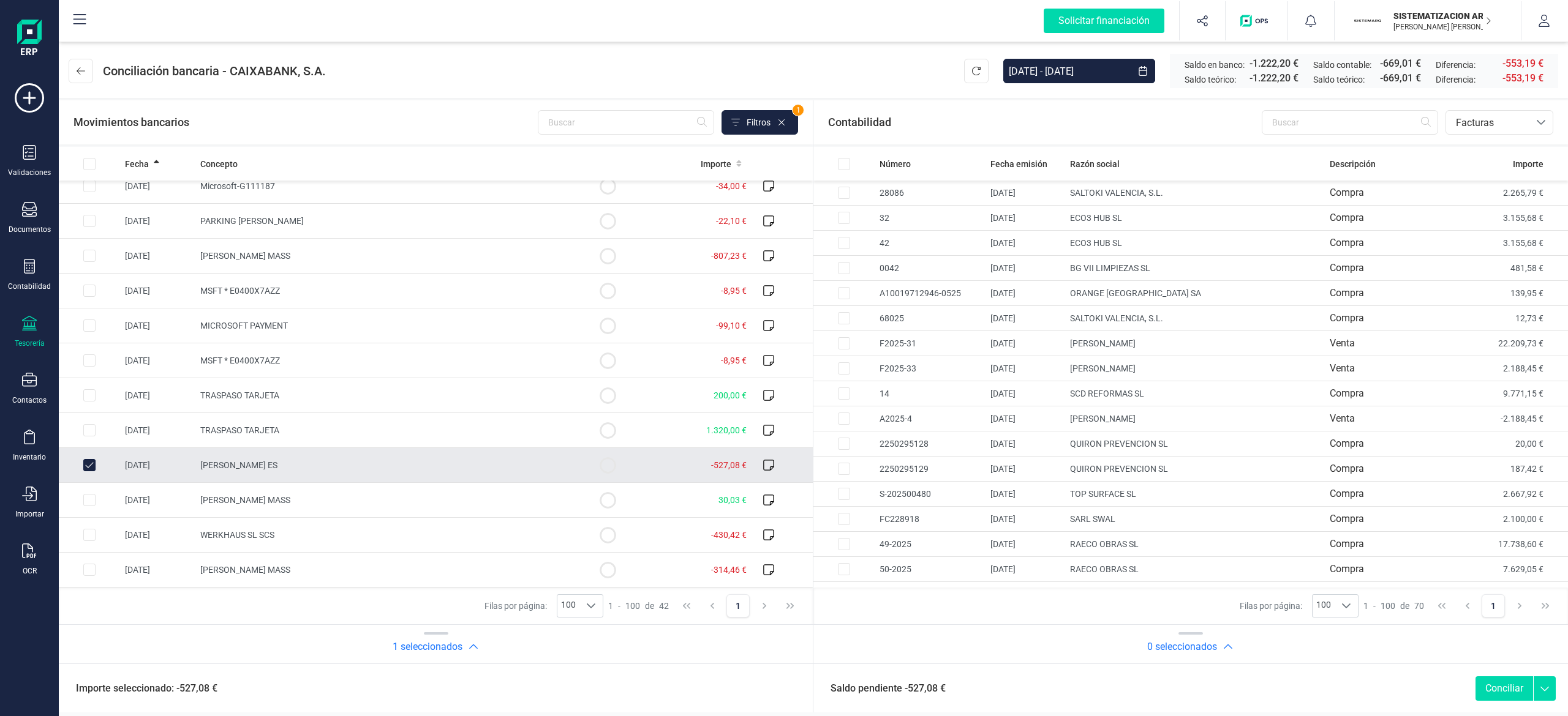
click at [400, 469] on td "[PERSON_NAME] ES" at bounding box center [386, 466] width 382 height 35
checkbox input "false"
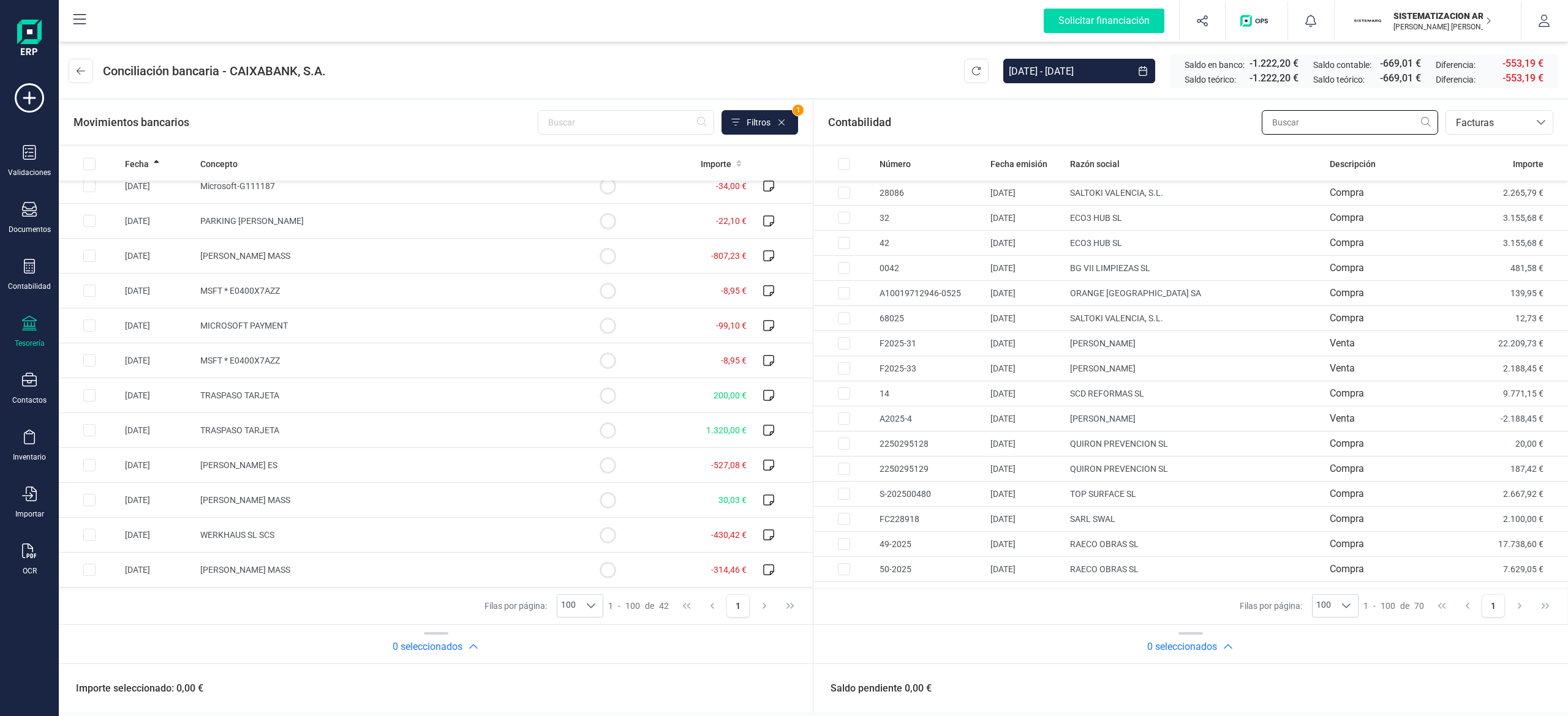
click at [781, 123] on input "text" at bounding box center [1349, 122] width 176 height 24
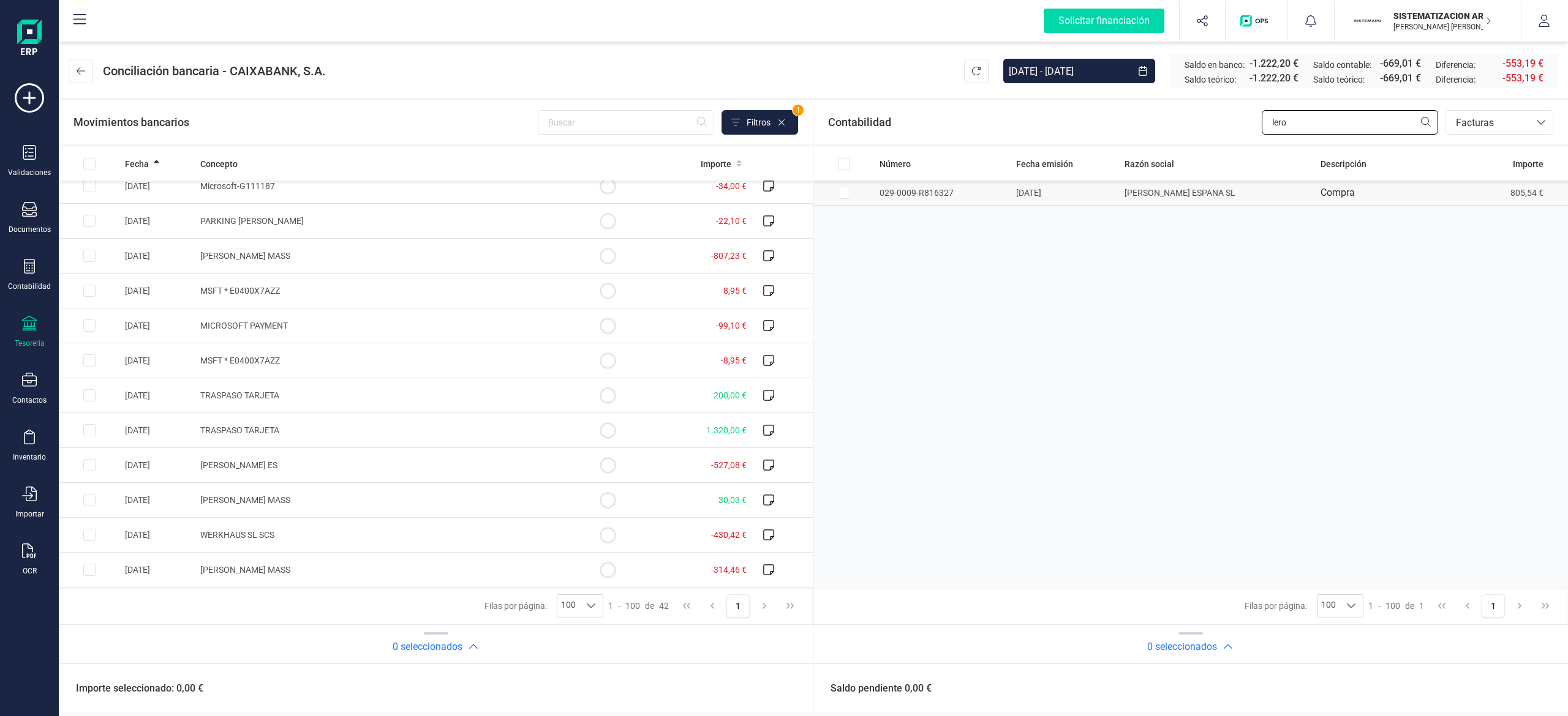
type input "lero"
click at [781, 193] on input "Row Selected adfa193f-7604-4193-8a31-4f9b89ce3d4b" at bounding box center [844, 193] width 12 height 12
checkbox input "true"
click at [95, 254] on td at bounding box center [89, 256] width 61 height 35
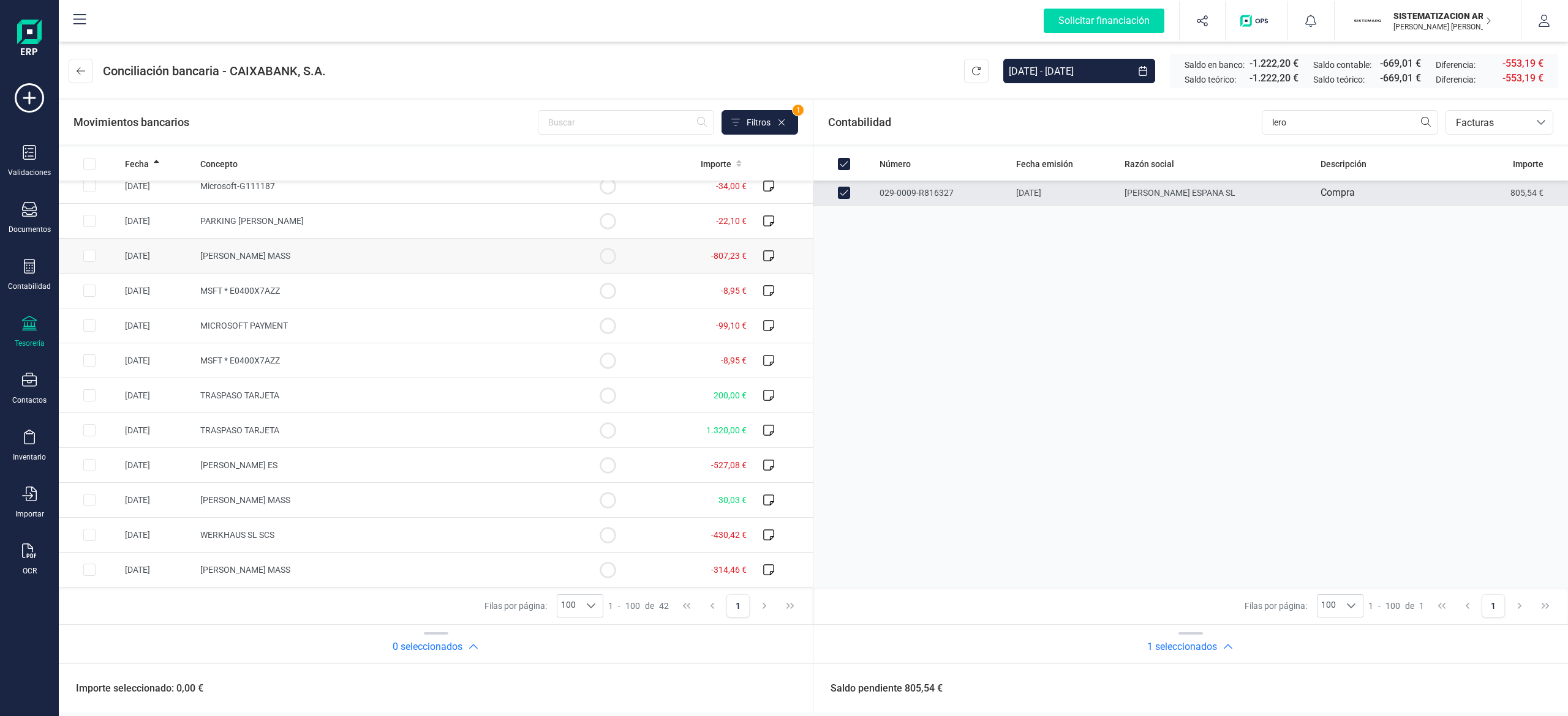
checkbox input "true"
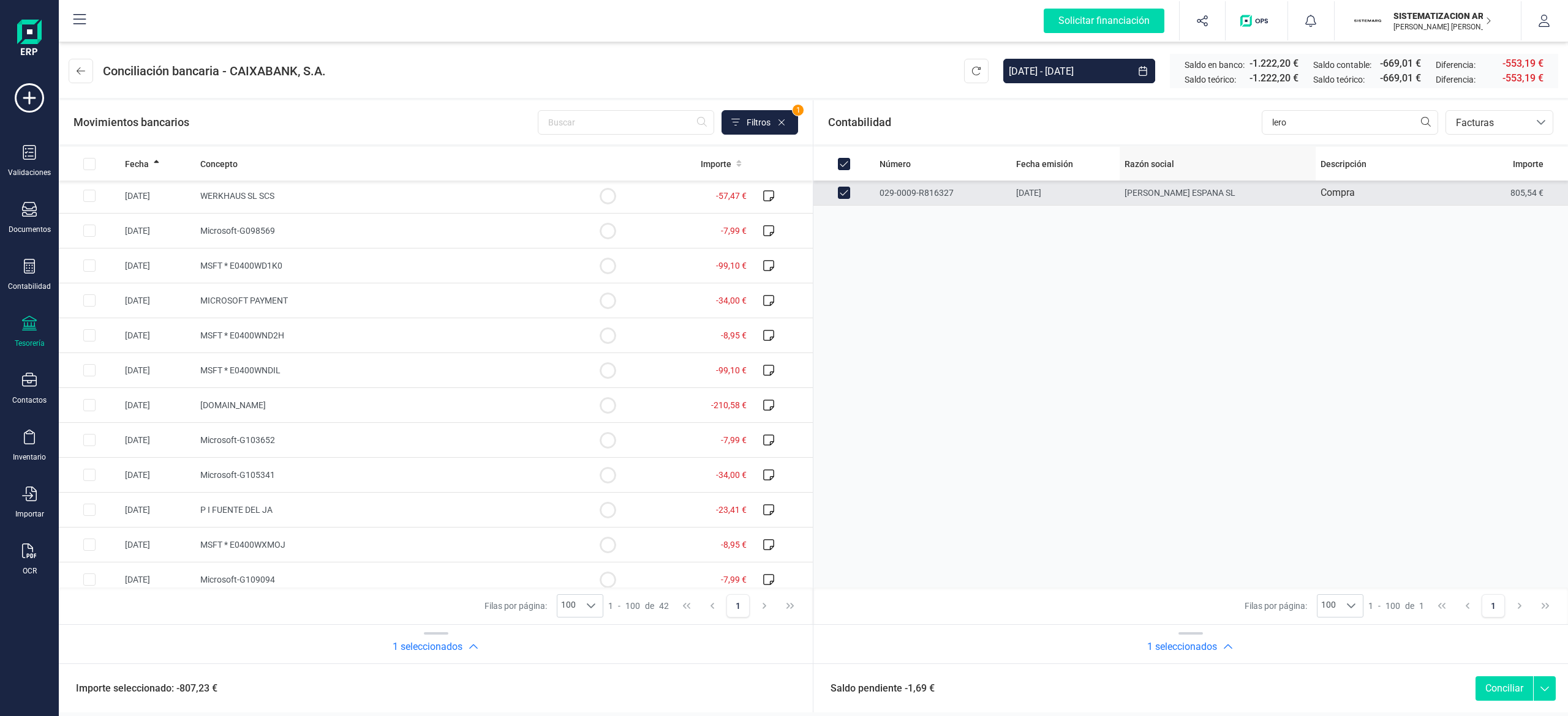
scroll to position [593, 0]
click at [781, 128] on input "lero" at bounding box center [1349, 122] width 176 height 24
type input "le"
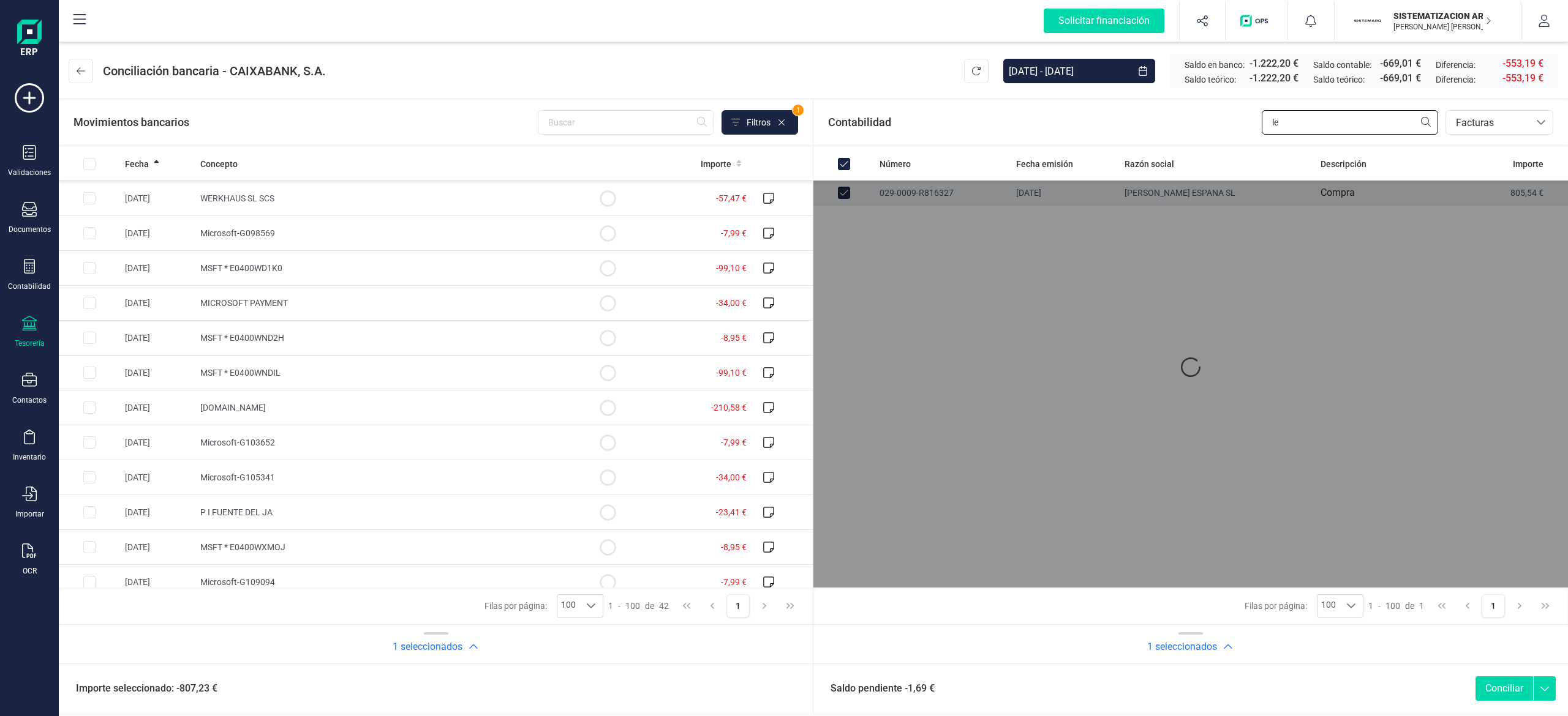
checkbox input "false"
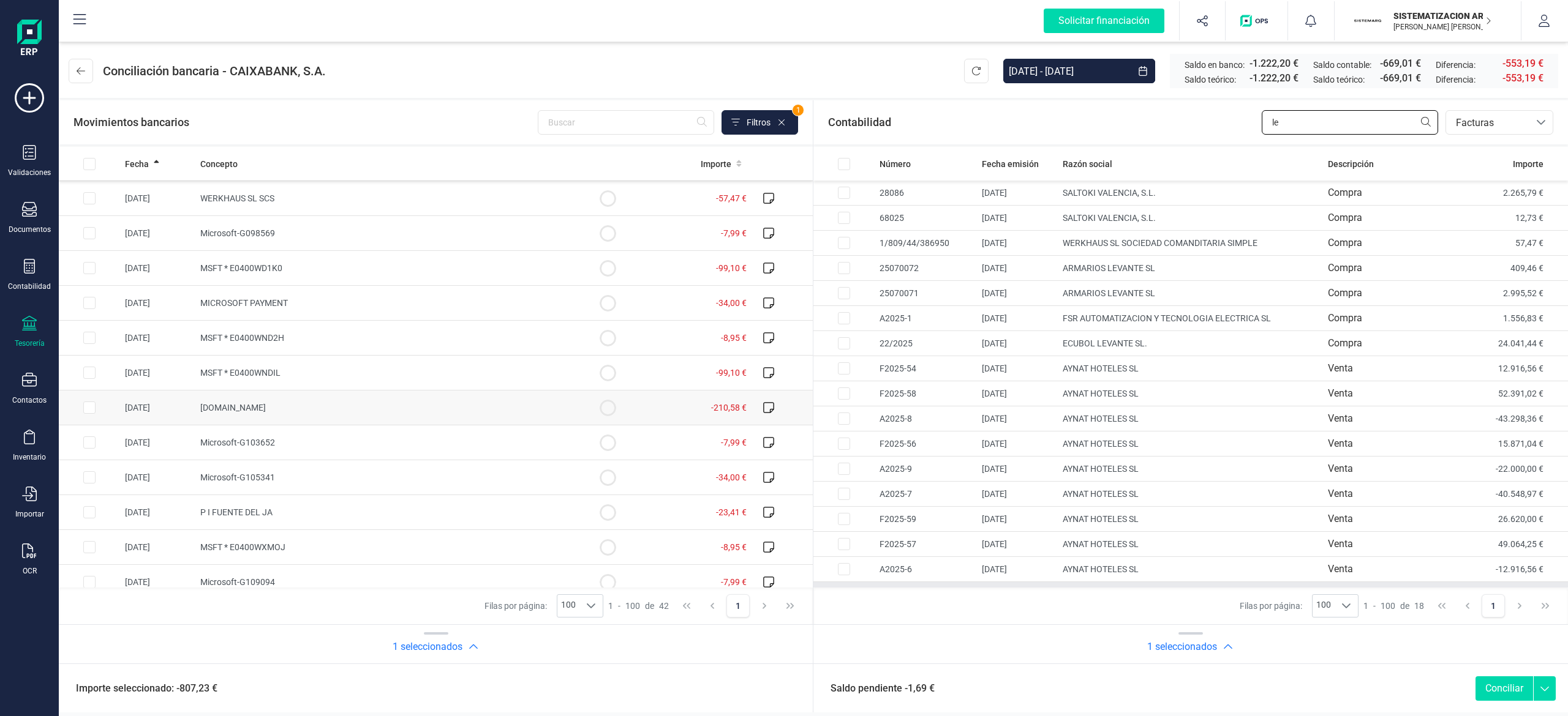
scroll to position [1066, 0]
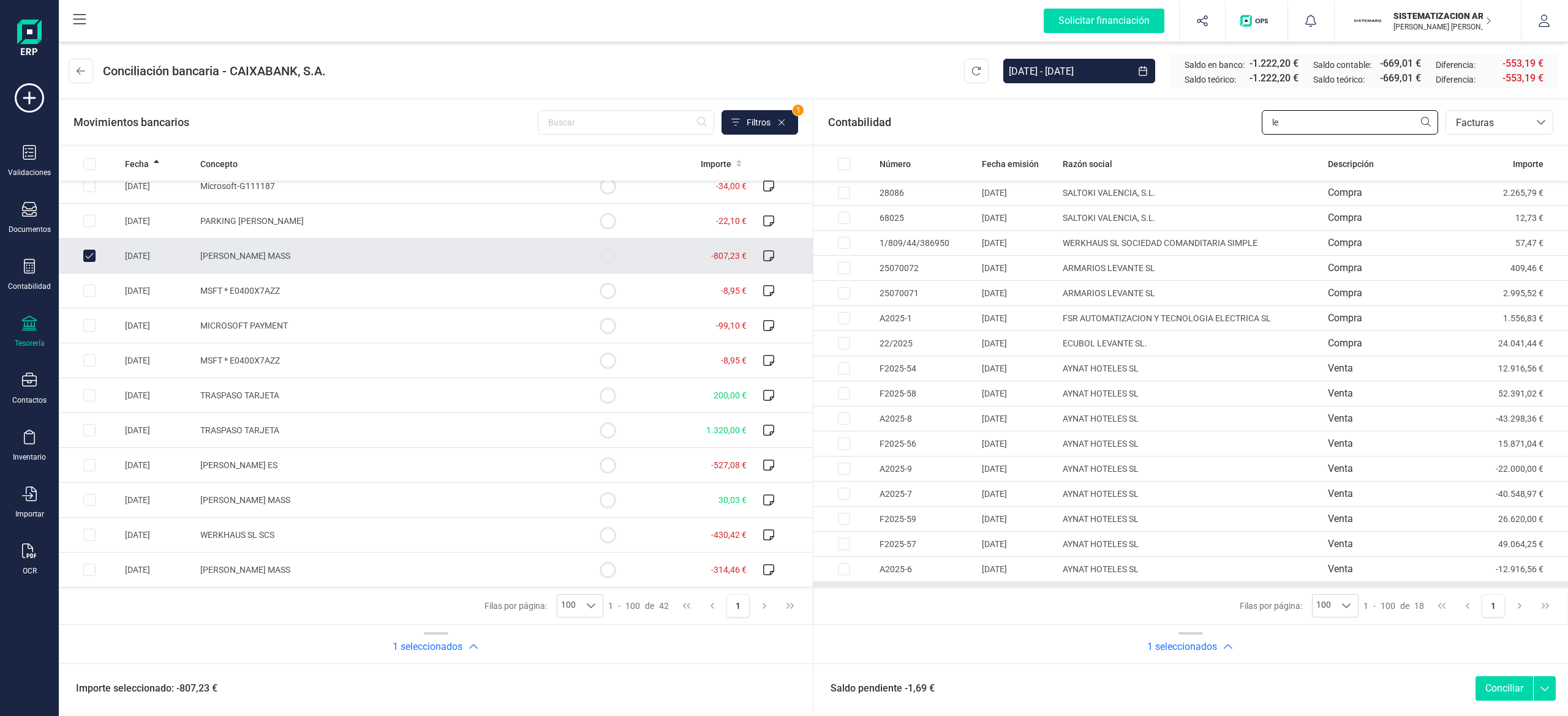
click at [781, 120] on input "le" at bounding box center [1349, 122] width 176 height 24
type input "l"
click at [781, 126] on span "Facturas" at bounding box center [1488, 123] width 74 height 15
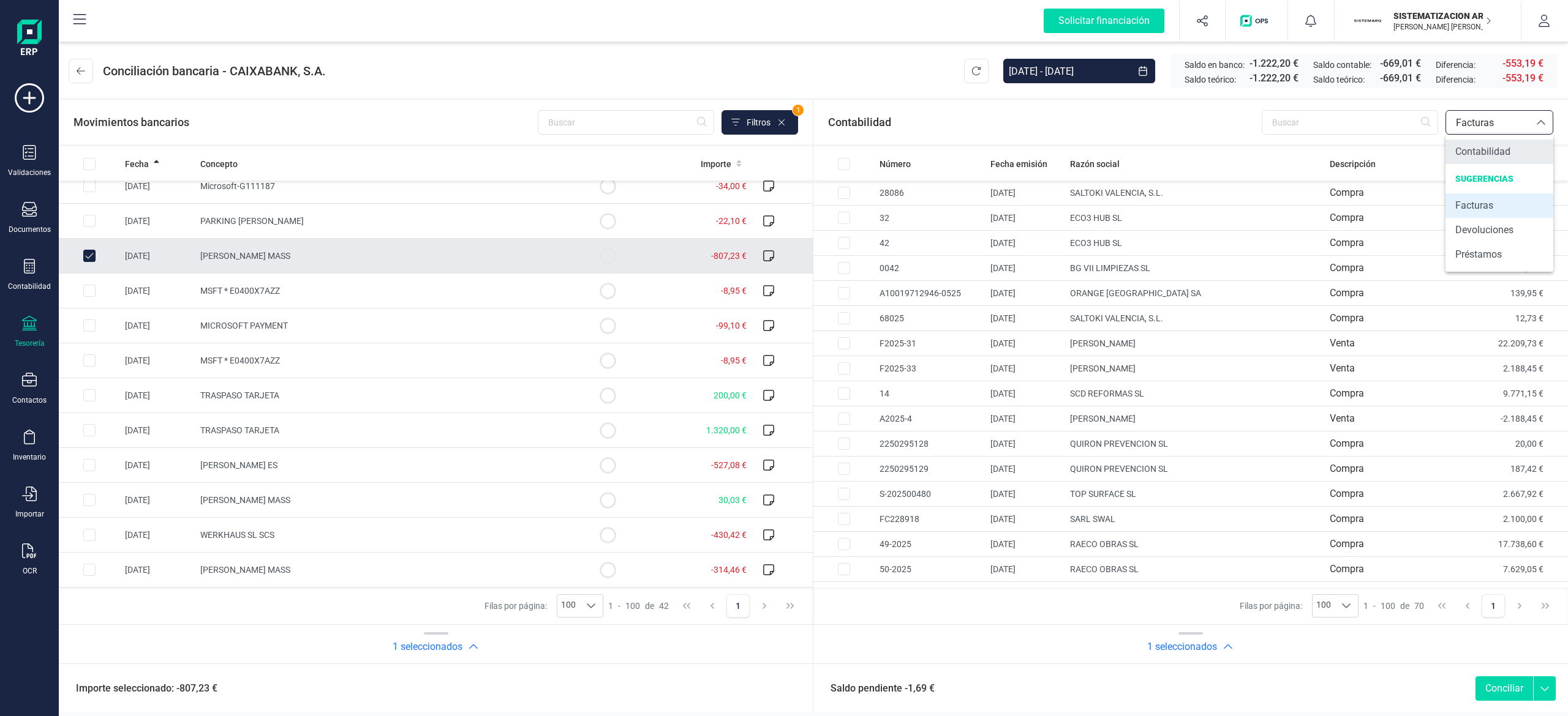
click at [781, 155] on span "Contabilidad" at bounding box center [1483, 152] width 55 height 15
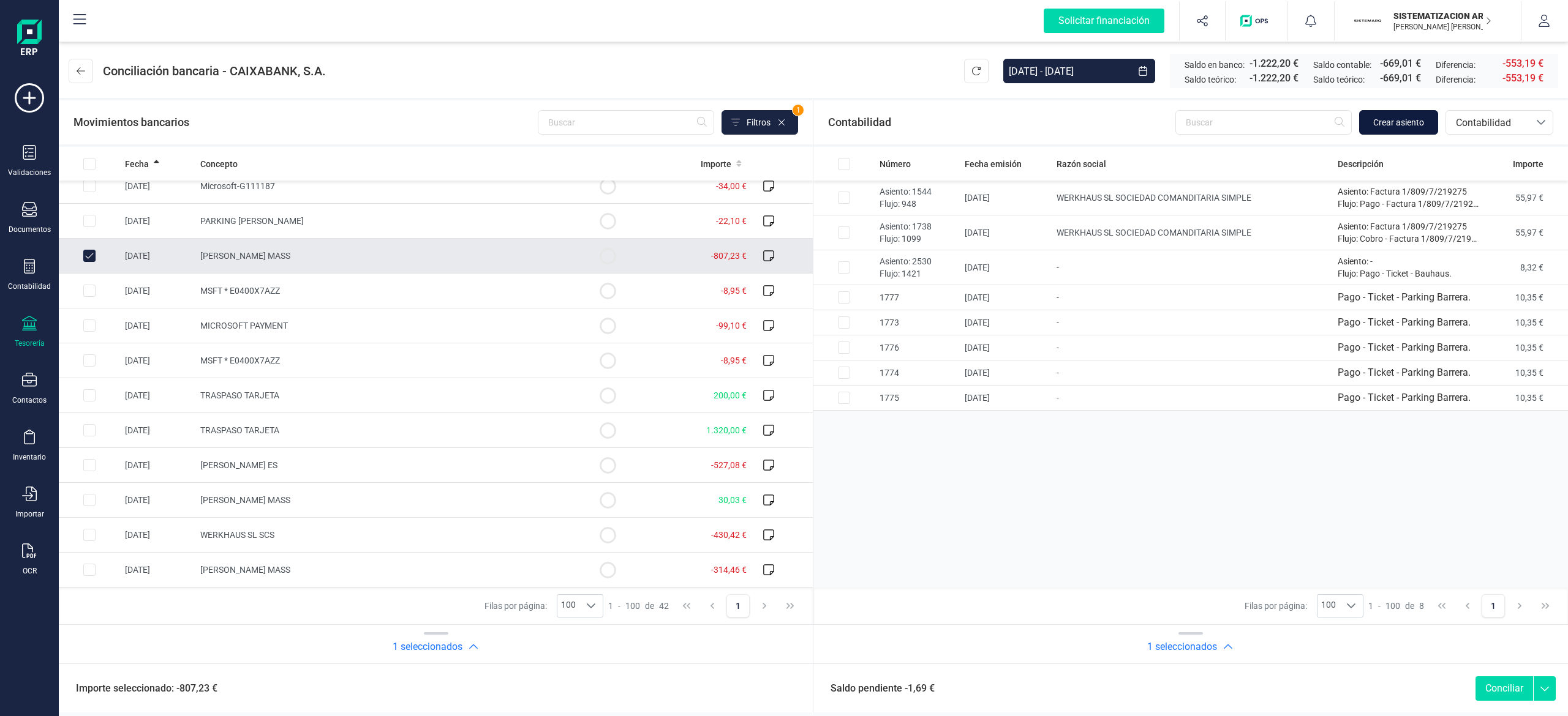
click at [781, 127] on button "Crear asiento" at bounding box center [1399, 122] width 79 height 24
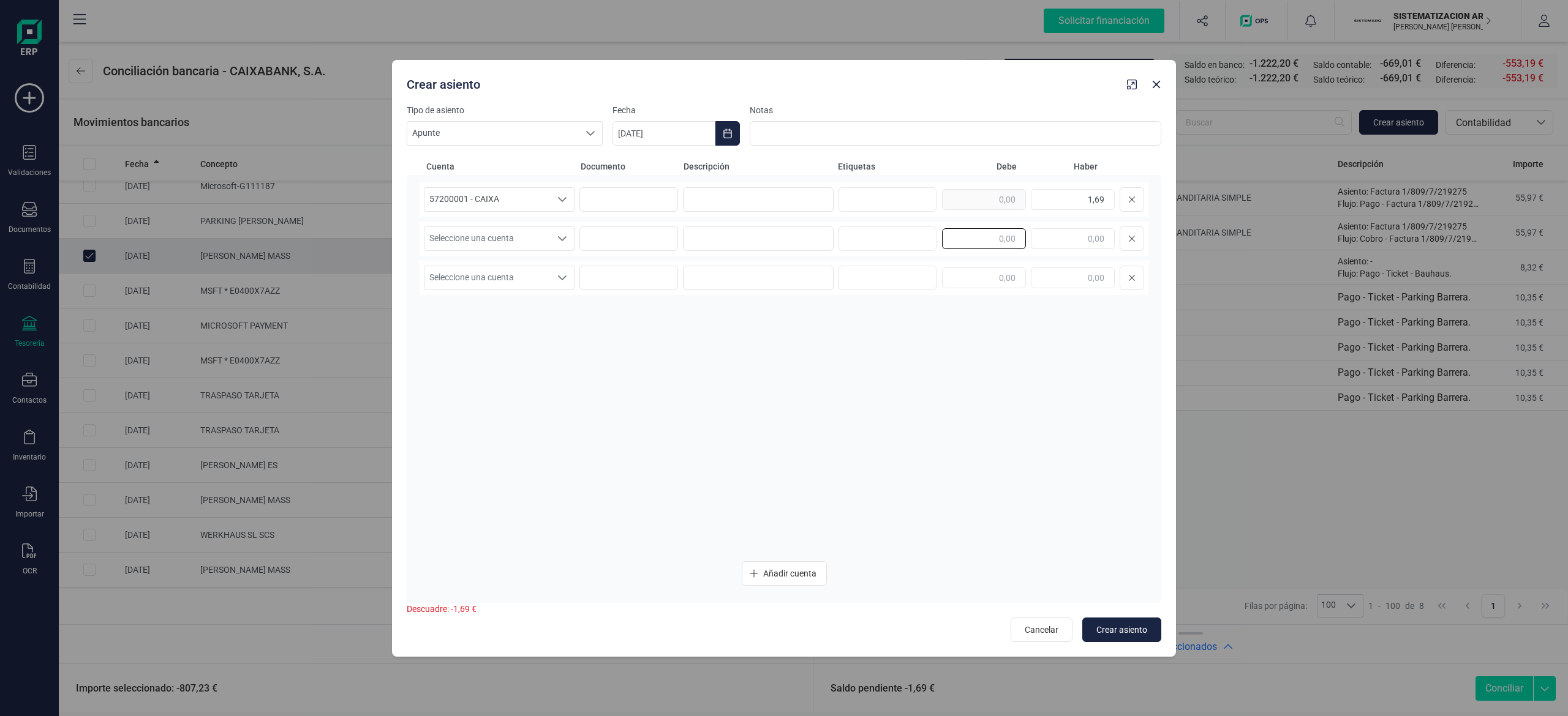
click at [781, 234] on input "text" at bounding box center [984, 238] width 84 height 21
type input "1,69"
click at [539, 237] on span "Seleccione una cuenta" at bounding box center [488, 238] width 126 height 23
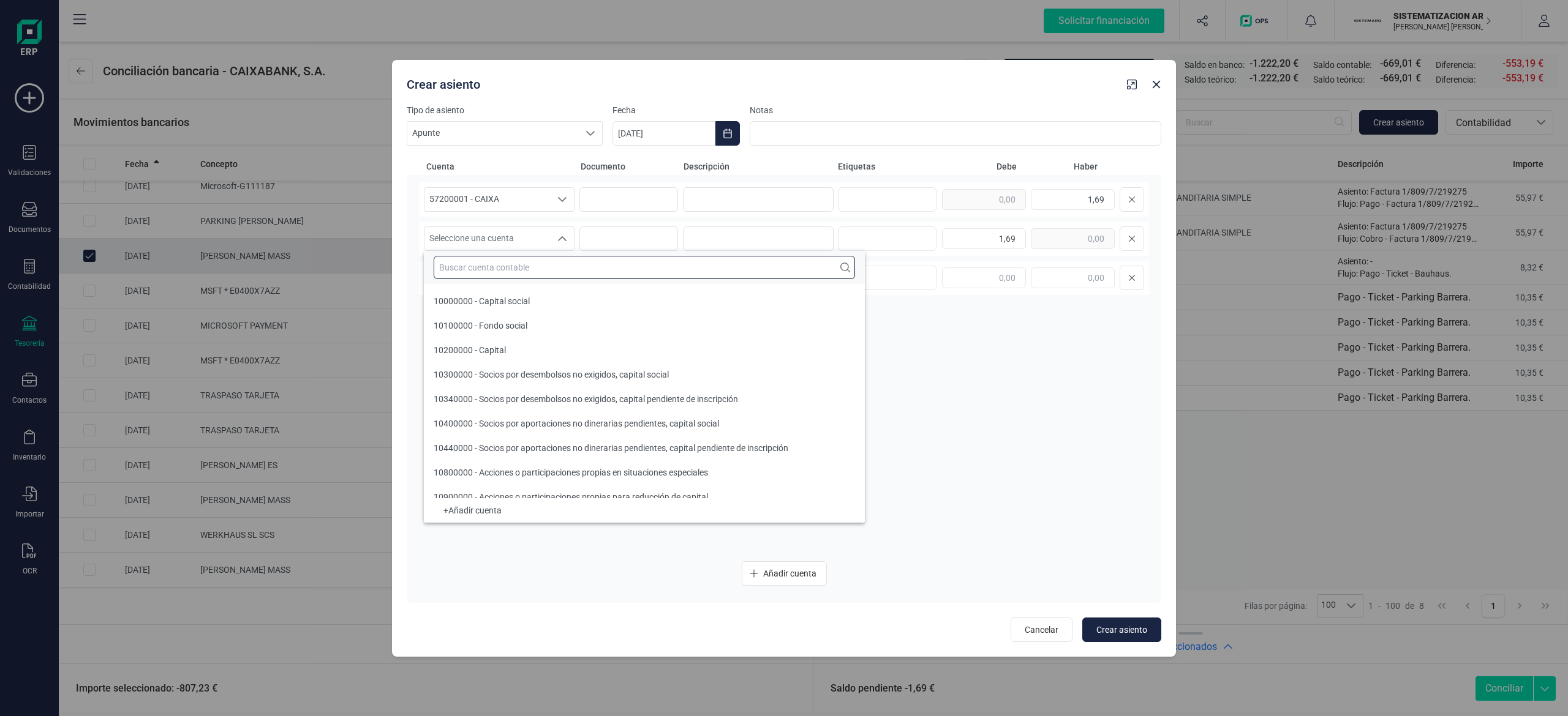
click at [513, 271] on input "text" at bounding box center [644, 267] width 421 height 23
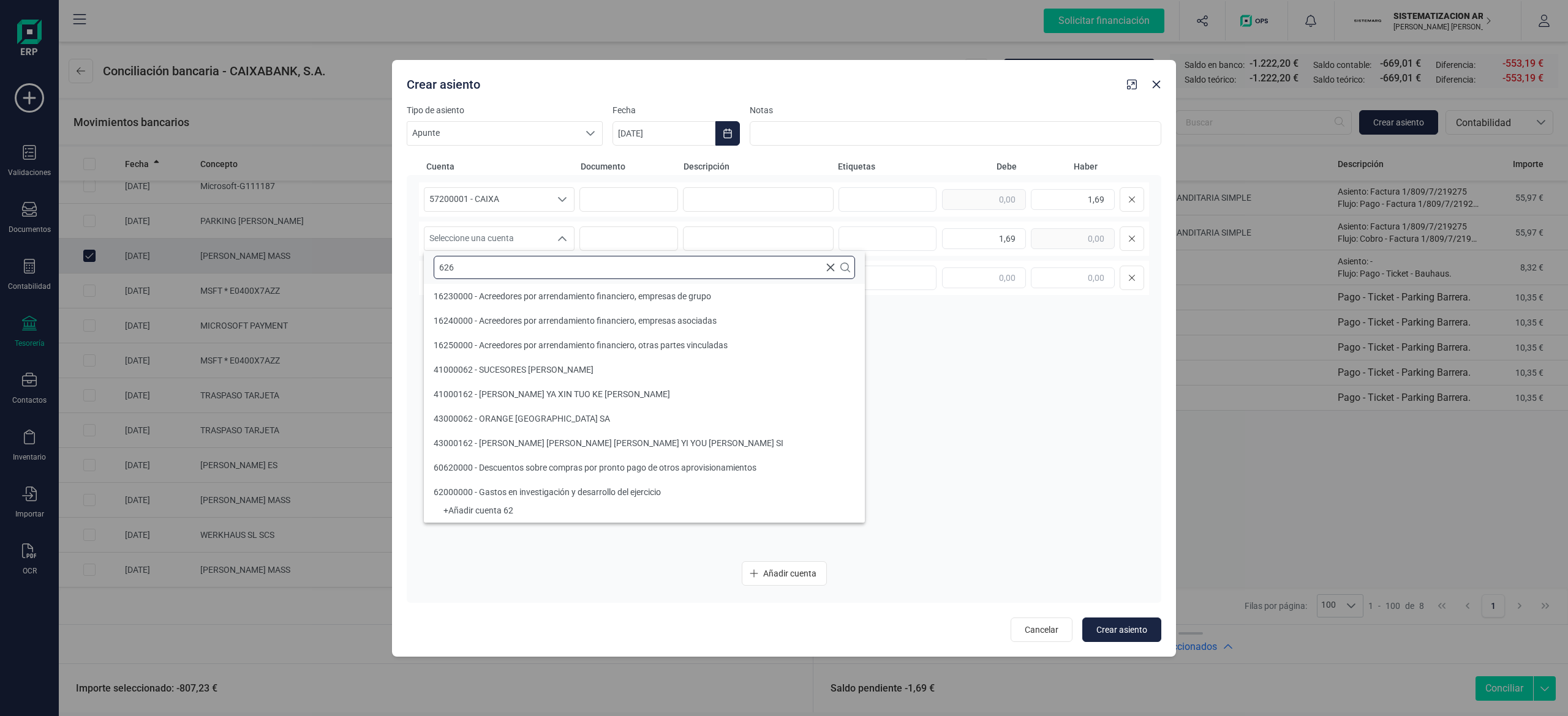
scroll to position [0, 0]
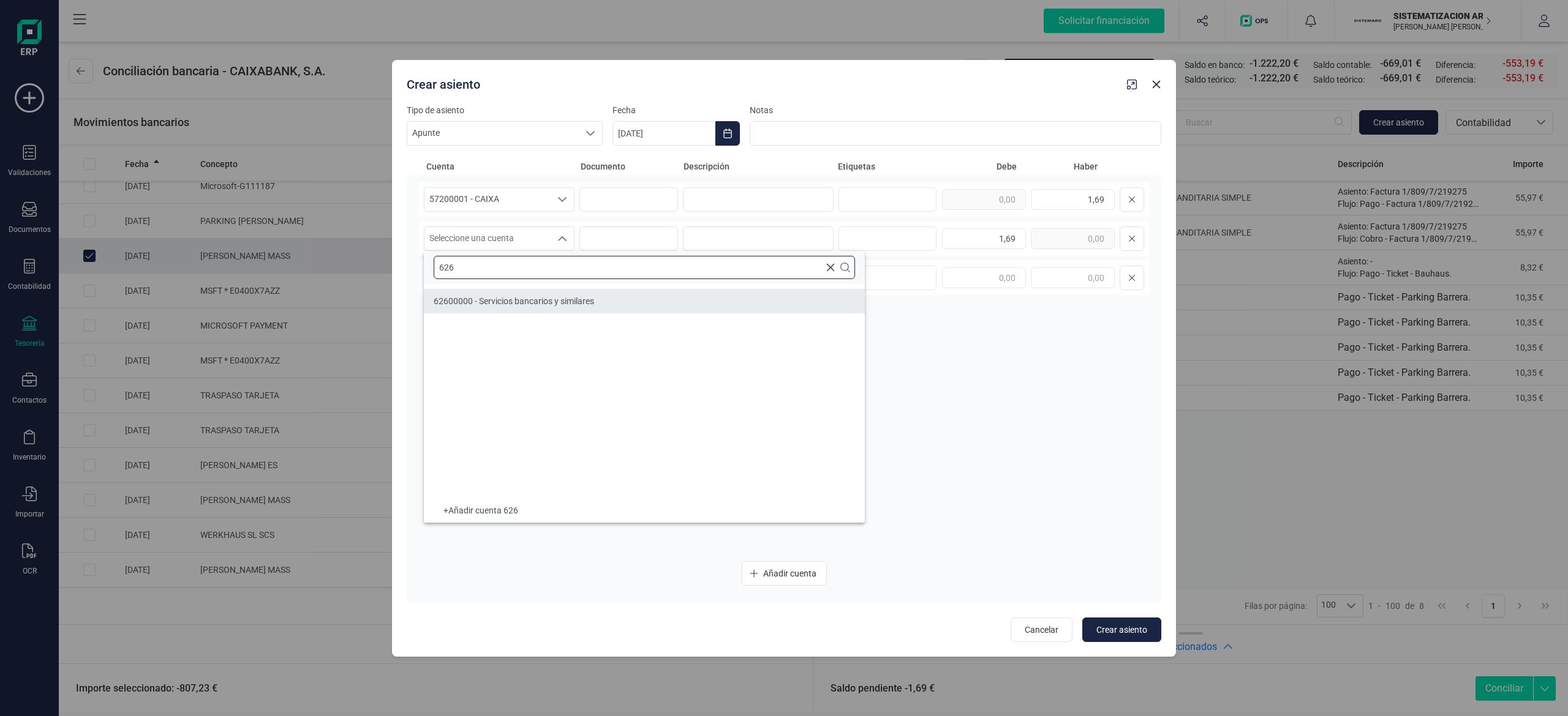
type input "626"
click at [535, 305] on span "62600000 - Servicios bancarios y similares" at bounding box center [514, 301] width 161 height 10
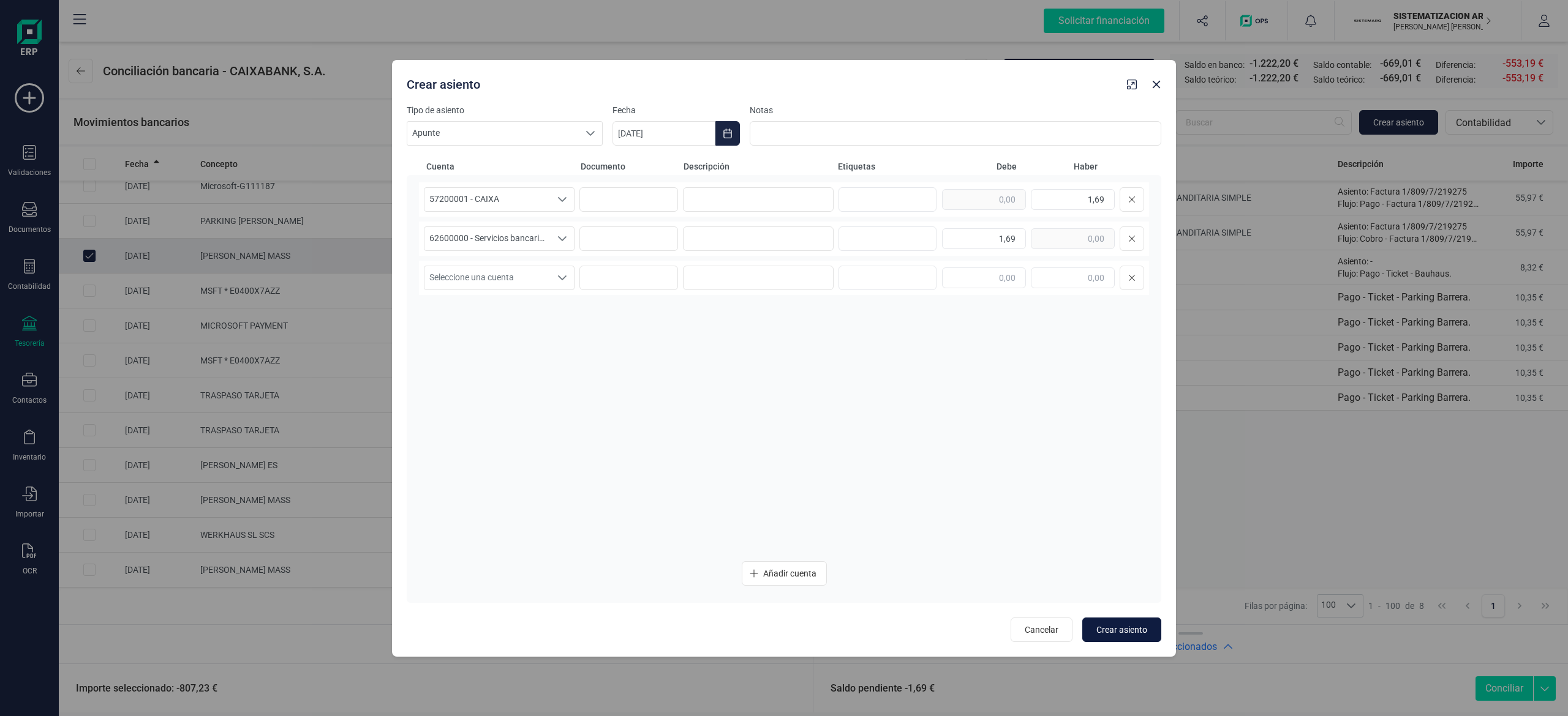
click at [781, 628] on span "Crear asiento" at bounding box center [1121, 630] width 51 height 12
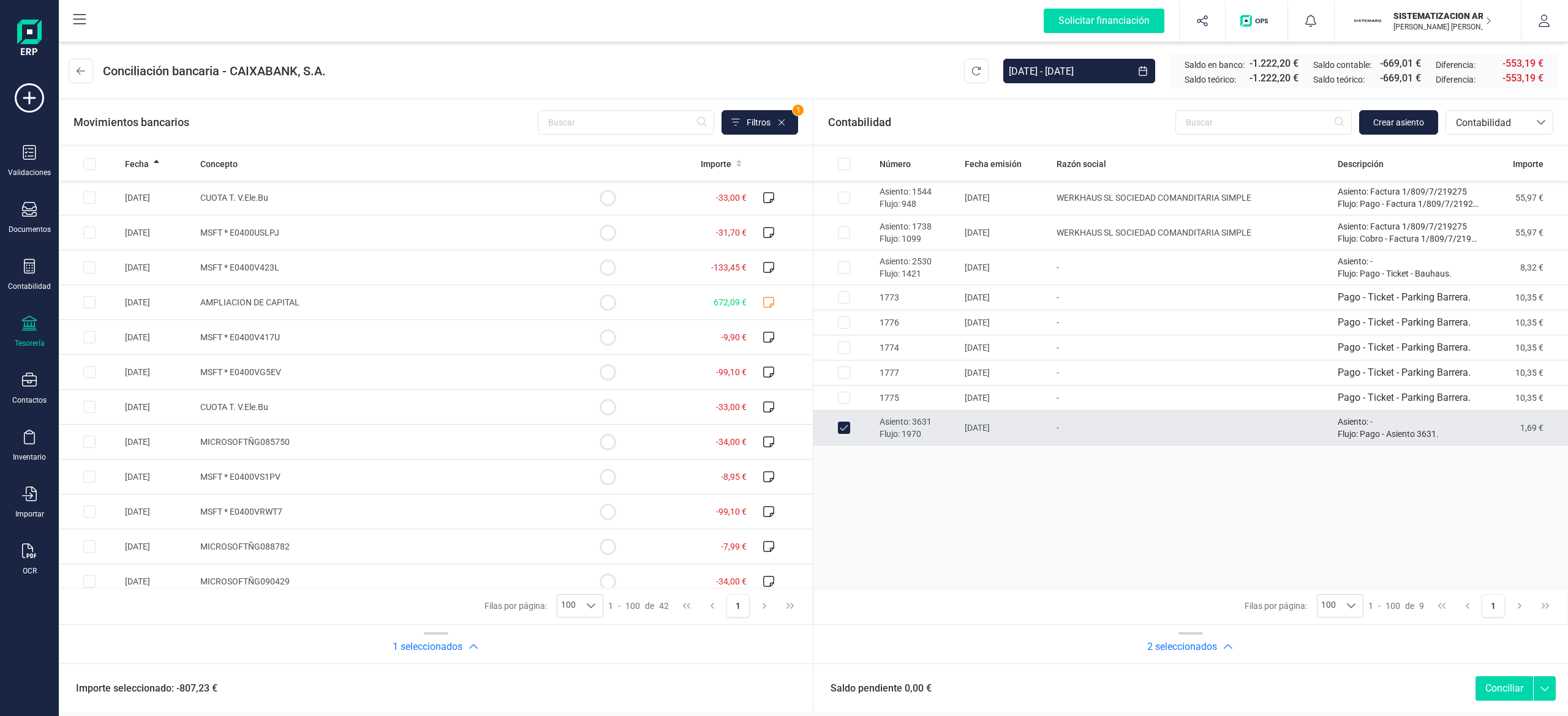
click at [781, 686] on button "Conciliar" at bounding box center [1504, 688] width 57 height 24
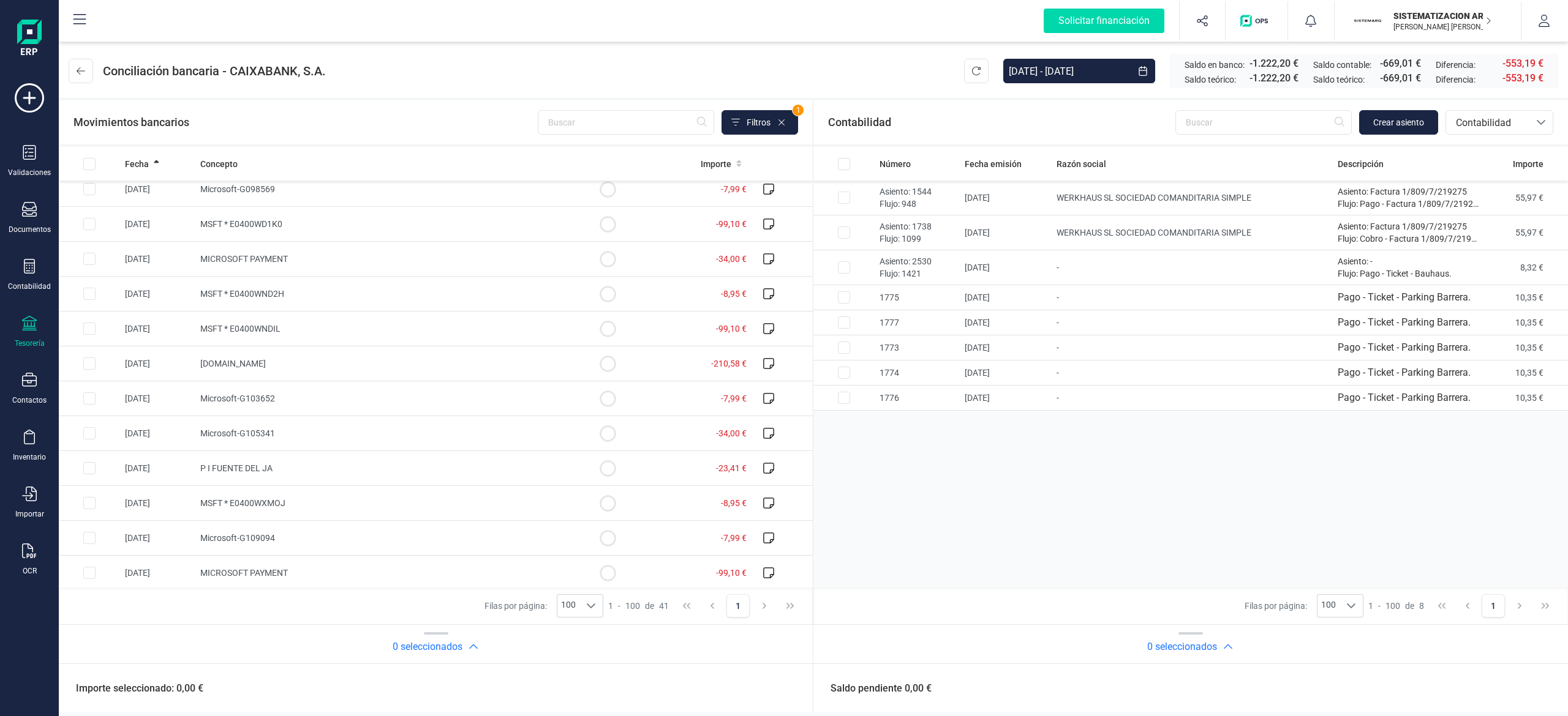
scroll to position [1030, 0]
click at [781, 117] on div at bounding box center [1541, 122] width 23 height 23
click at [781, 202] on li "Facturas" at bounding box center [1499, 206] width 108 height 24
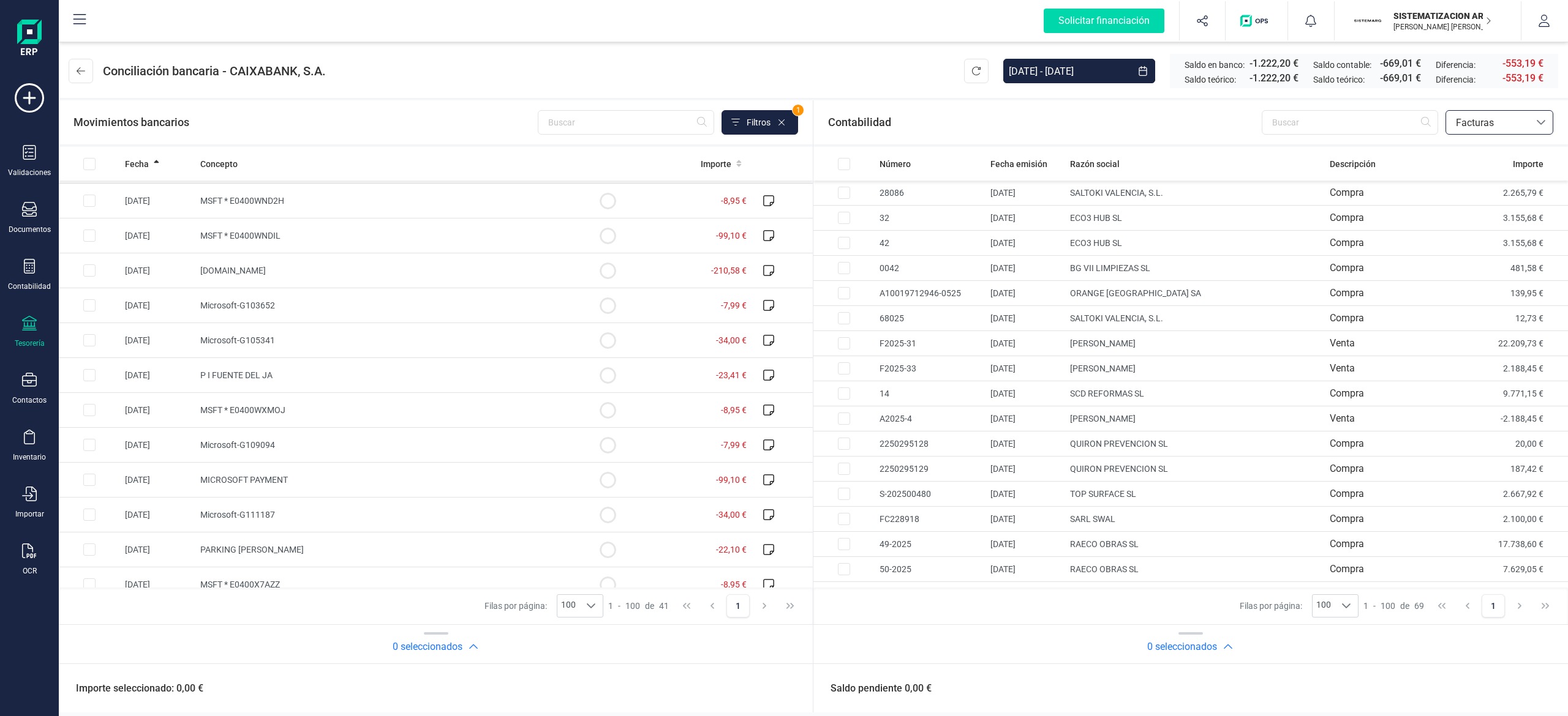
scroll to position [704, 0]
